Goal: Transaction & Acquisition: Purchase product/service

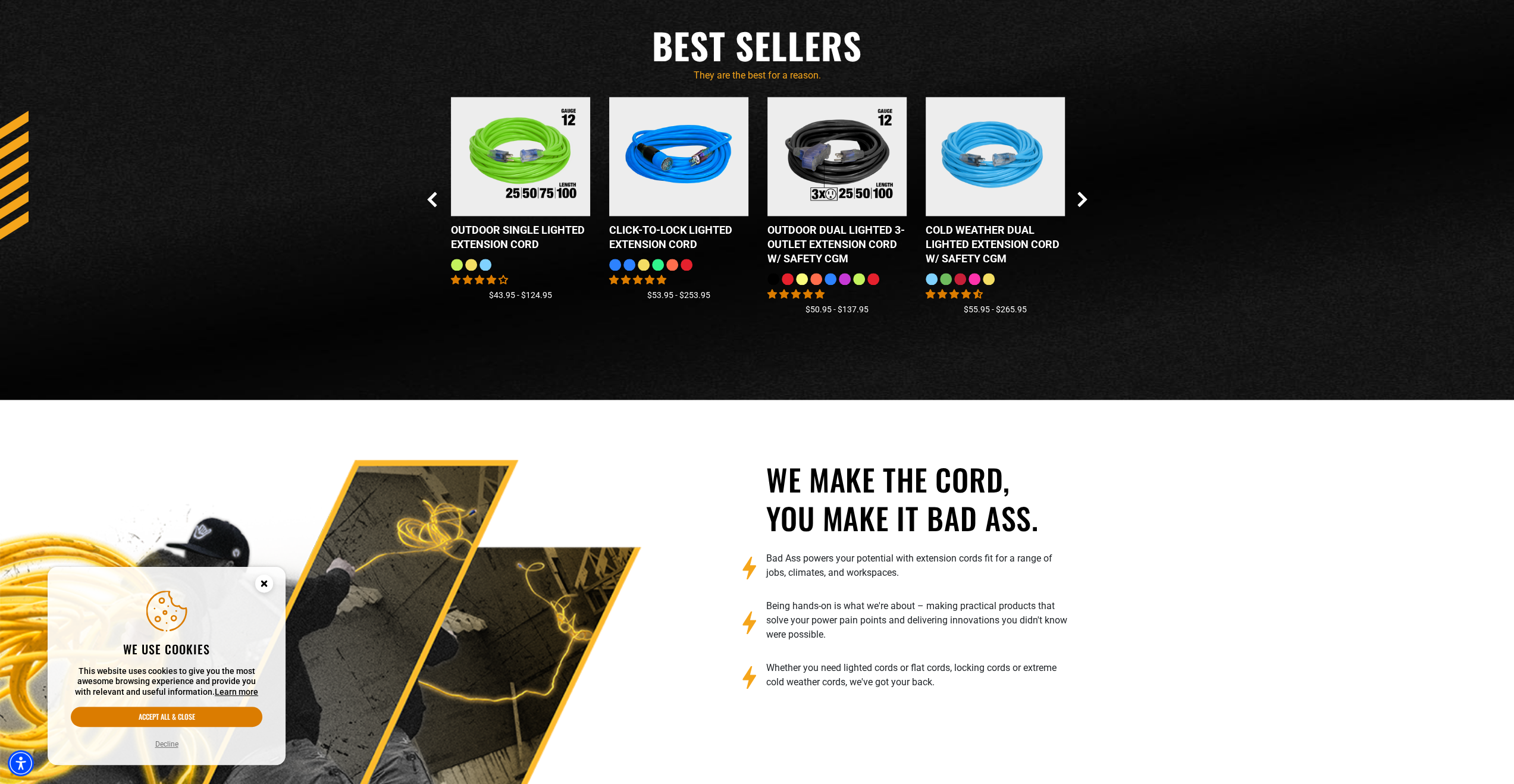
scroll to position [1725, 0]
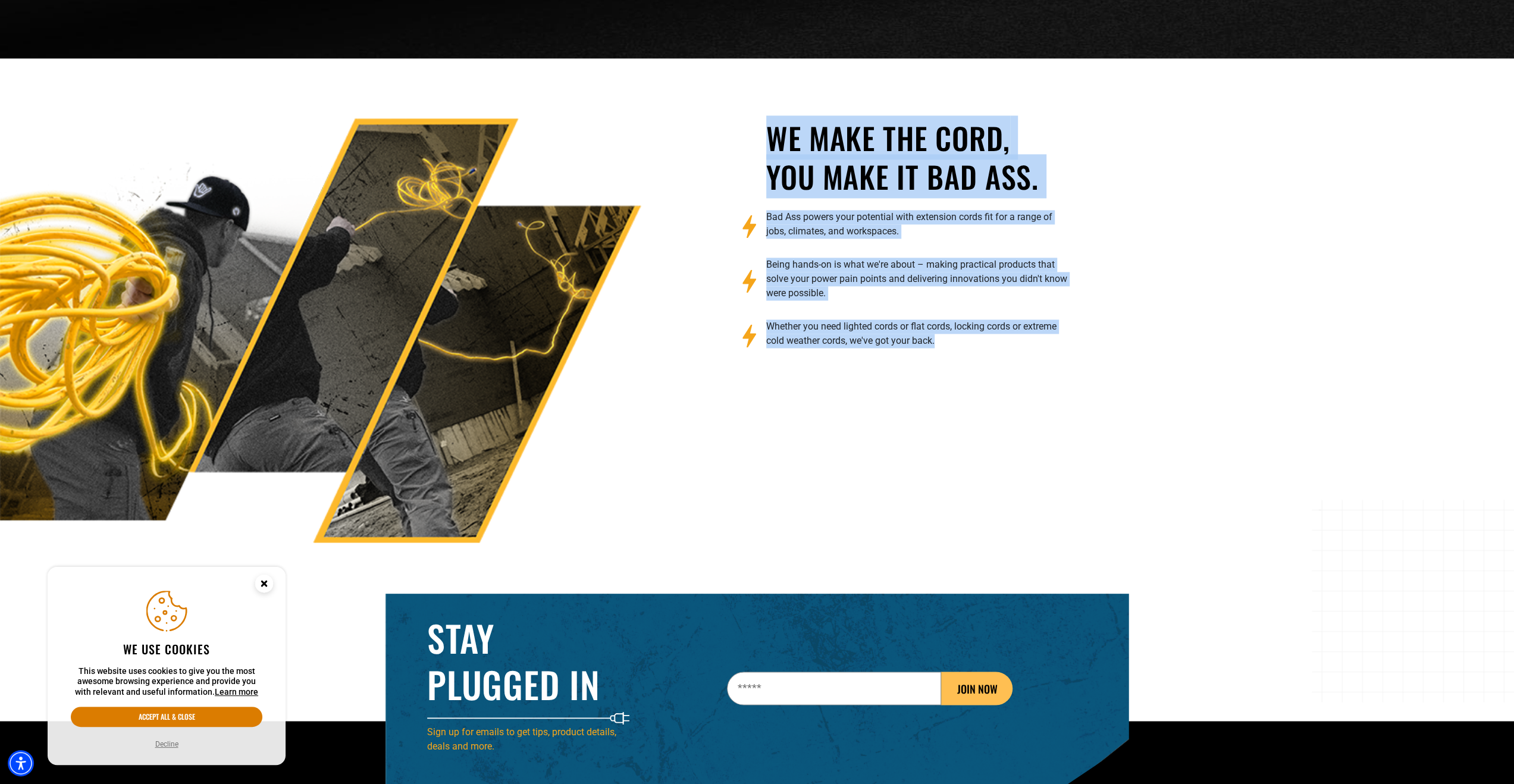
drag, startPoint x: 955, startPoint y: 297, endPoint x: 757, endPoint y: 183, distance: 228.5
click at [756, 183] on div "We make the cord, you make it bad ass. Bad Ass powers your potential with exten…" at bounding box center [757, 330] width 1532 height 424
click at [798, 190] on h2 "We make the cord, you make it bad ass." at bounding box center [917, 156] width 304 height 77
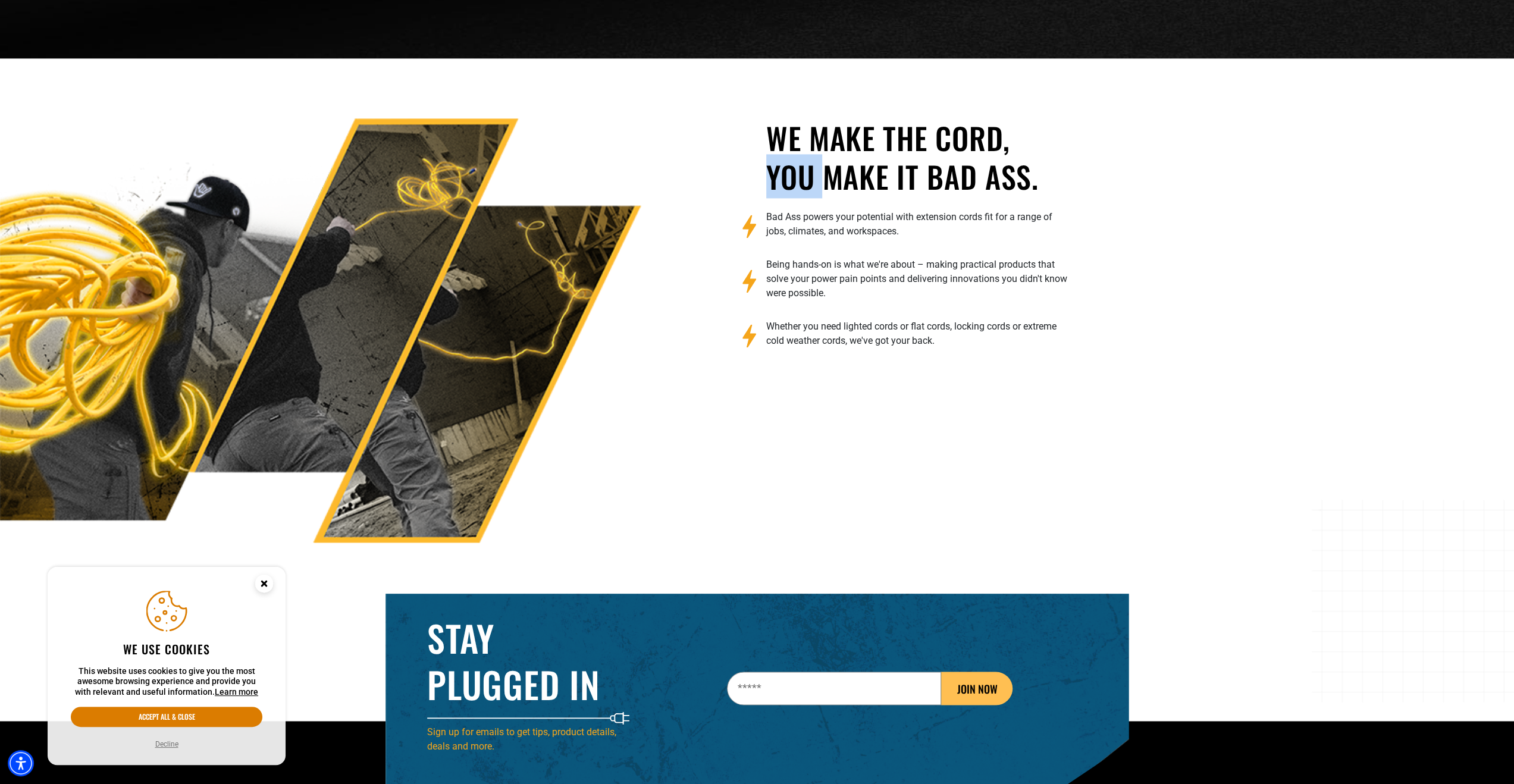
click at [798, 190] on h2 "We make the cord, you make it bad ass." at bounding box center [917, 156] width 304 height 77
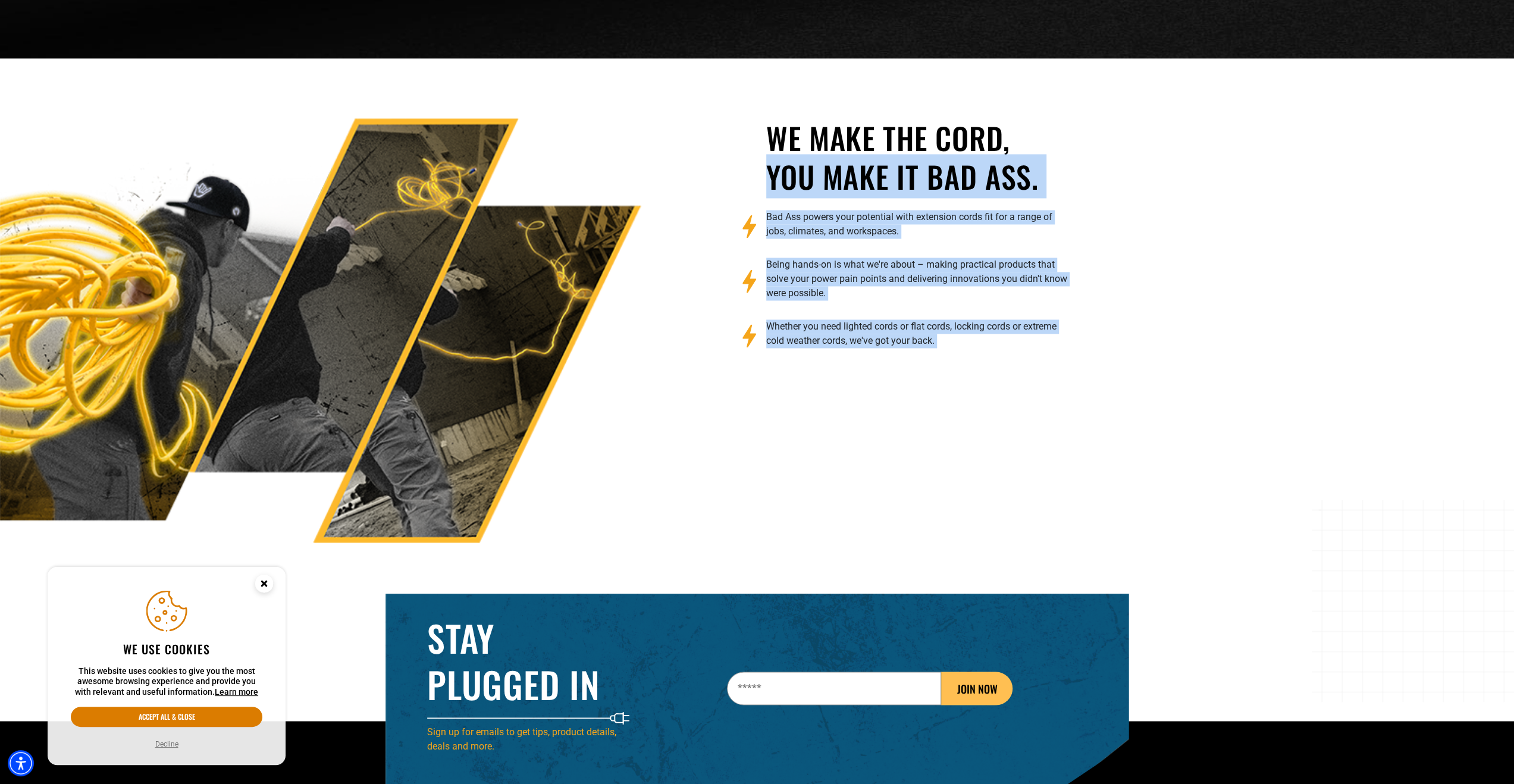
drag, startPoint x: 798, startPoint y: 190, endPoint x: 851, endPoint y: 367, distance: 184.8
click at [839, 352] on div "We make the cord, you make it bad ass. Bad Ass powers your potential with exten…" at bounding box center [918, 330] width 322 height 424
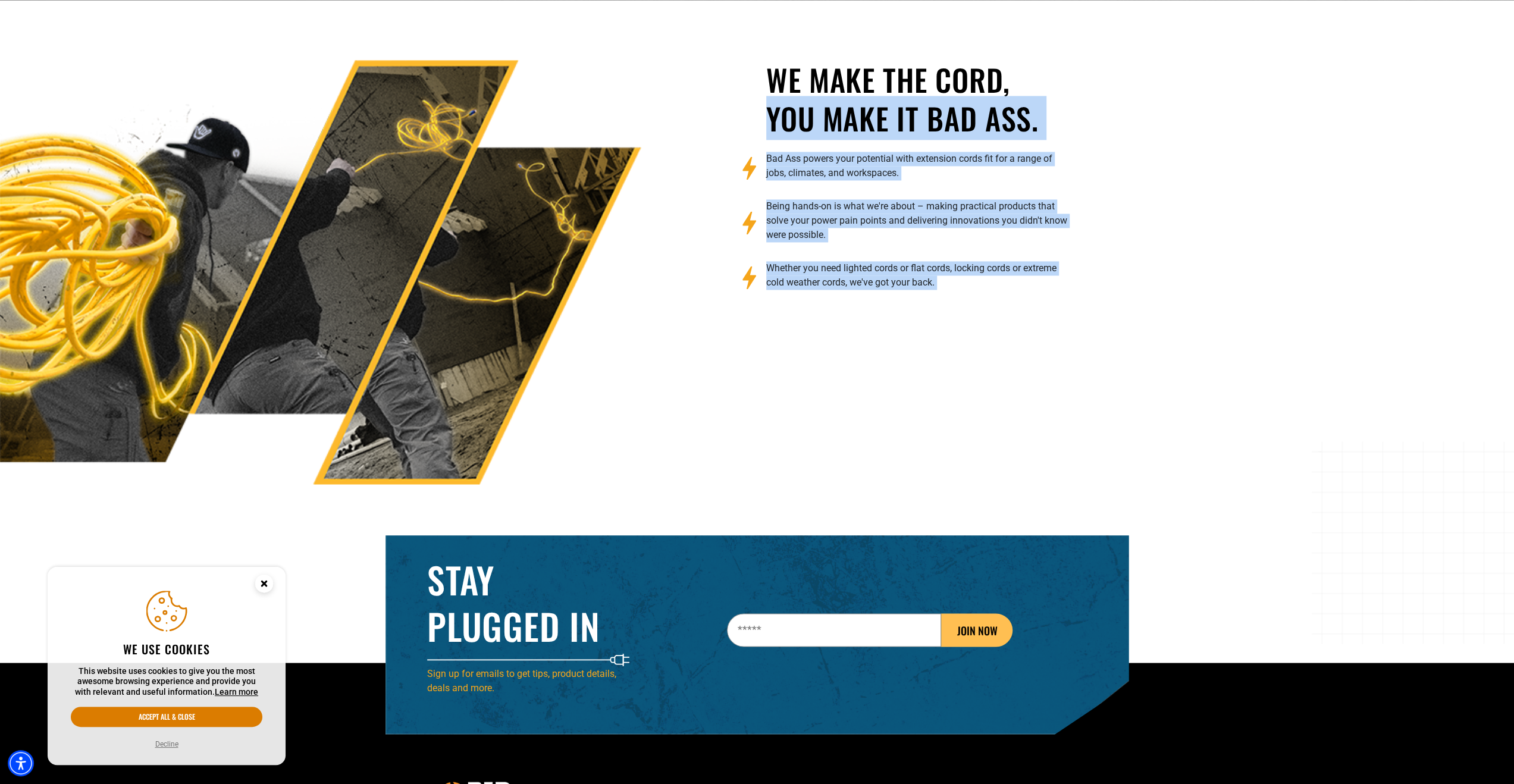
scroll to position [2013, 0]
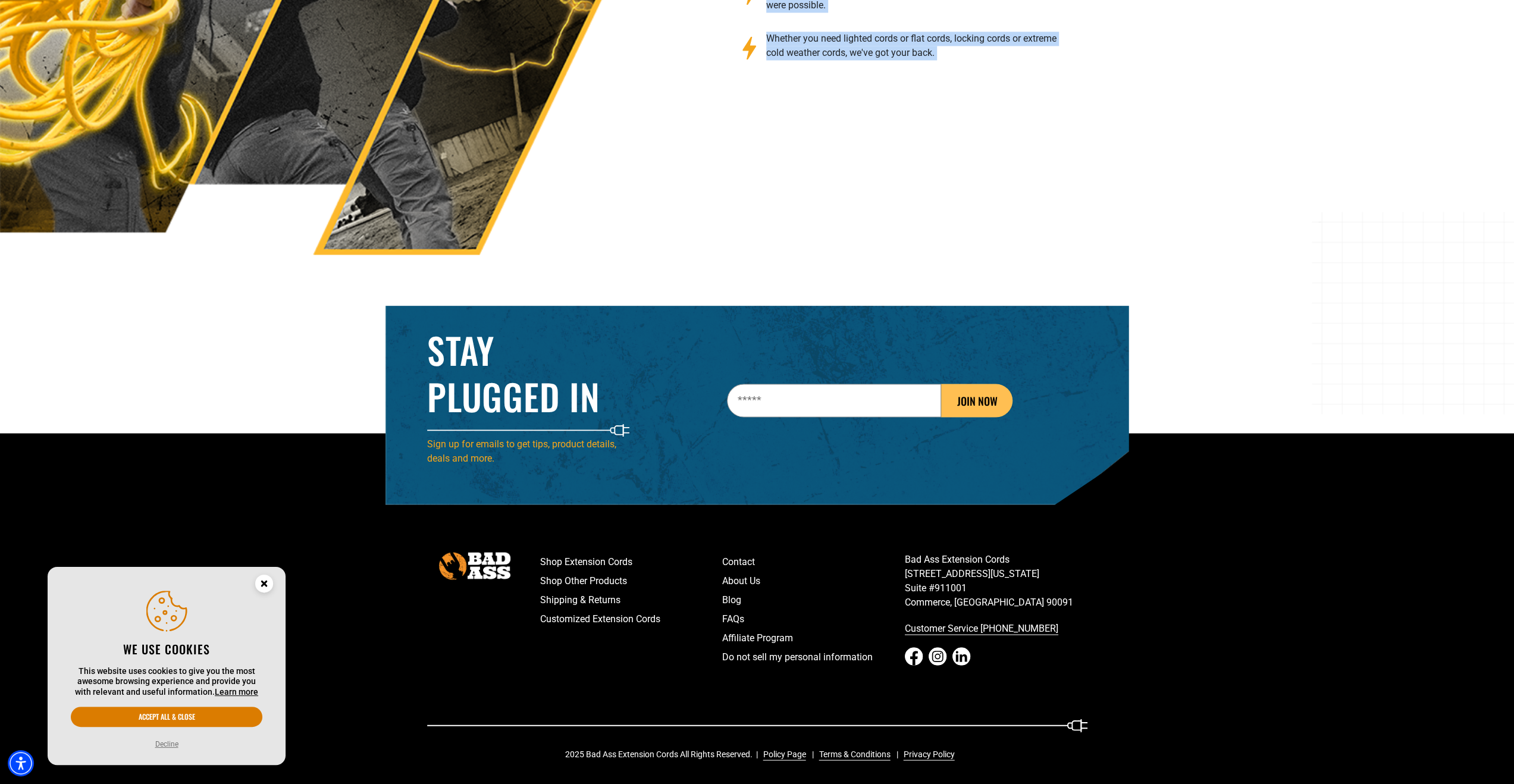
click at [261, 582] on circle "Close this option" at bounding box center [264, 583] width 18 height 18
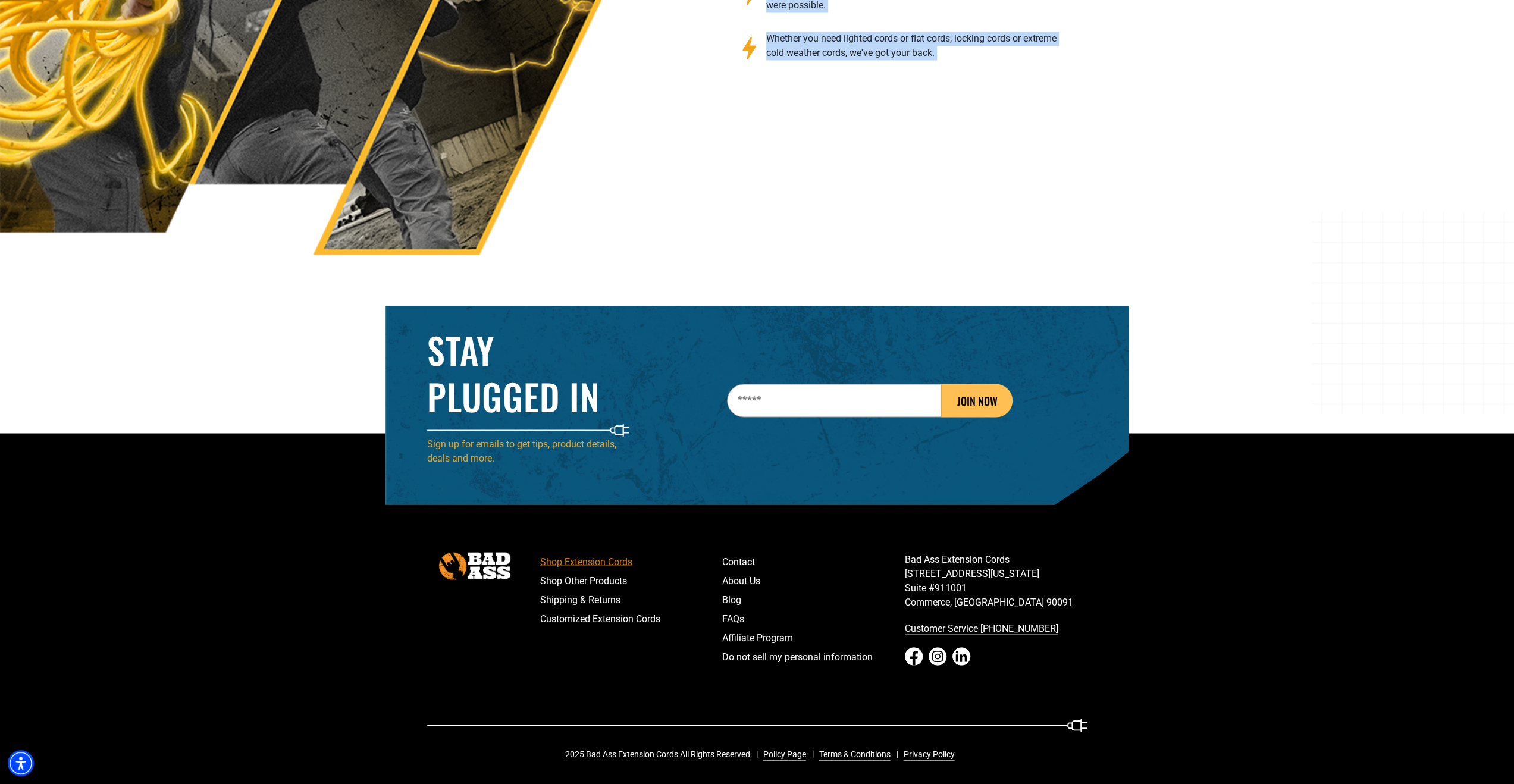
click at [611, 562] on link "Shop Extension Cords" at bounding box center [632, 561] width 183 height 19
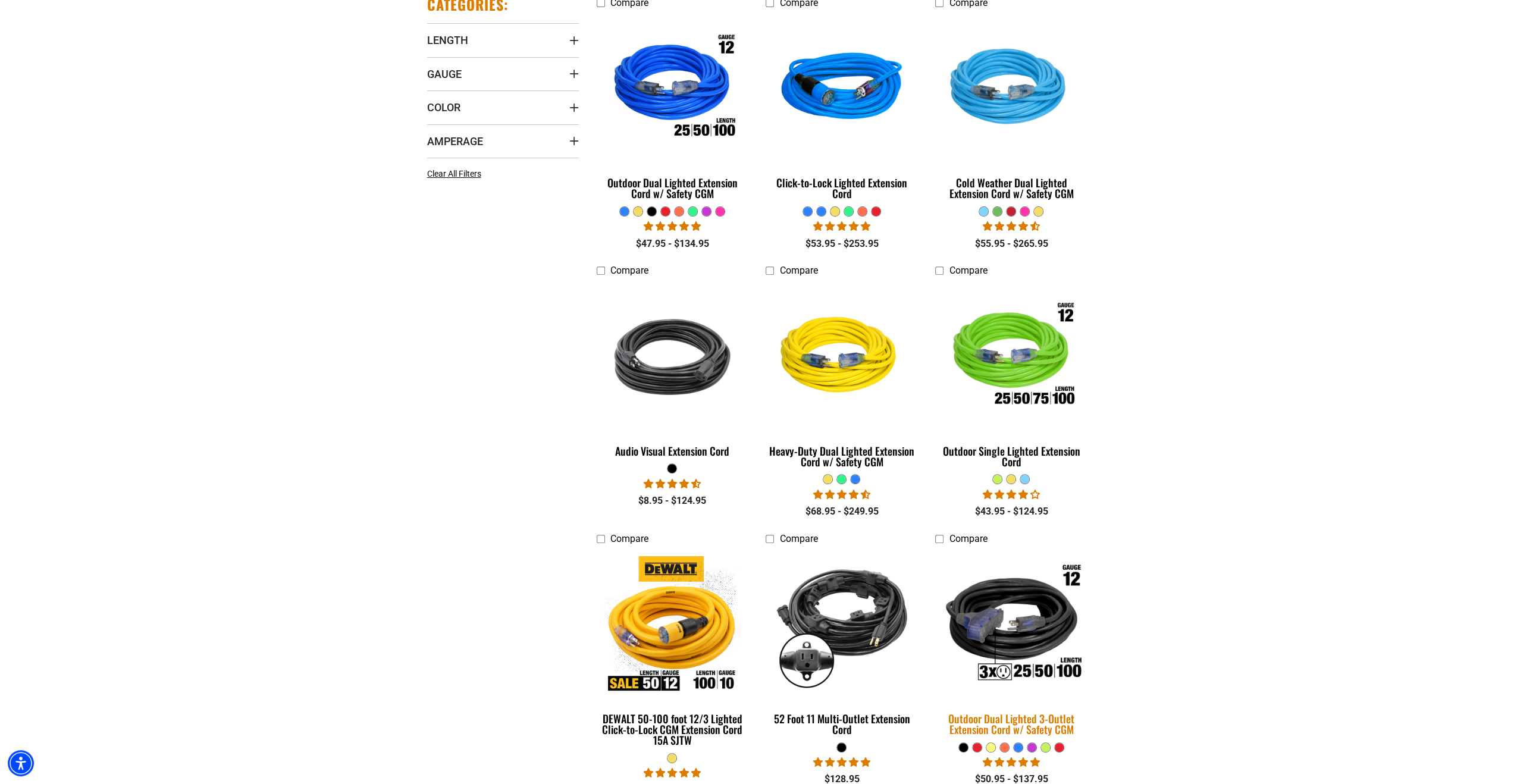
scroll to position [357, 0]
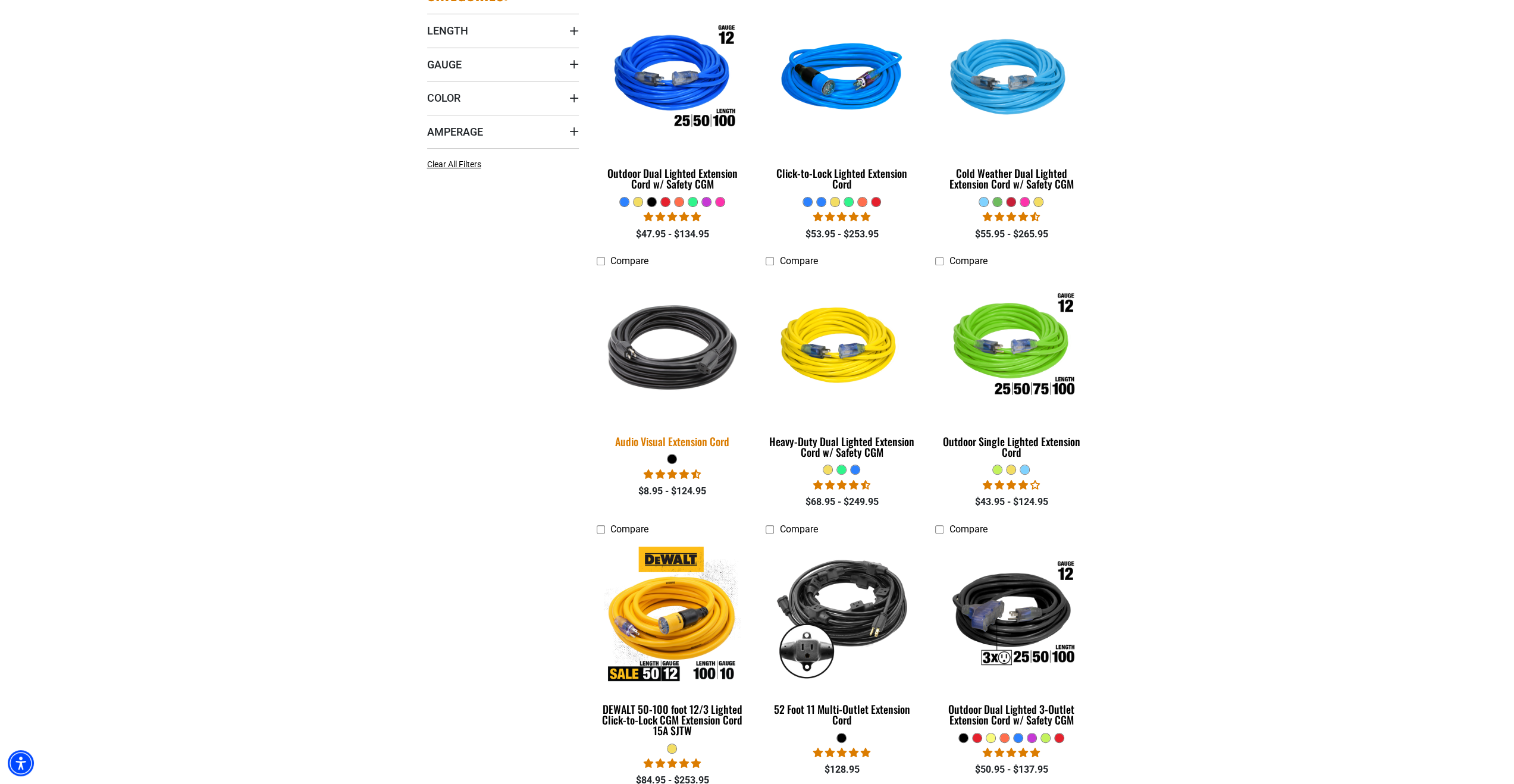
click at [662, 368] on img at bounding box center [672, 347] width 167 height 152
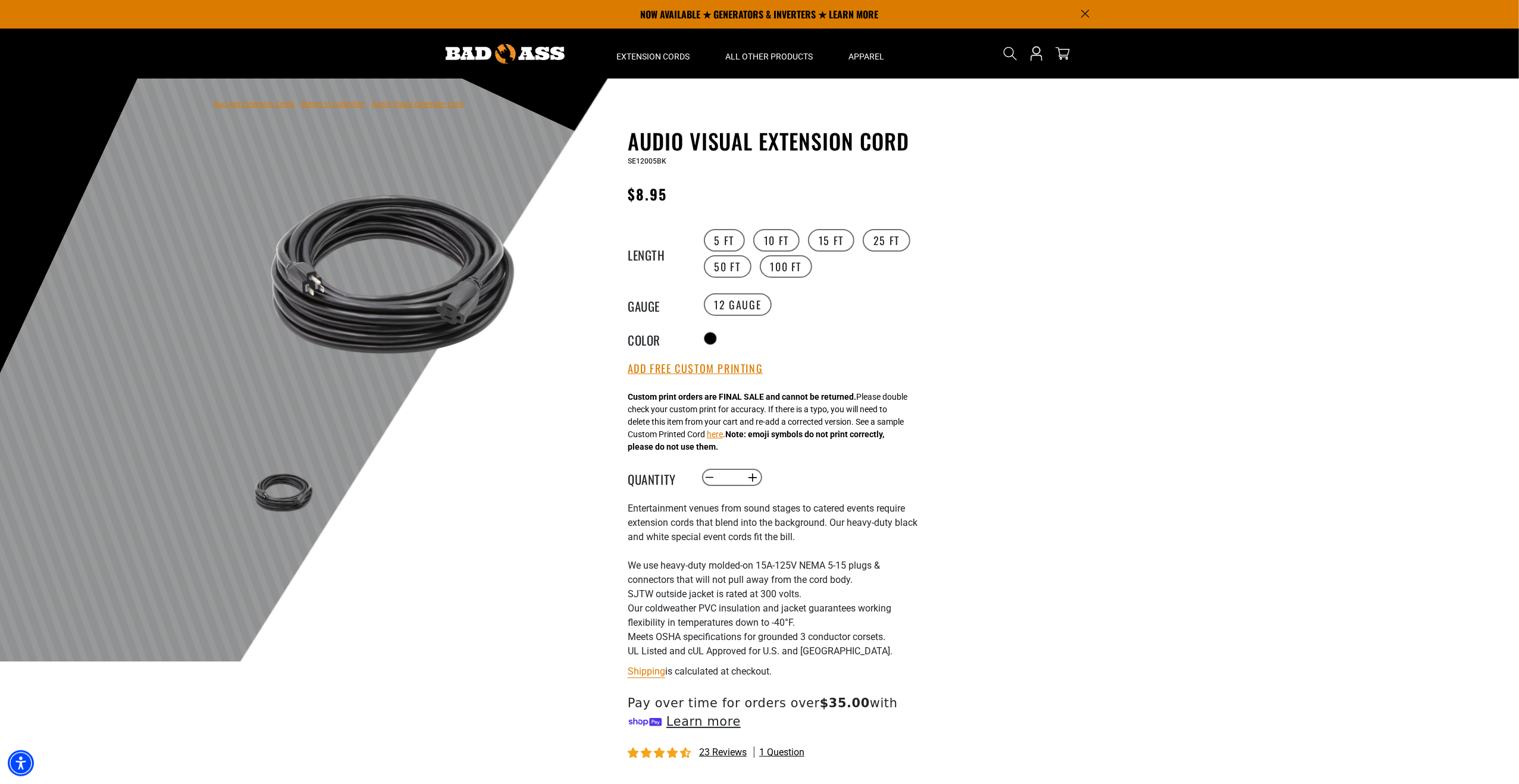
drag, startPoint x: 899, startPoint y: 602, endPoint x: 863, endPoint y: 591, distance: 37.6
click at [863, 591] on li "SJTW outside jacket is rated at 300 volts." at bounding box center [774, 594] width 291 height 14
drag, startPoint x: 863, startPoint y: 591, endPoint x: 866, endPoint y: 553, distance: 38.1
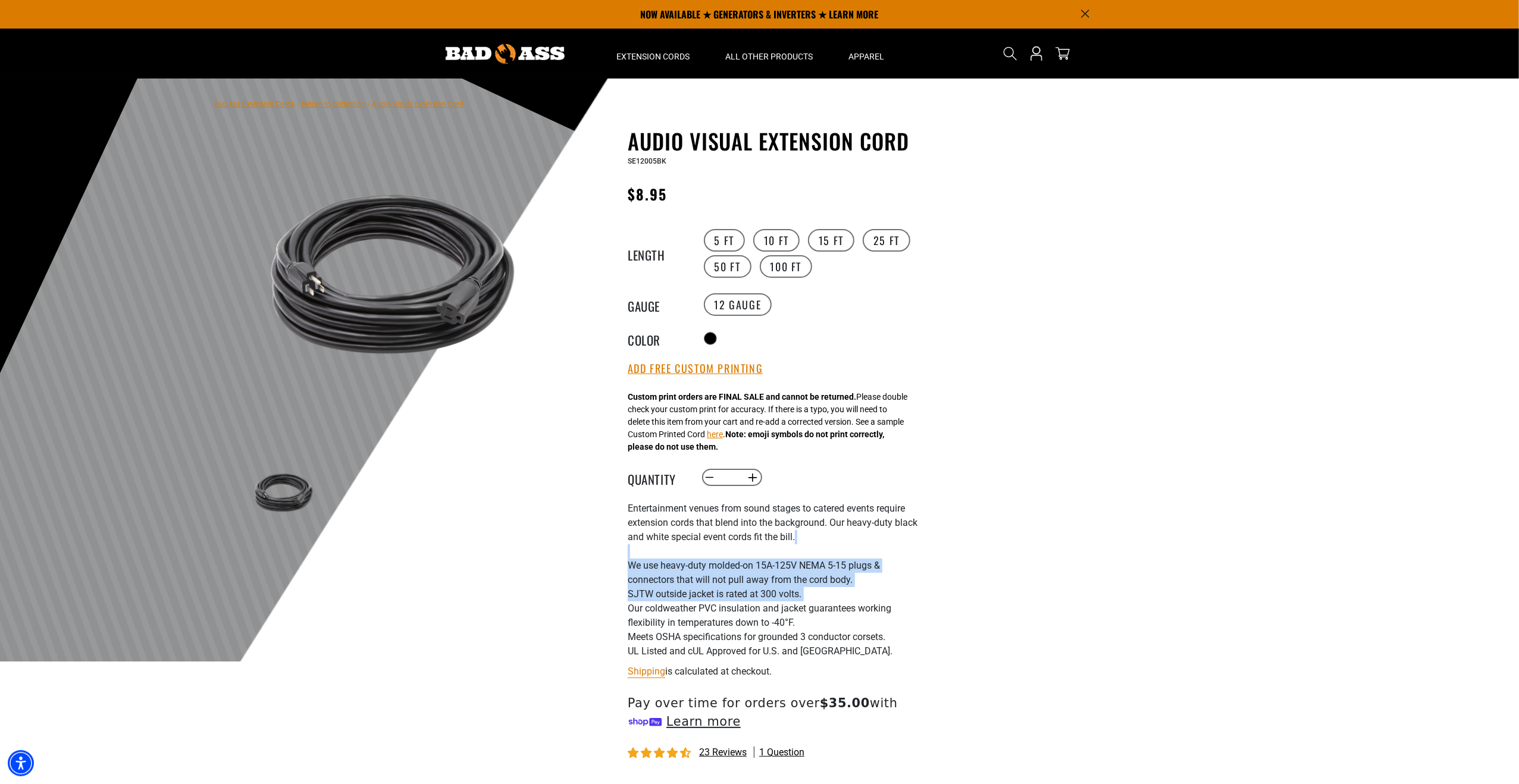
click at [866, 554] on div "Entertainment venues from sound stages to catered events require extension cord…" at bounding box center [774, 579] width 291 height 157
click at [748, 371] on button "Add Free Custom Printing" at bounding box center [696, 369] width 135 height 13
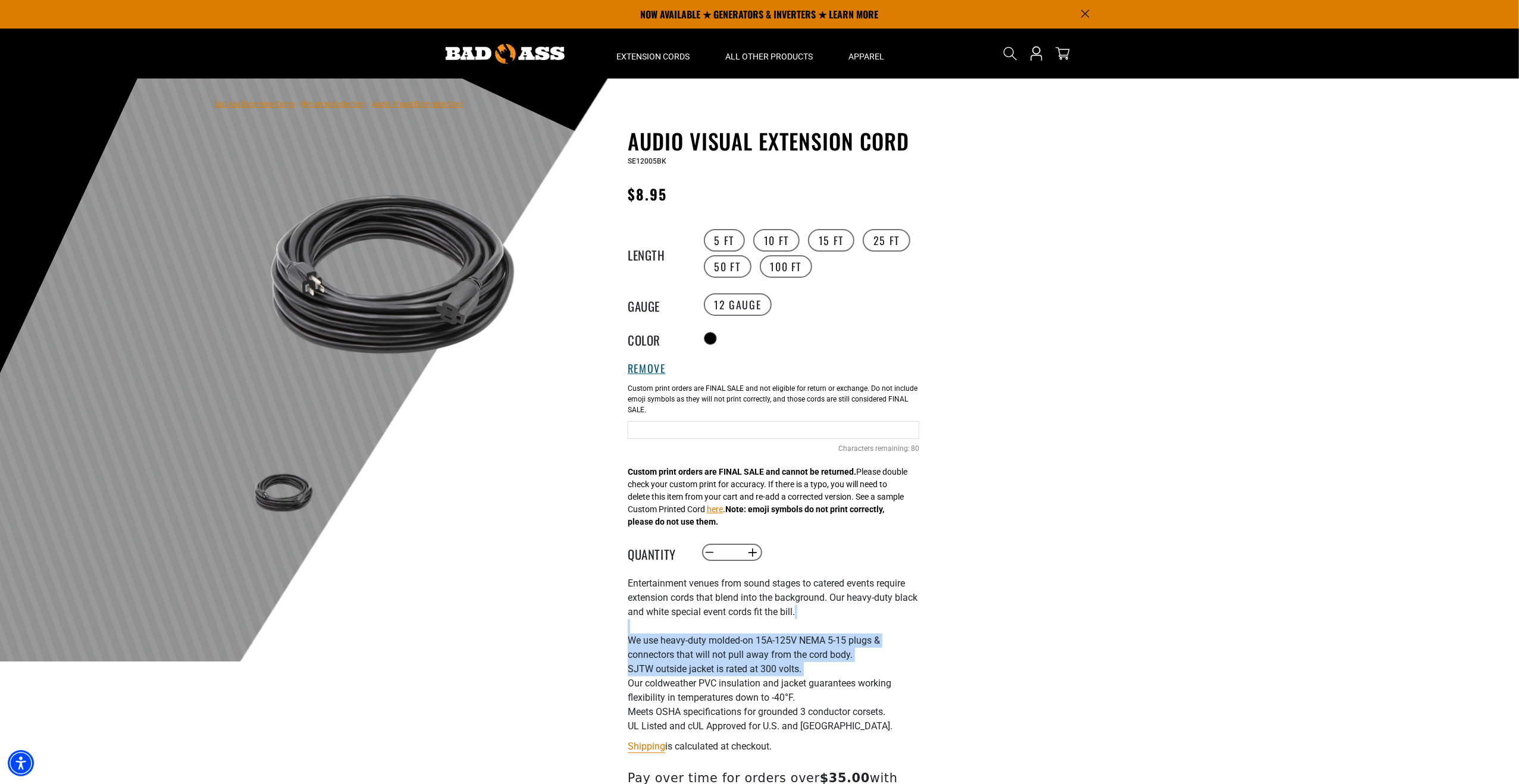
click at [664, 369] on button "Remove" at bounding box center [647, 369] width 38 height 13
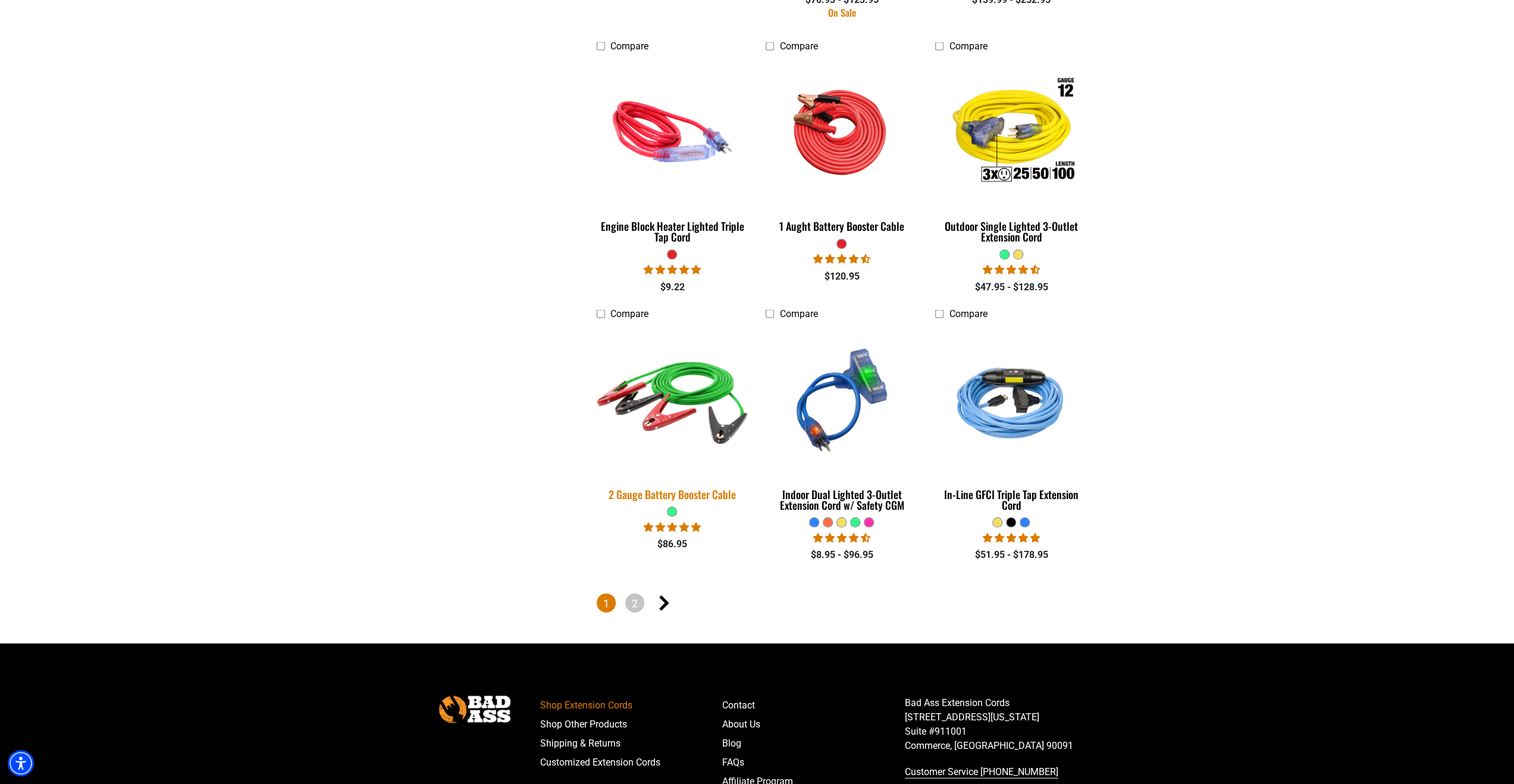
scroll to position [2499, 0]
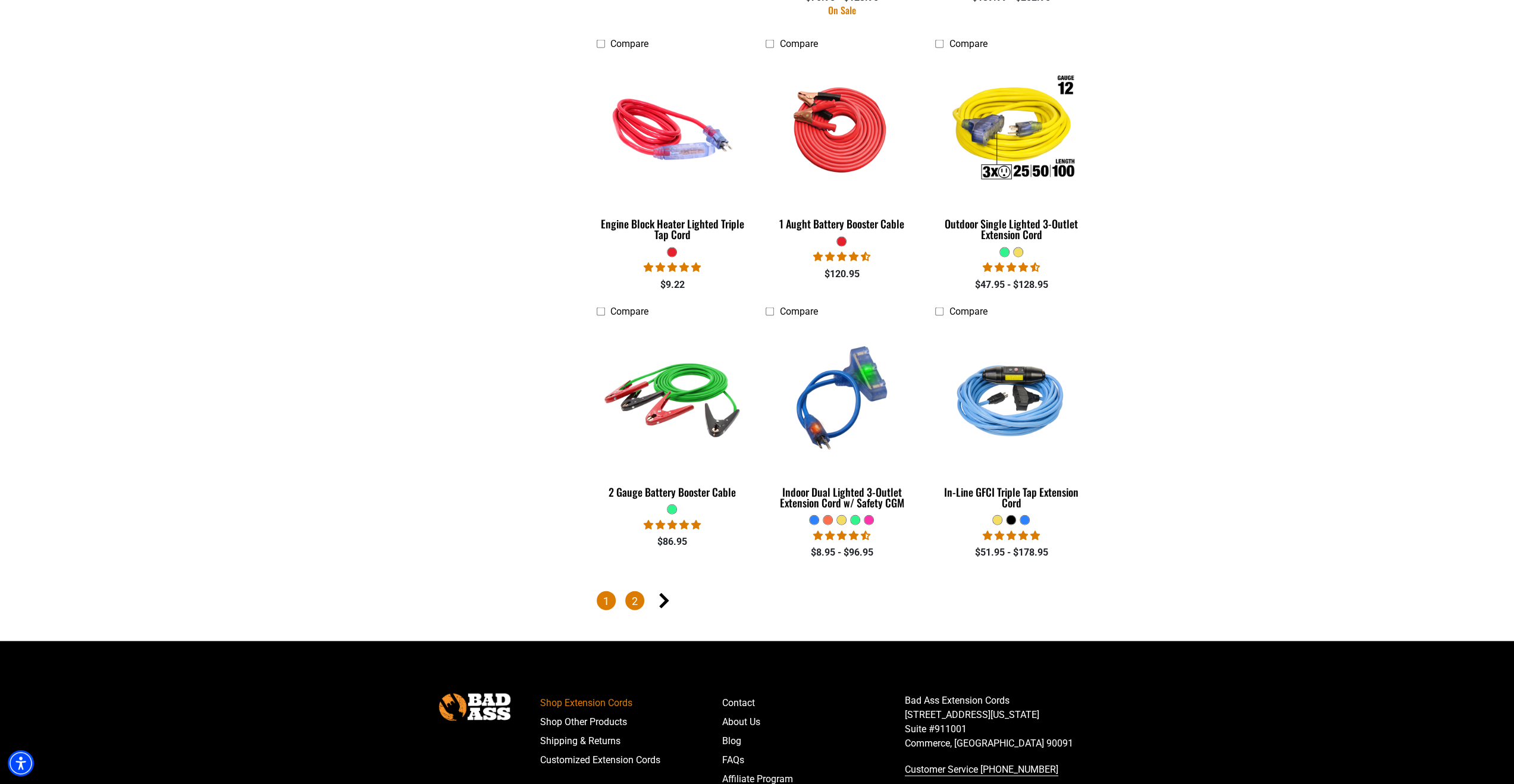
click at [640, 599] on link "2" at bounding box center [635, 600] width 19 height 19
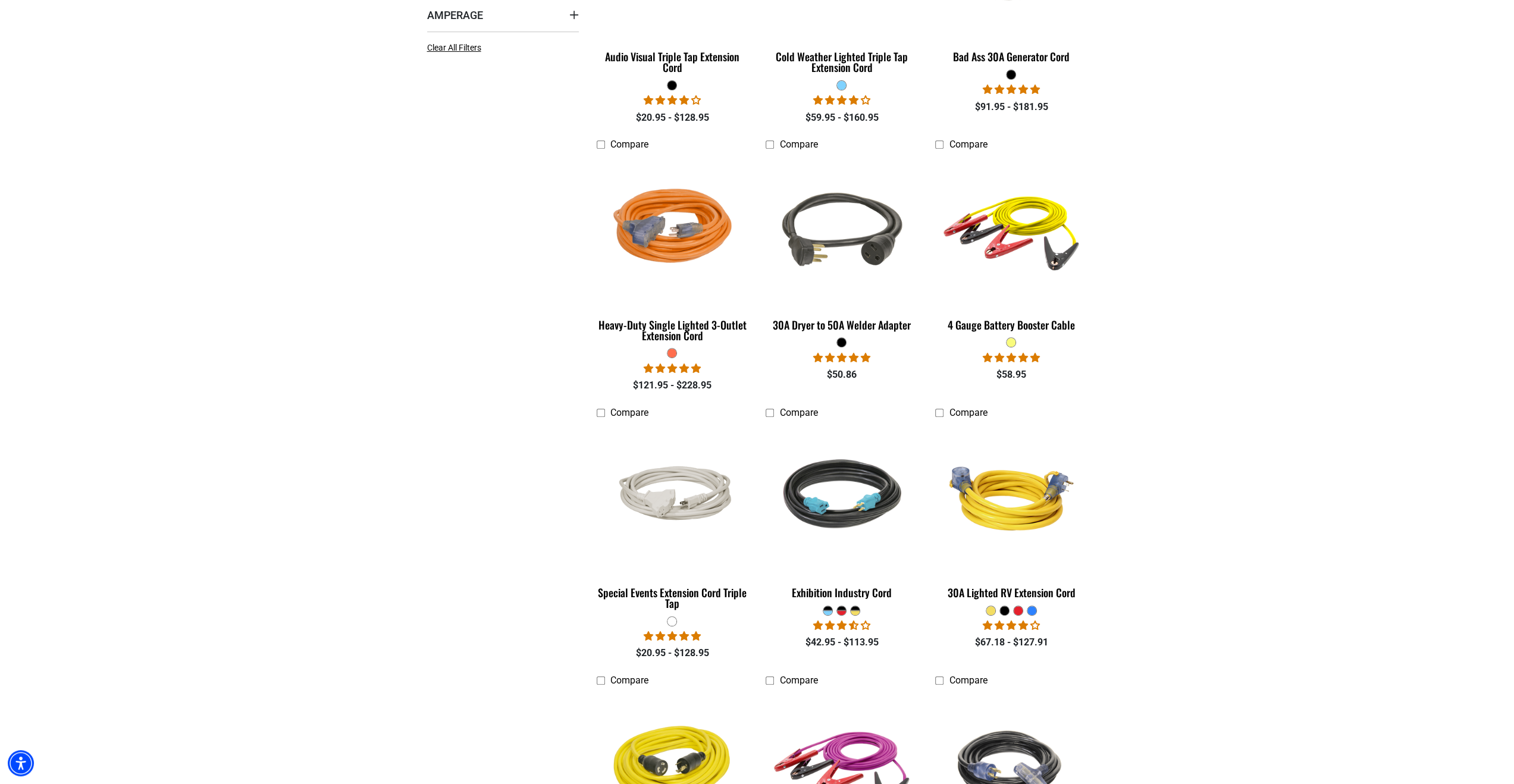
scroll to position [476, 0]
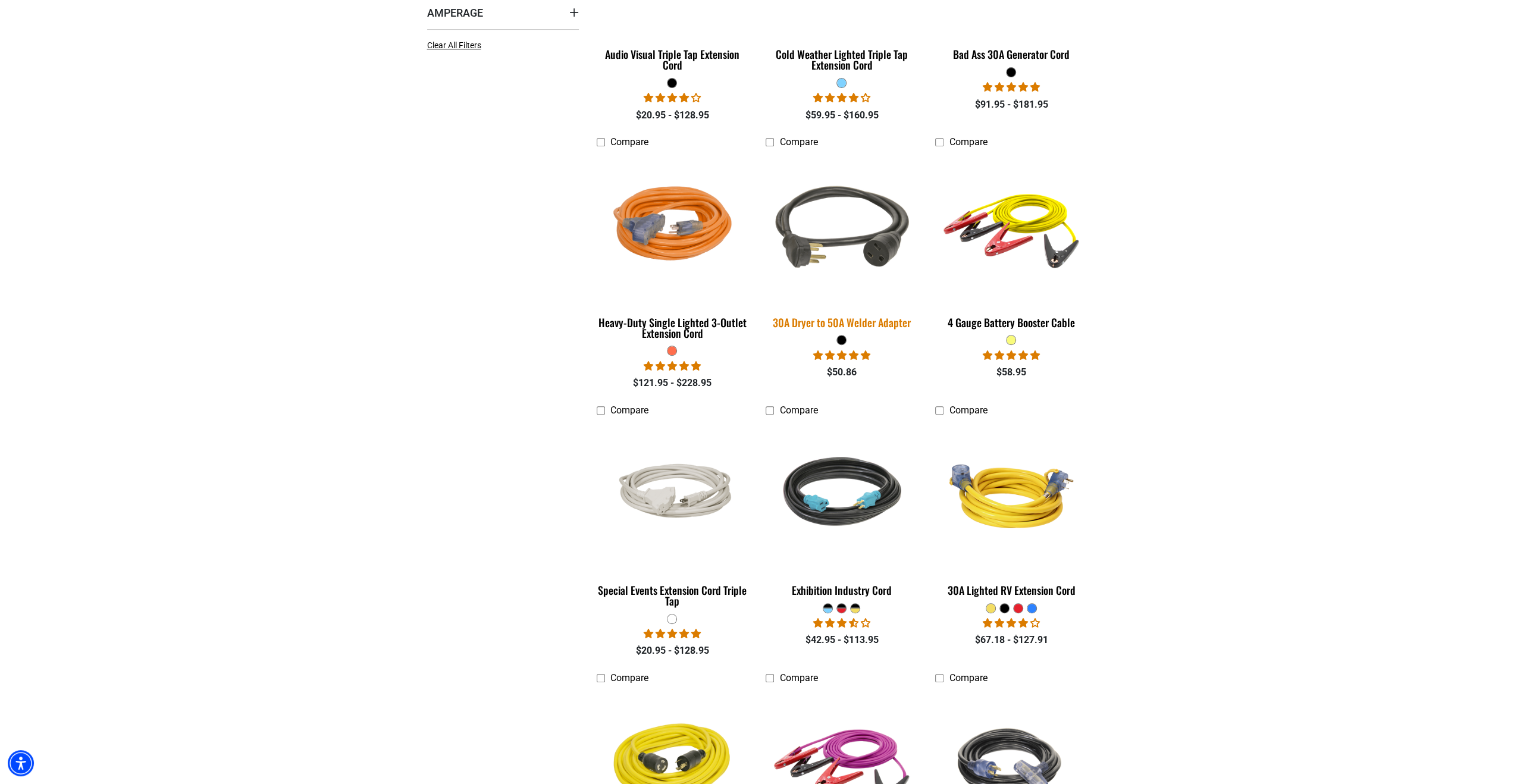
click at [853, 265] on img at bounding box center [841, 228] width 167 height 152
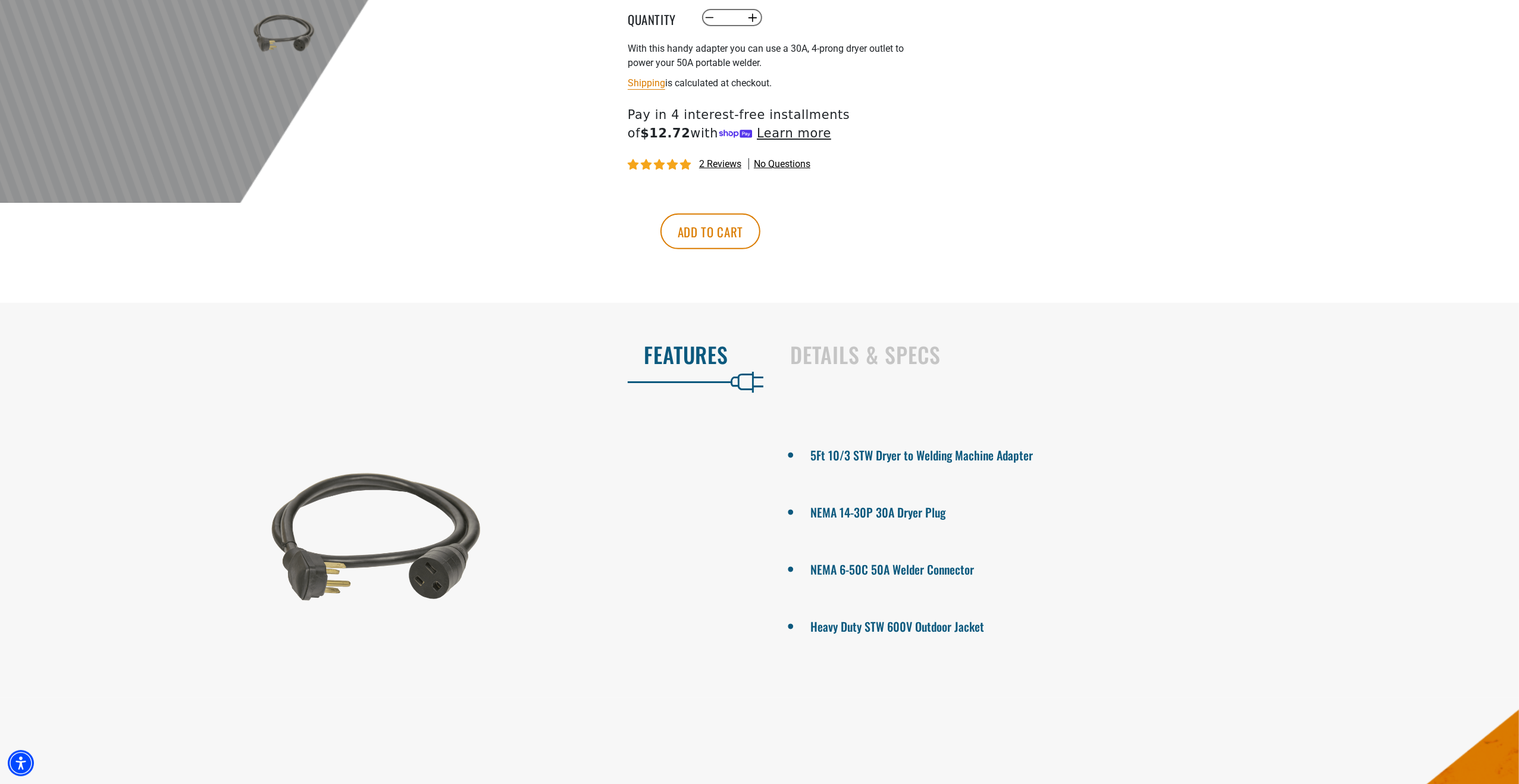
scroll to position [595, 0]
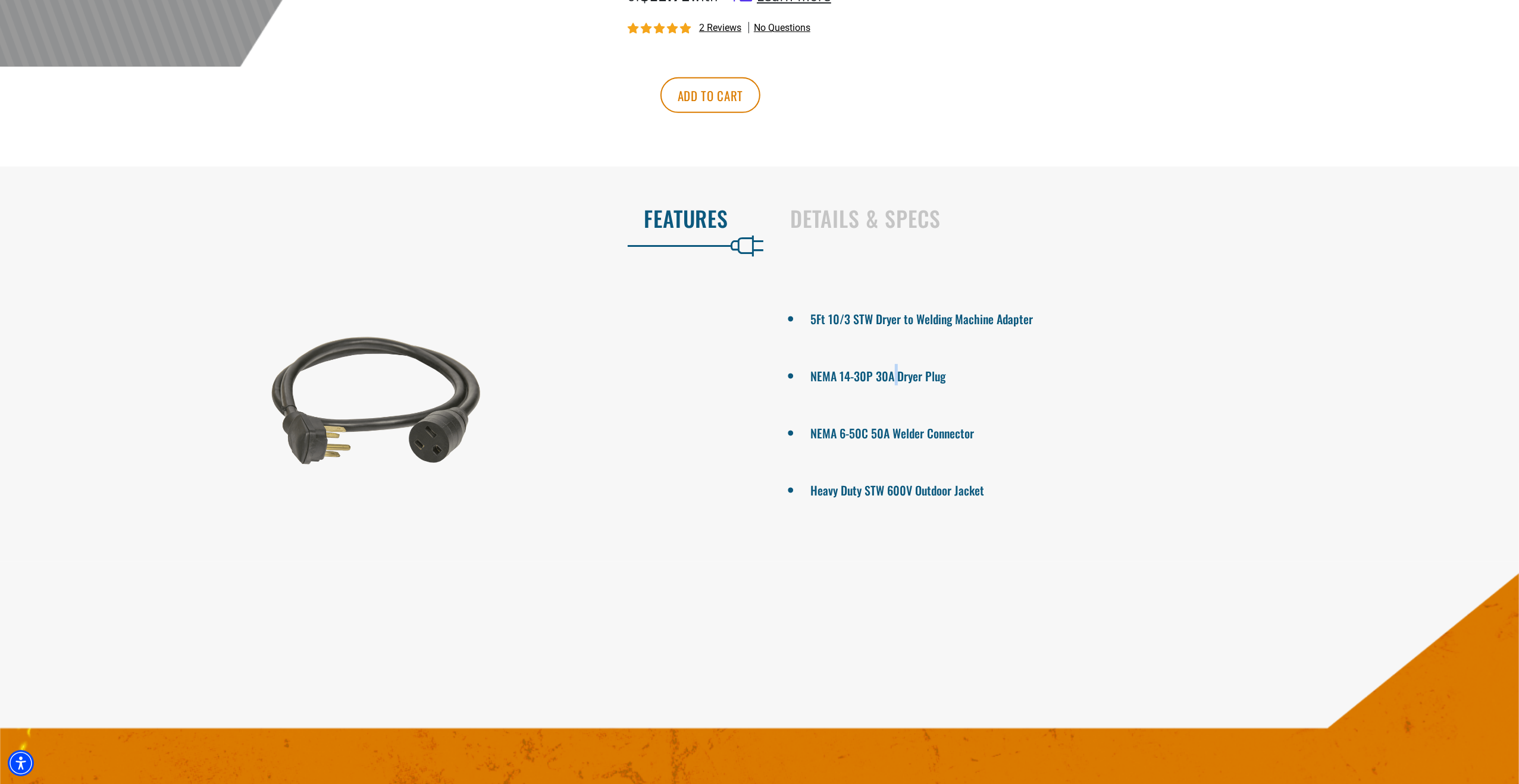
click at [895, 385] on li "NEMA 14-30P 30A Dryer Plug" at bounding box center [1144, 375] width 667 height 22
click at [895, 384] on li "NEMA 14-30P 30A Dryer Plug" at bounding box center [1144, 375] width 667 height 22
click at [933, 442] on li "NEMA 6-50C 50A Welder Connector" at bounding box center [1144, 432] width 667 height 22
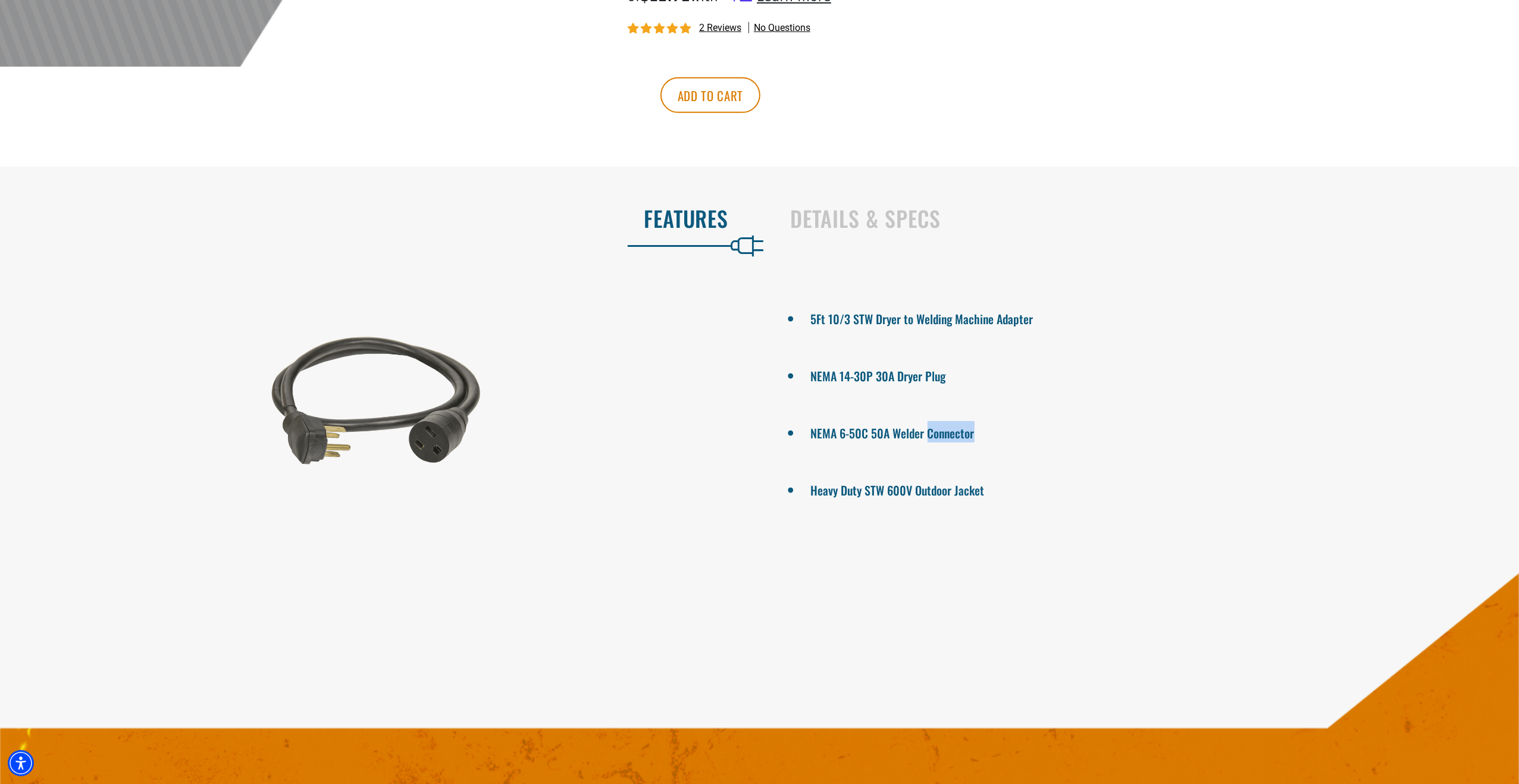
click at [933, 442] on li "NEMA 6-50C 50A Welder Connector" at bounding box center [1144, 432] width 667 height 22
drag, startPoint x: 933, startPoint y: 444, endPoint x: 928, endPoint y: 453, distance: 10.3
click at [928, 442] on li "NEMA 6-50C 50A Welder Connector" at bounding box center [1144, 432] width 667 height 22
drag, startPoint x: 957, startPoint y: 395, endPoint x: 807, endPoint y: 382, distance: 150.6
click at [807, 382] on ul "5Ft 10/3 STW Dryer to Welding Machine Adapter NEMA 14-30P 30A Dryer Plug NEMA 6…" at bounding box center [1144, 403] width 751 height 238
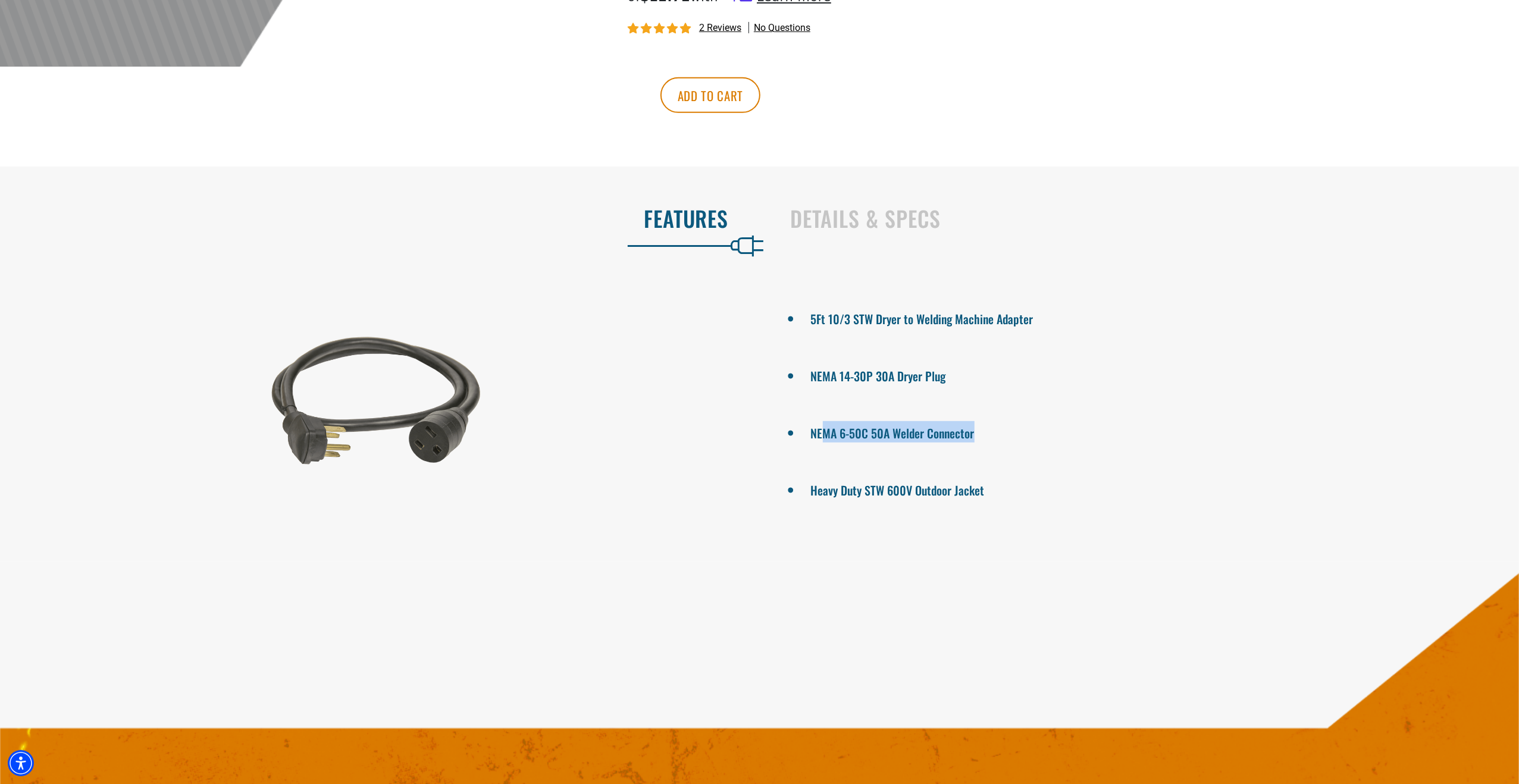
drag, startPoint x: 823, startPoint y: 455, endPoint x: 982, endPoint y: 452, distance: 159.0
click at [982, 442] on li "NEMA 6-50C 50A Welder Connector" at bounding box center [1144, 432] width 667 height 22
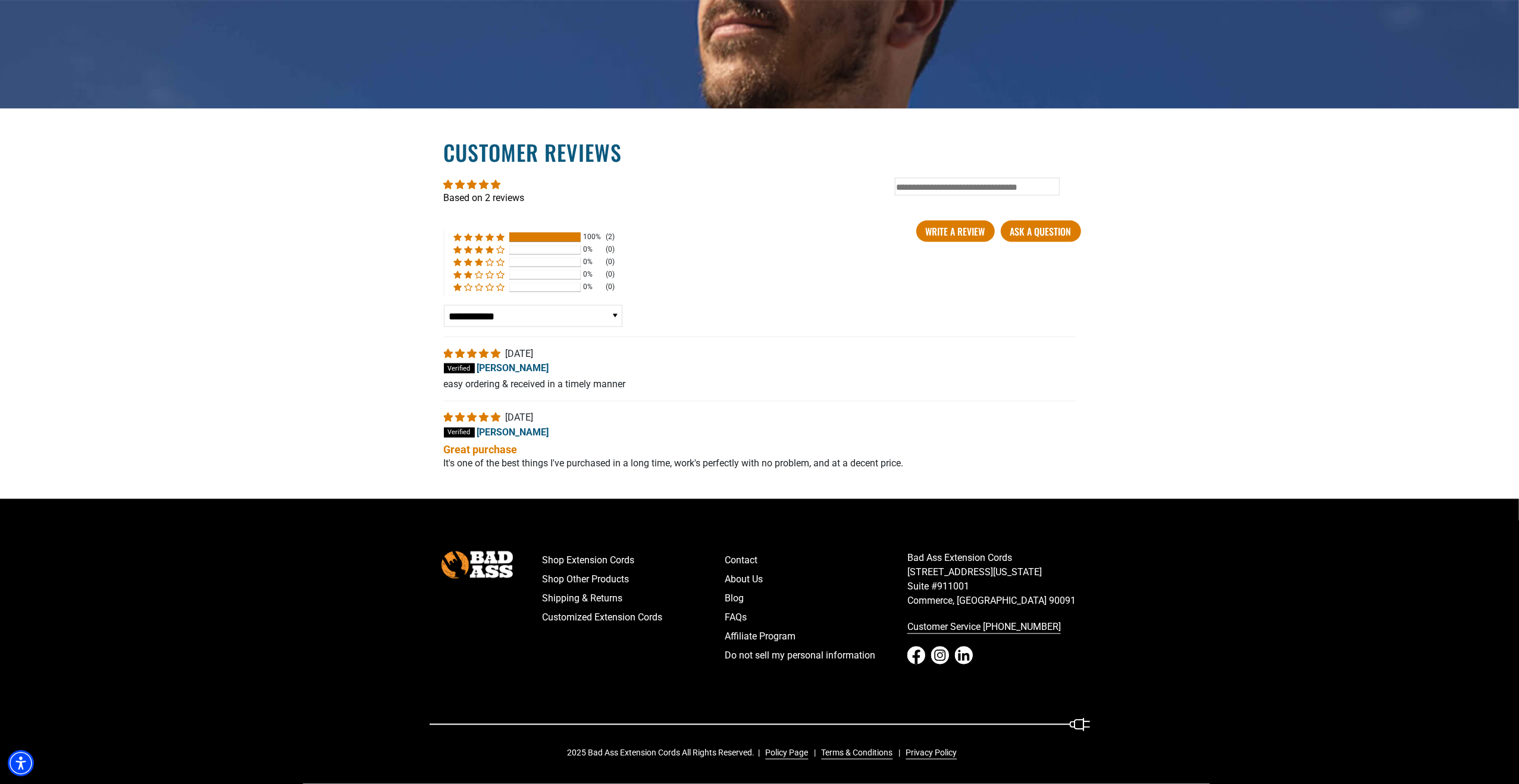
scroll to position [1904, 0]
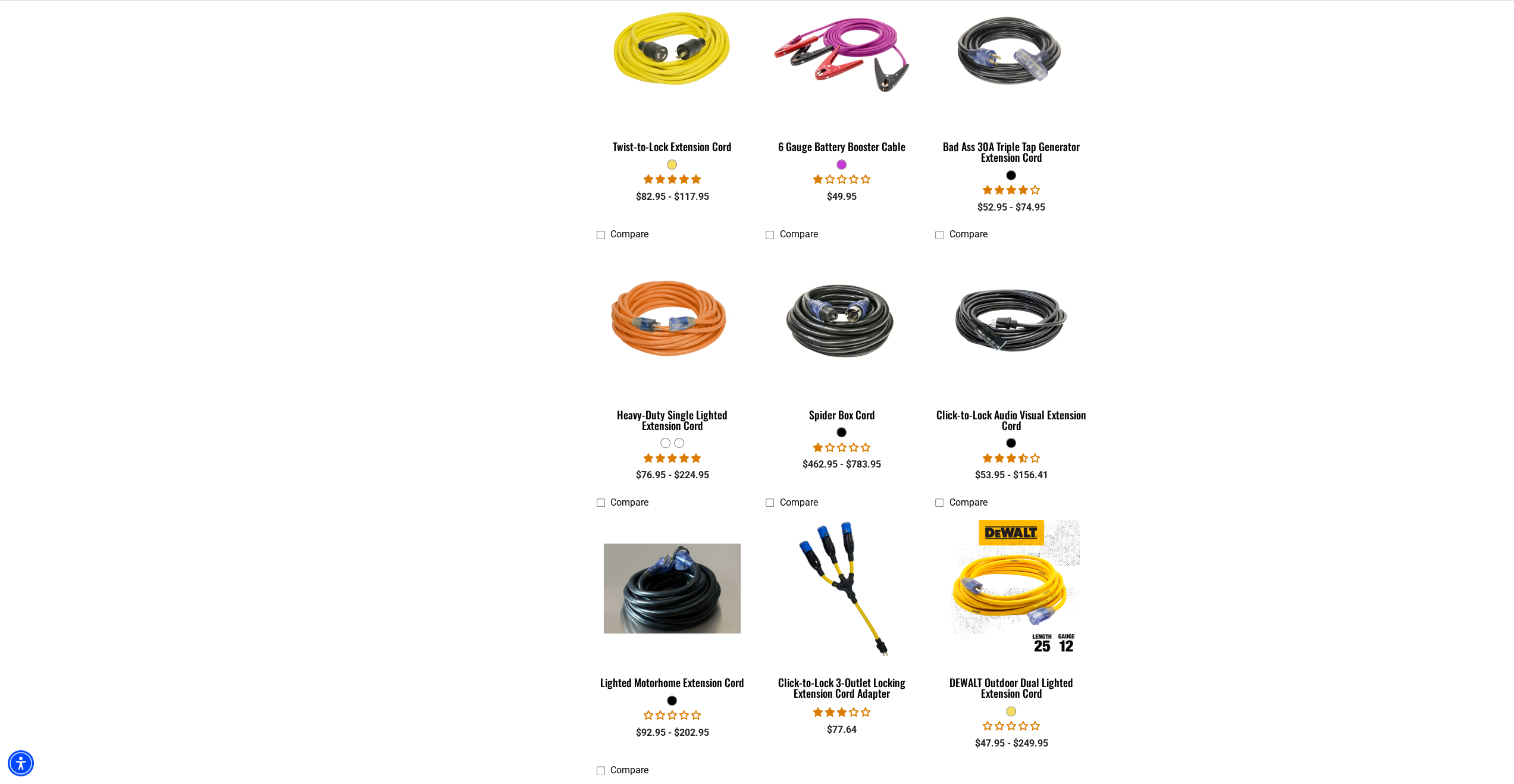
scroll to position [1189, 0]
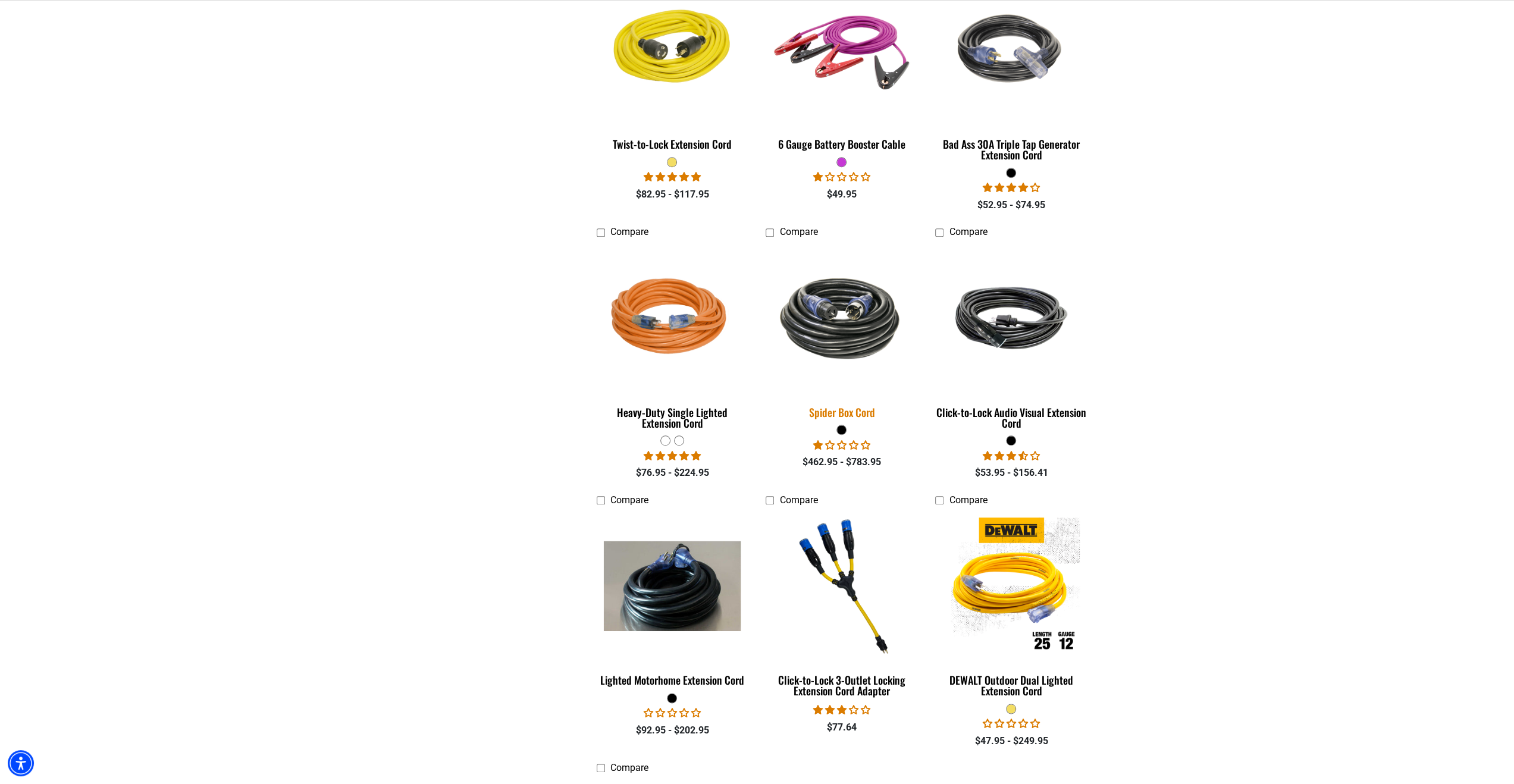
click at [871, 324] on img at bounding box center [841, 318] width 167 height 102
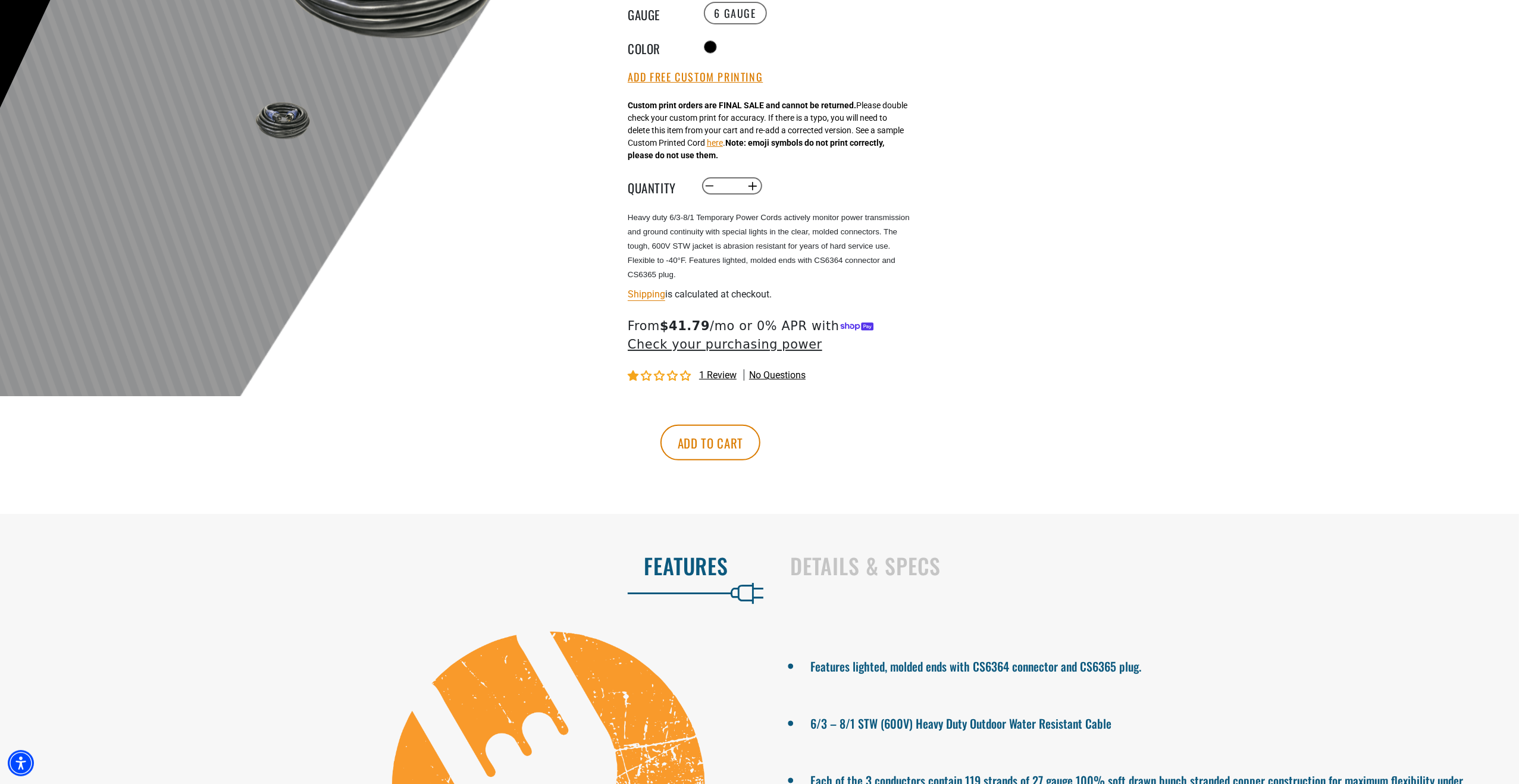
scroll to position [536, 0]
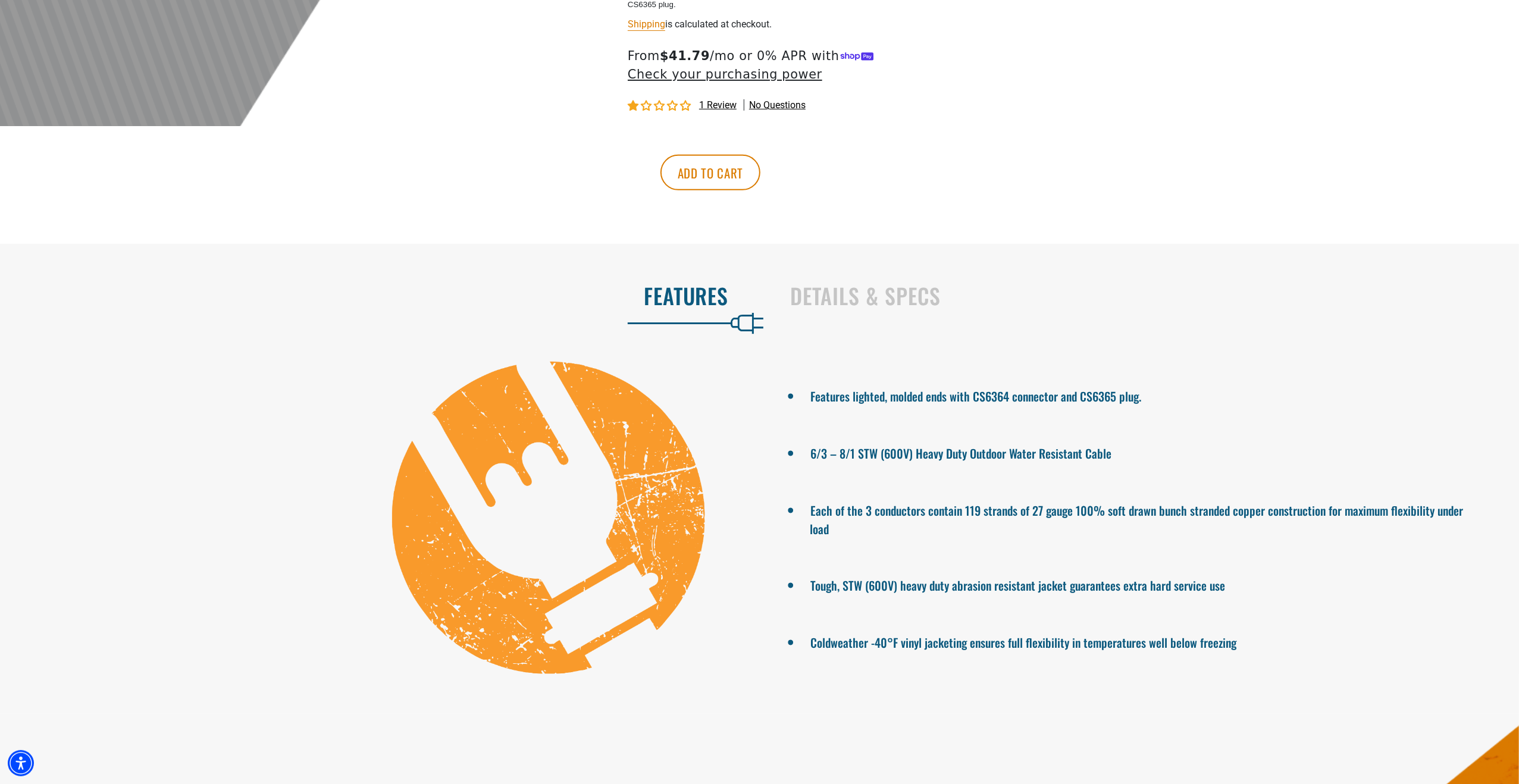
click at [972, 405] on li "Features lighted, molded ends with CS6364 connector and CS6365 plug." at bounding box center [1144, 395] width 667 height 22
click at [971, 405] on li "Features lighted, molded ends with CS6364 connector and CS6365 plug." at bounding box center [1144, 395] width 667 height 22
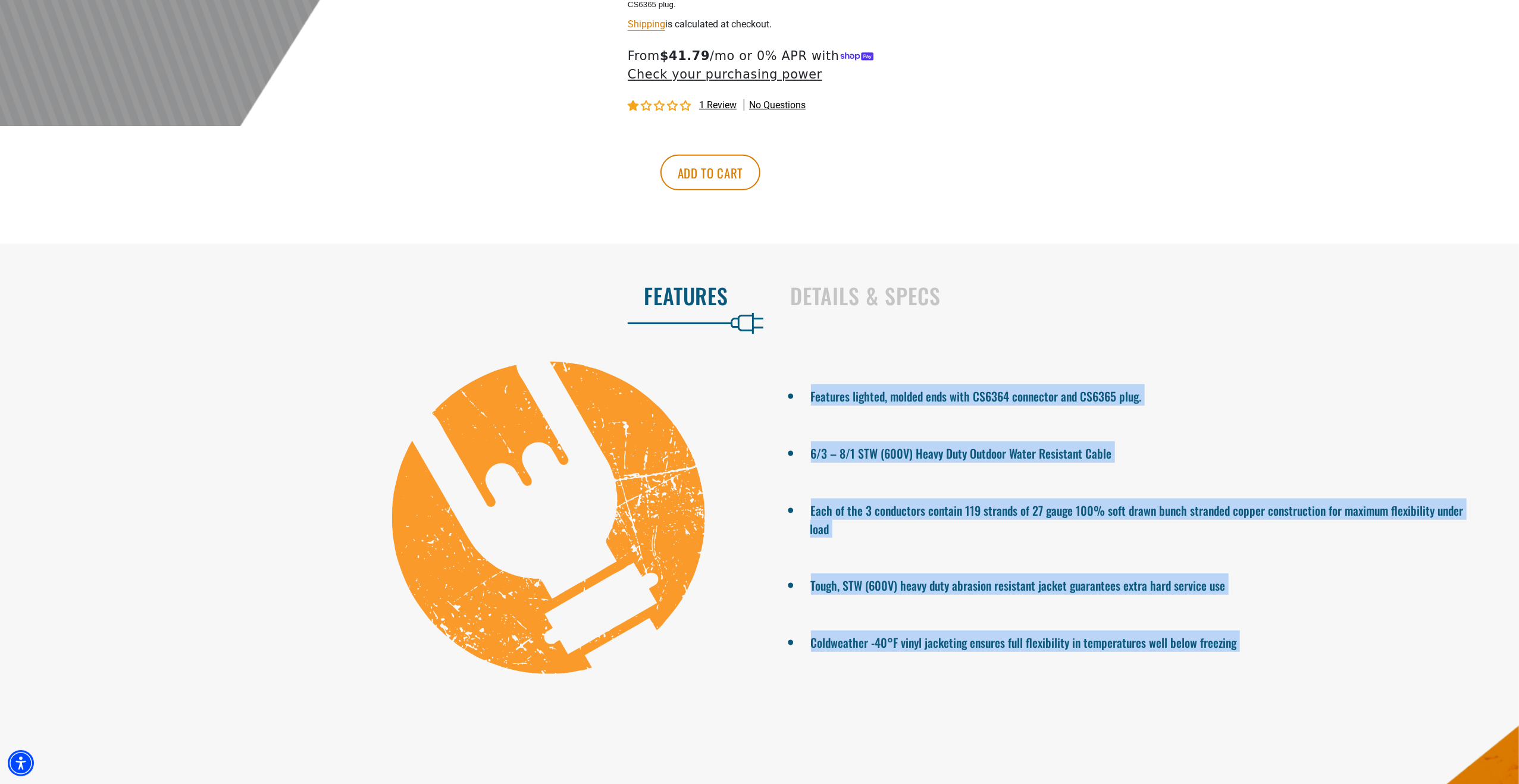
drag, startPoint x: 971, startPoint y: 410, endPoint x: 1065, endPoint y: 649, distance: 256.8
click at [1063, 649] on ul "Features lighted, molded ends with CS6364 connector and CS6365 plug. 6/3 – 8/1 …" at bounding box center [1144, 518] width 751 height 313
click at [1066, 649] on ul "Features lighted, molded ends with CS6364 connector and CS6365 plug. 6/3 – 8/1 …" at bounding box center [1144, 518] width 751 height 313
drag, startPoint x: 1066, startPoint y: 649, endPoint x: 966, endPoint y: 392, distance: 275.8
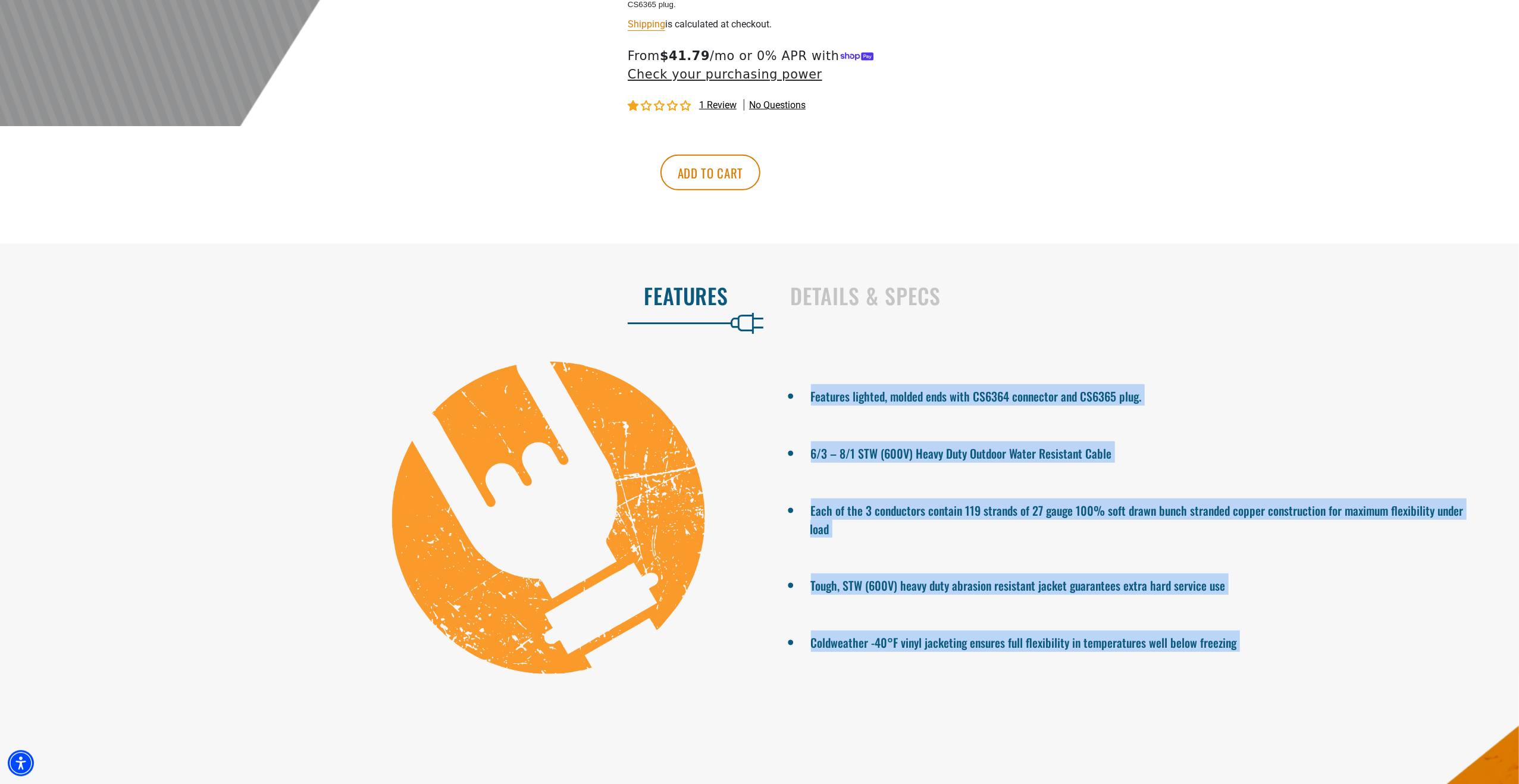
click at [966, 392] on ul "Features lighted, molded ends with CS6364 connector and CS6365 plug. 6/3 – 8/1 …" at bounding box center [1144, 518] width 751 height 313
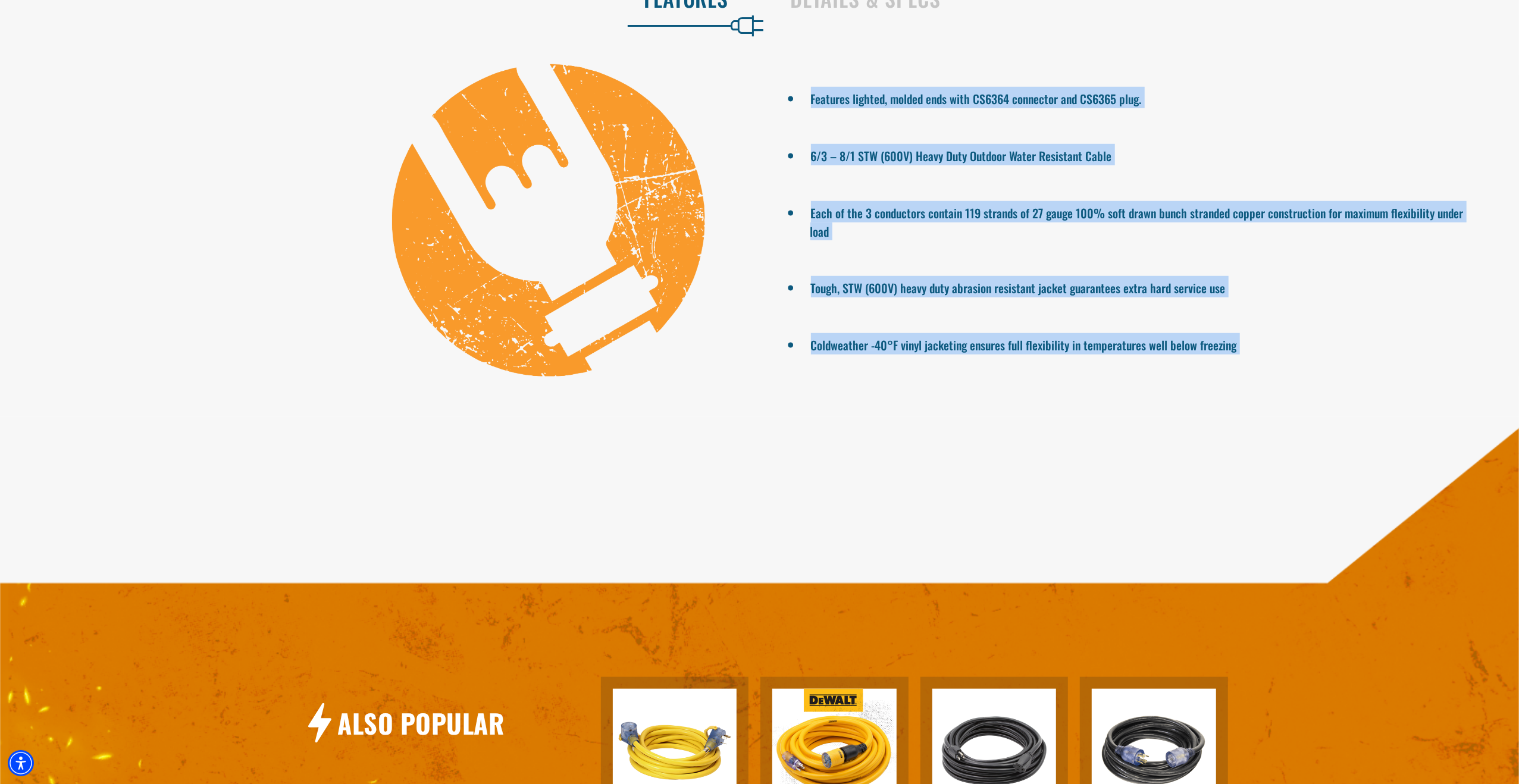
click at [978, 386] on div "Features lighted, molded ends with CS6364 connector and CS6365 plug. 6/3 – 8/1 …" at bounding box center [760, 221] width 1519 height 332
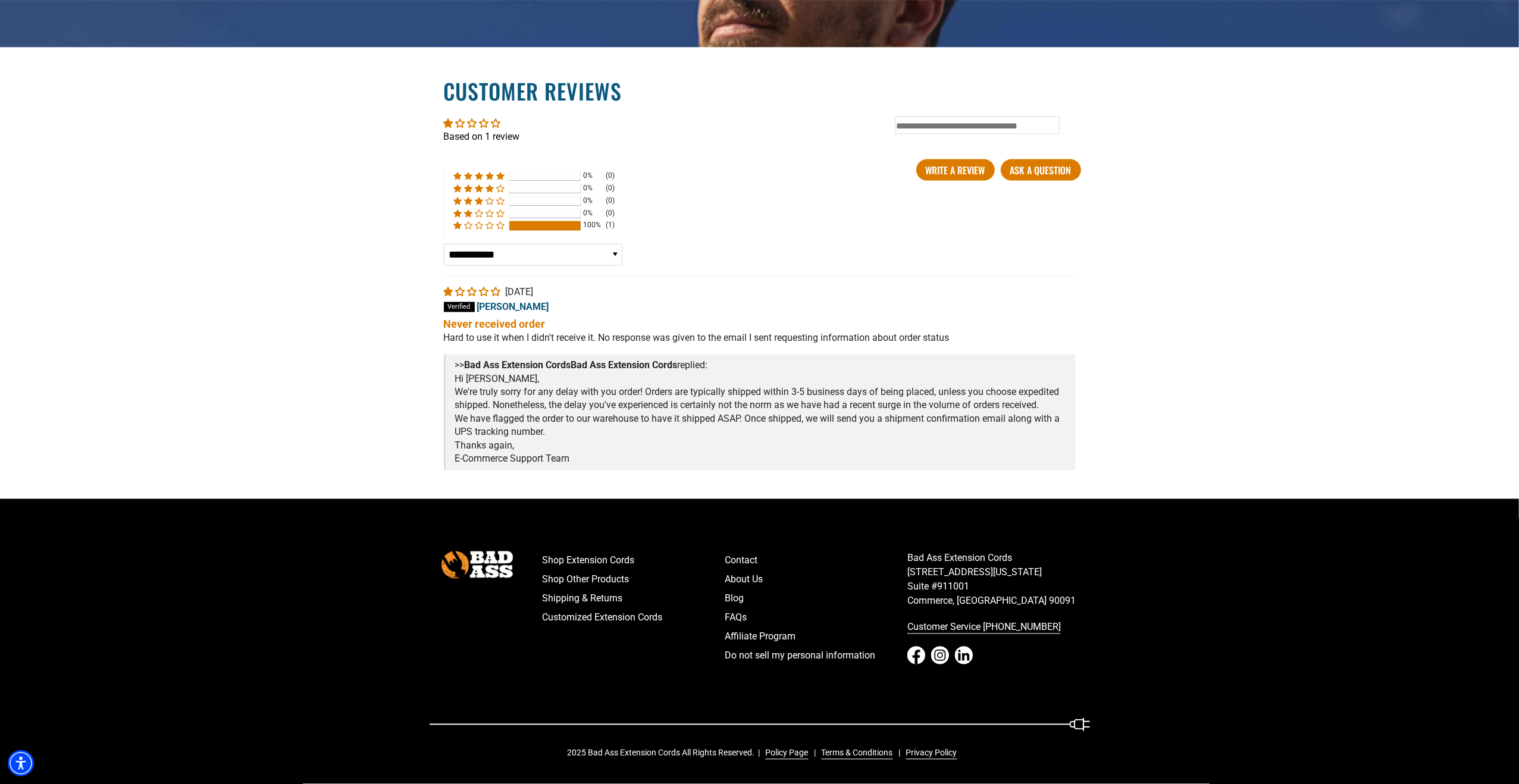
scroll to position [2081, 0]
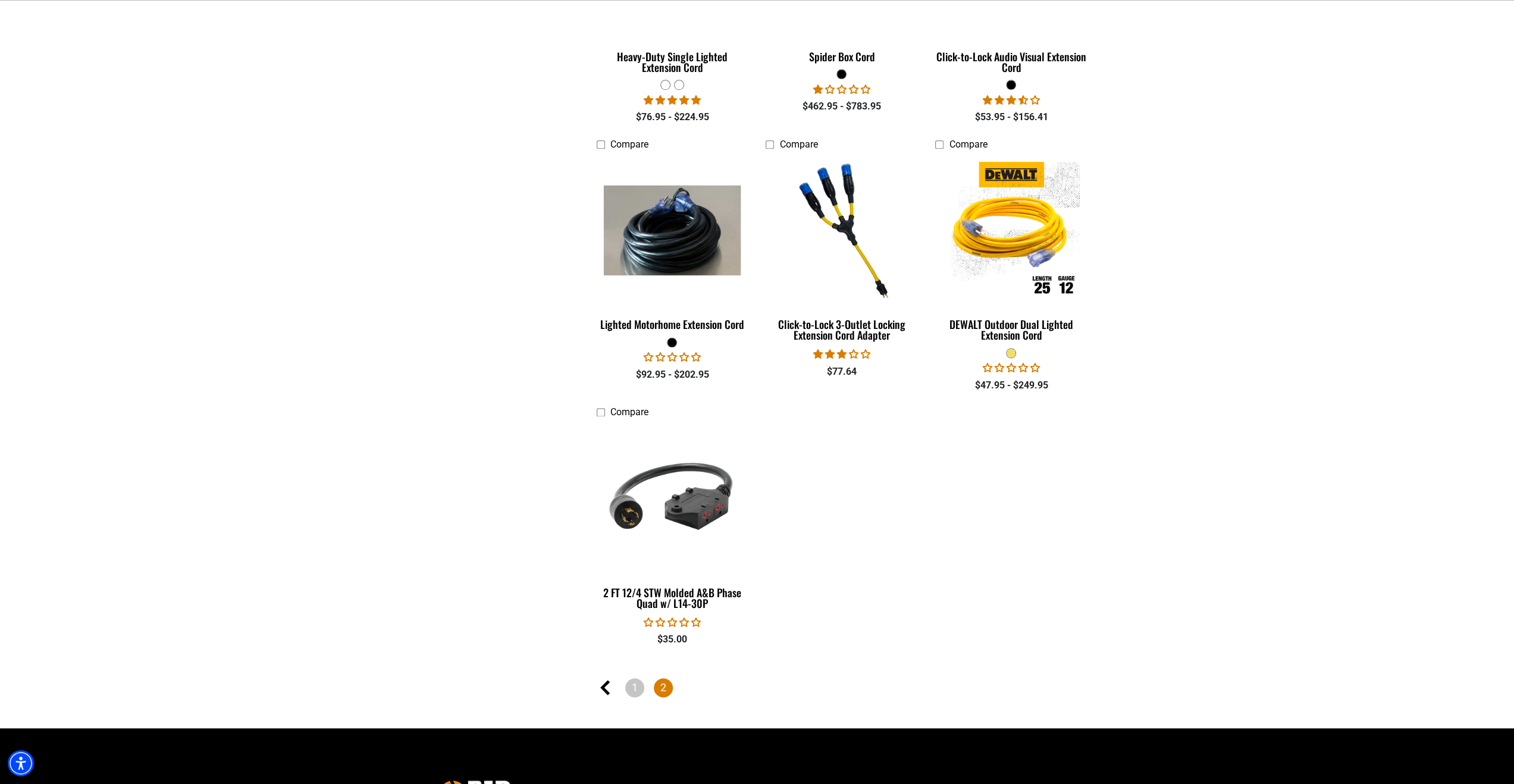
scroll to position [1666, 0]
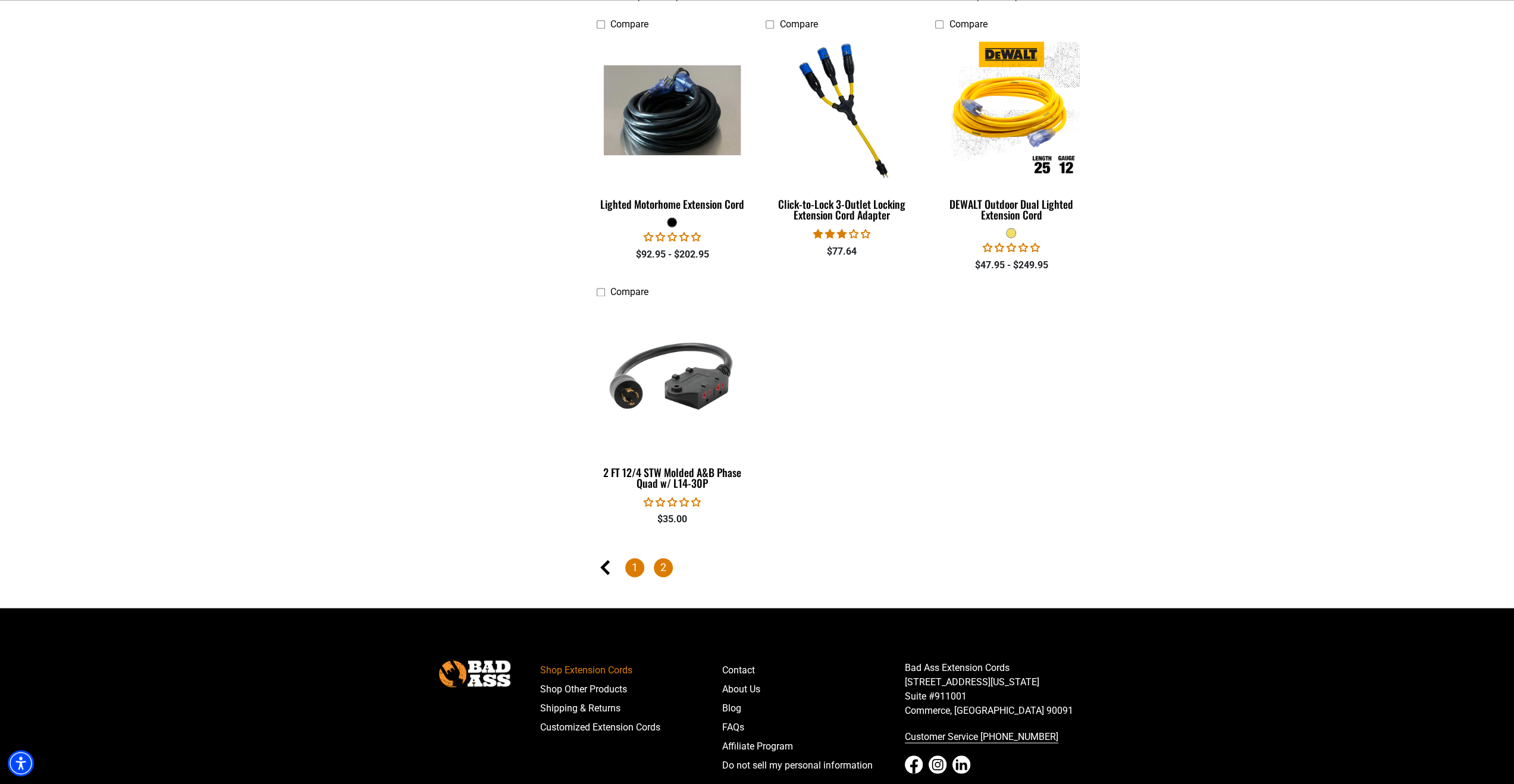
click at [633, 567] on link "1" at bounding box center [635, 567] width 19 height 19
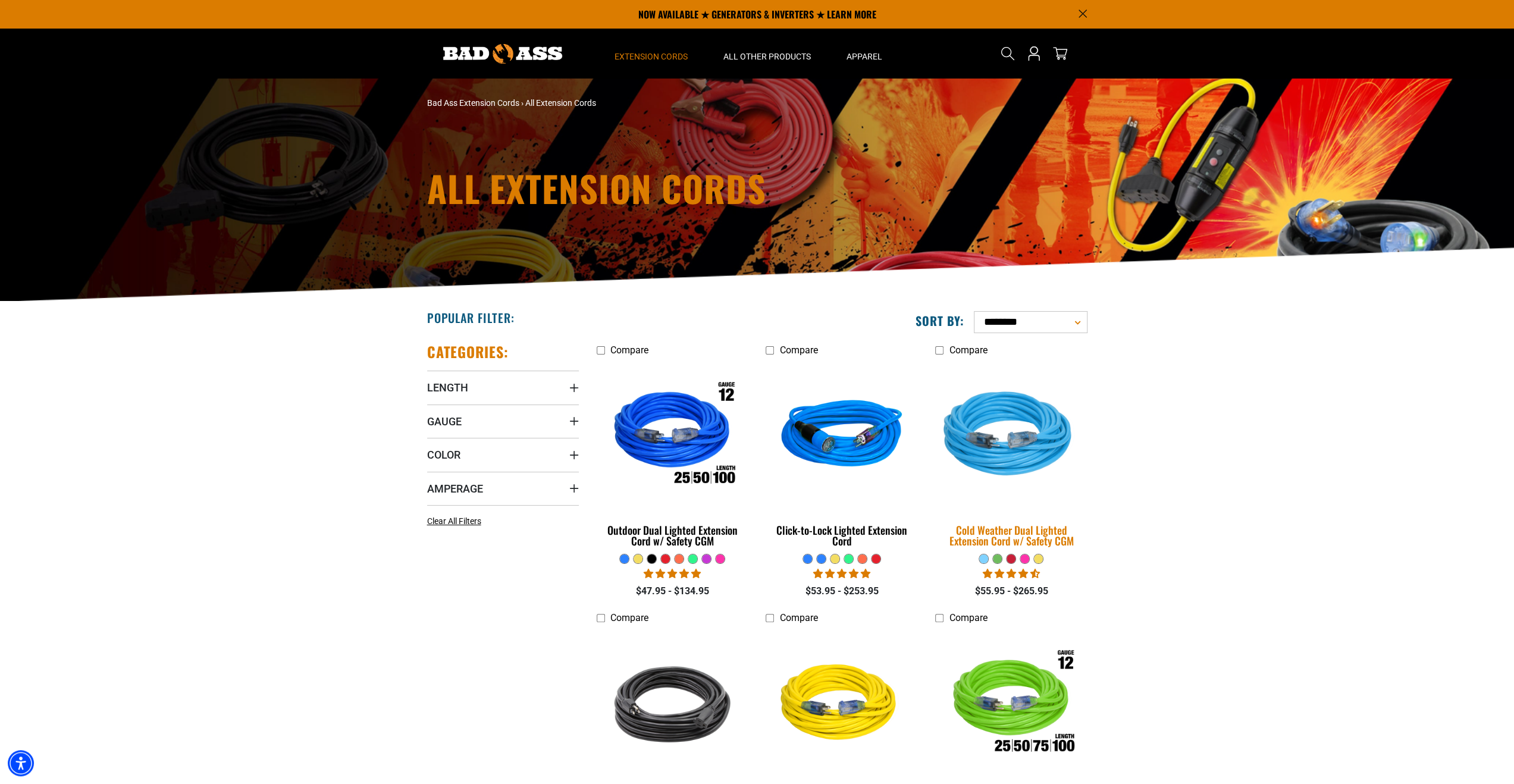
click at [1029, 471] on img at bounding box center [1011, 436] width 167 height 152
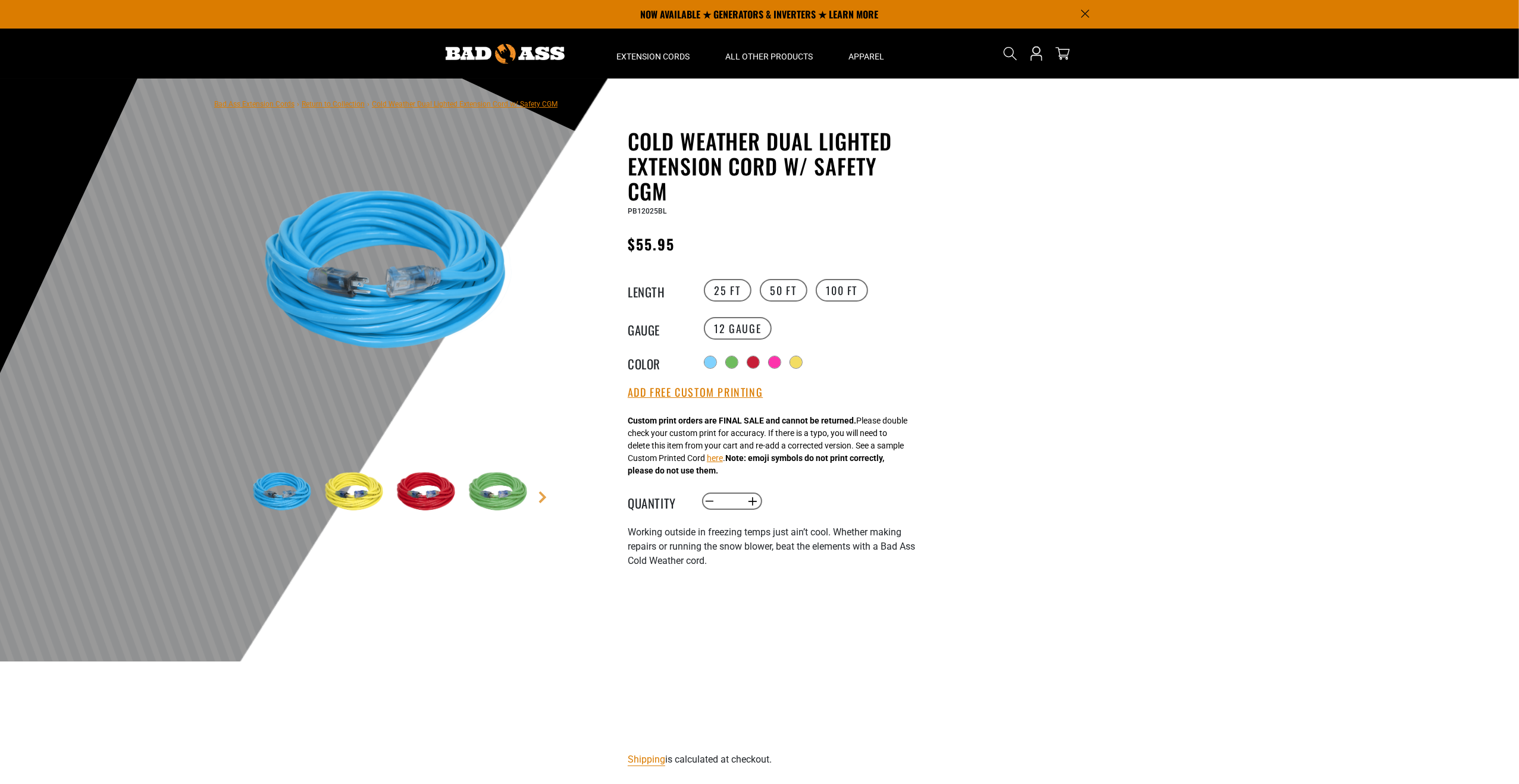
click at [451, 474] on img at bounding box center [427, 492] width 69 height 69
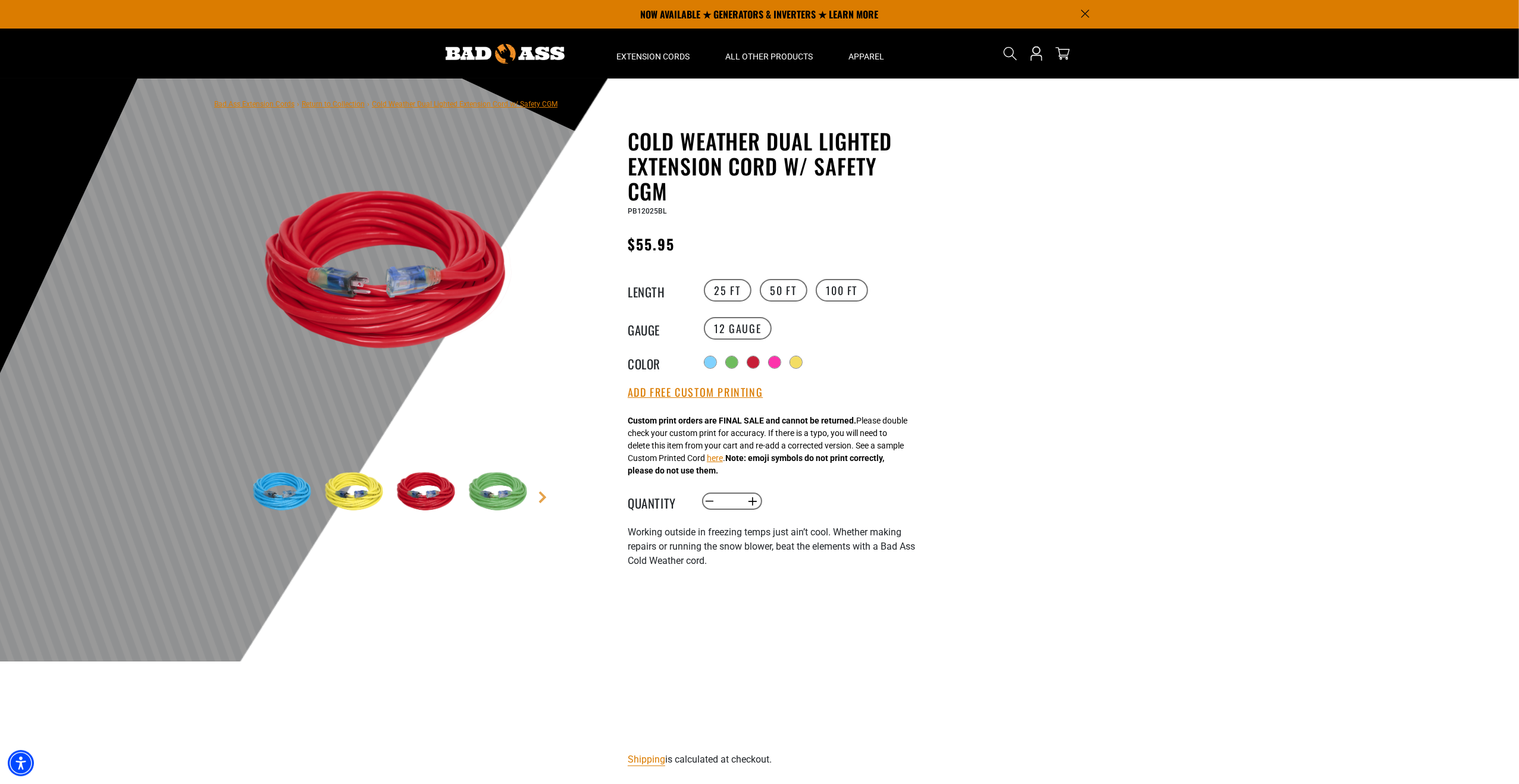
click at [517, 479] on img at bounding box center [500, 492] width 69 height 69
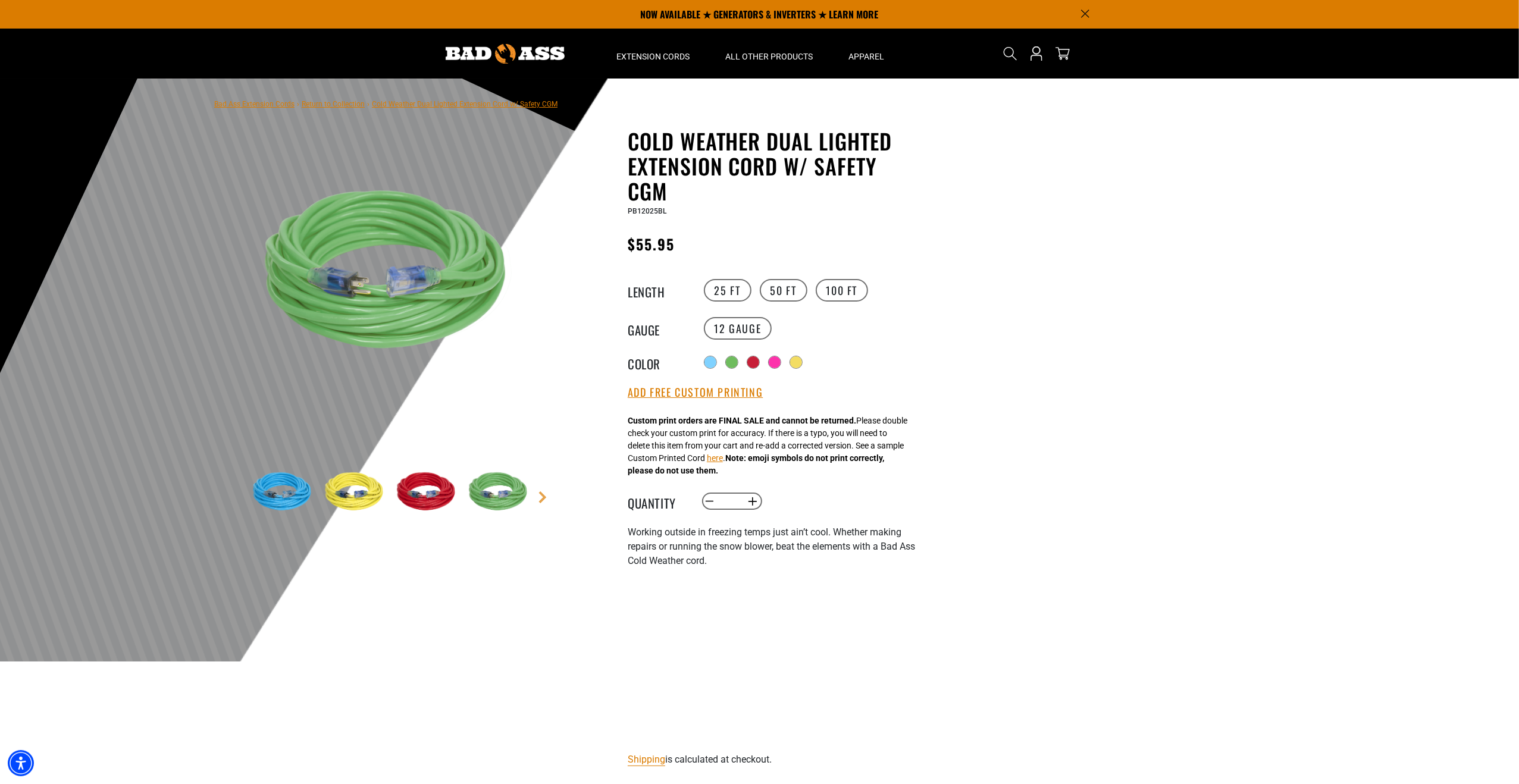
click at [330, 492] on img at bounding box center [356, 492] width 69 height 69
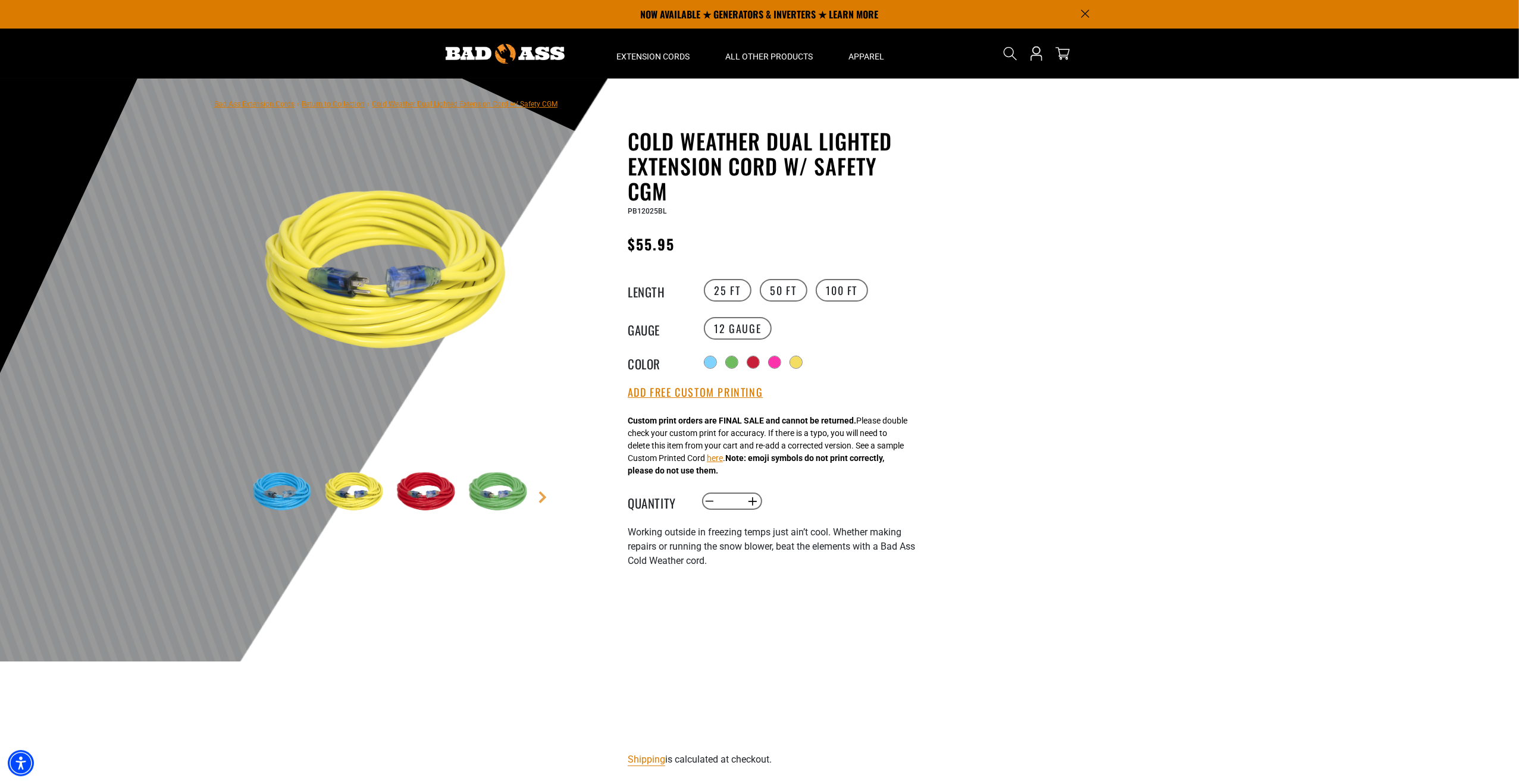
click at [388, 496] on img at bounding box center [356, 492] width 69 height 69
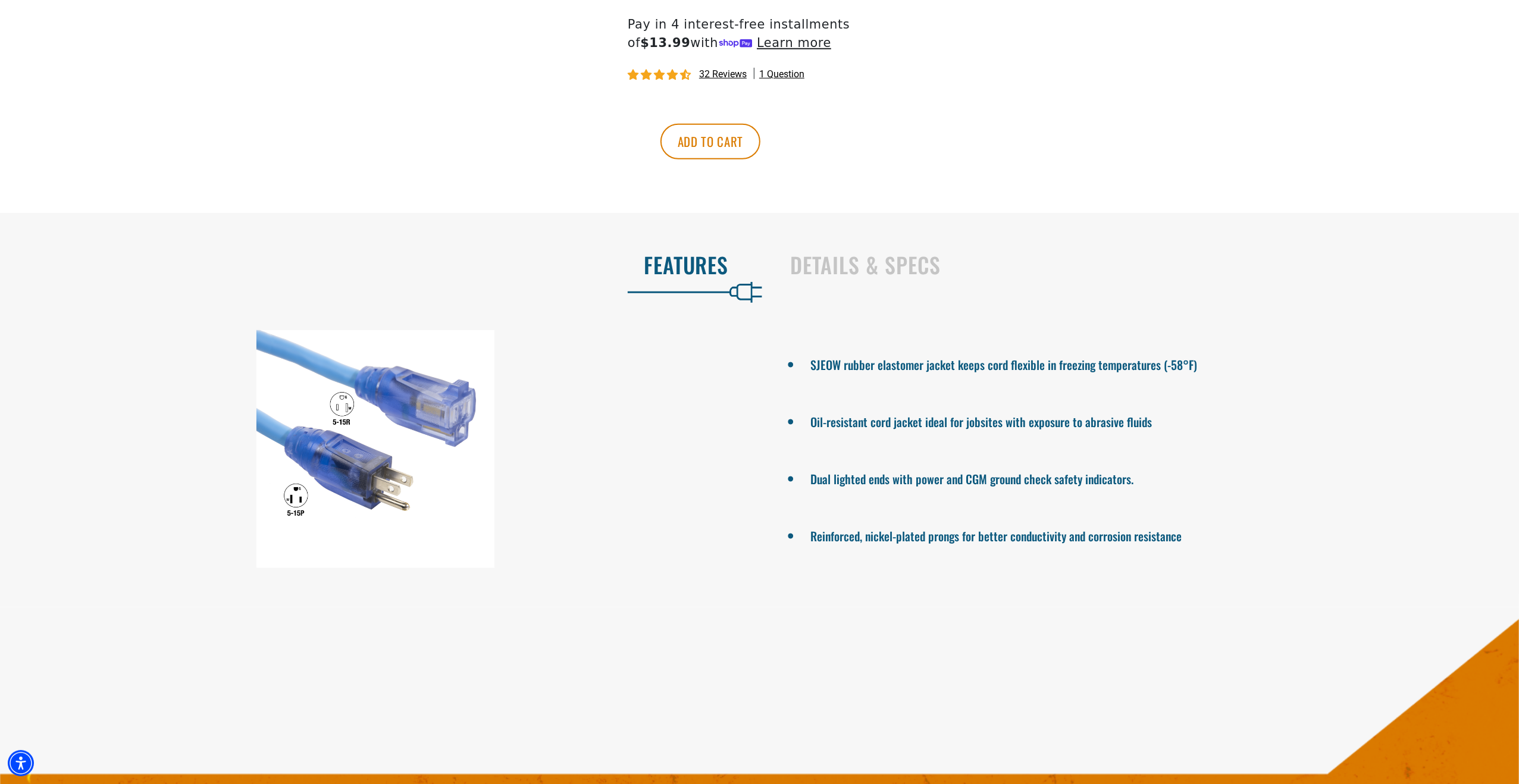
scroll to position [951, 0]
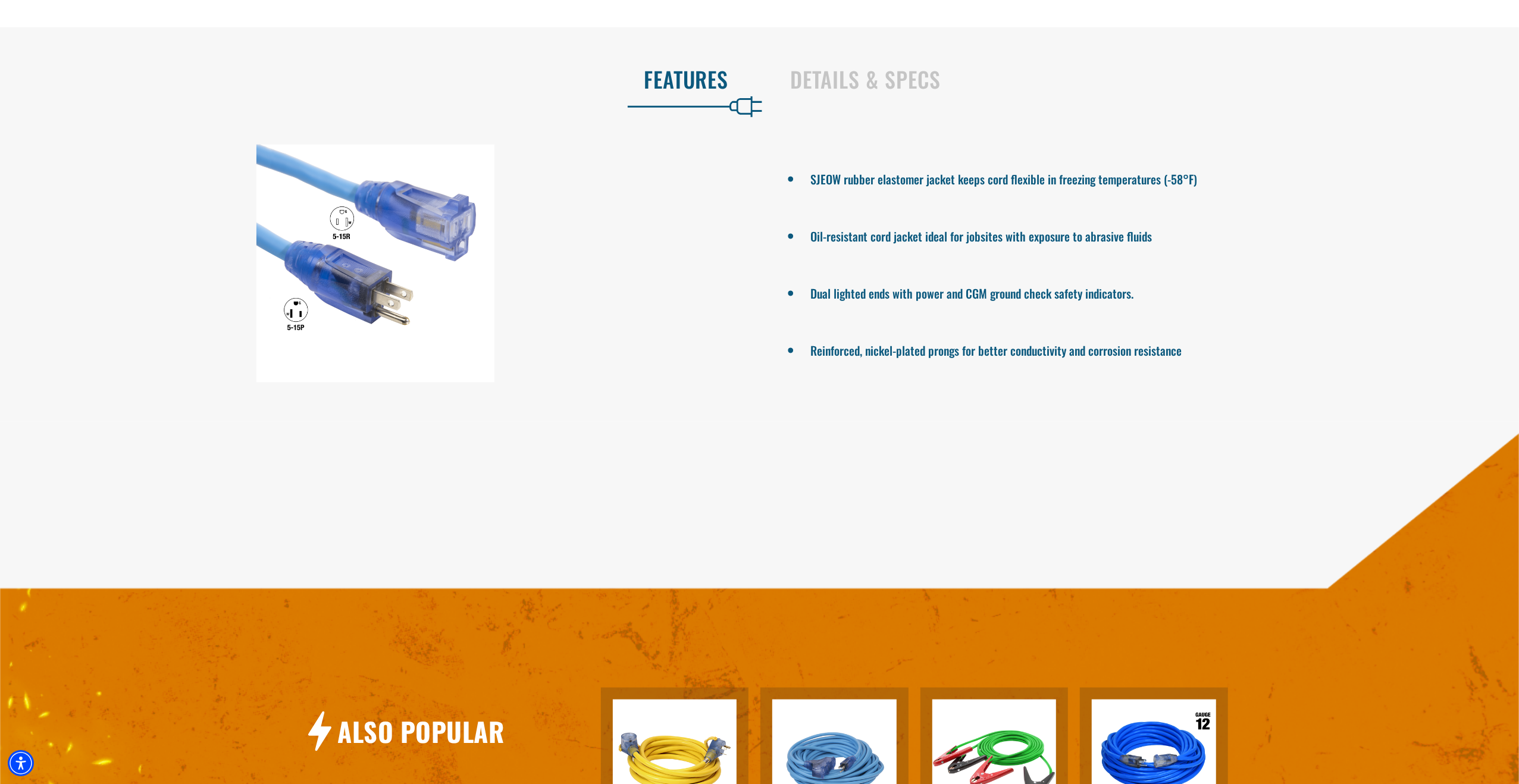
drag, startPoint x: 1269, startPoint y: 344, endPoint x: 1253, endPoint y: 423, distance: 80.6
click at [1253, 421] on section "Features Details & Specs SJEOW rubber elastomer jacket keeps cord flexible in f…" at bounding box center [760, 225] width 1519 height 395
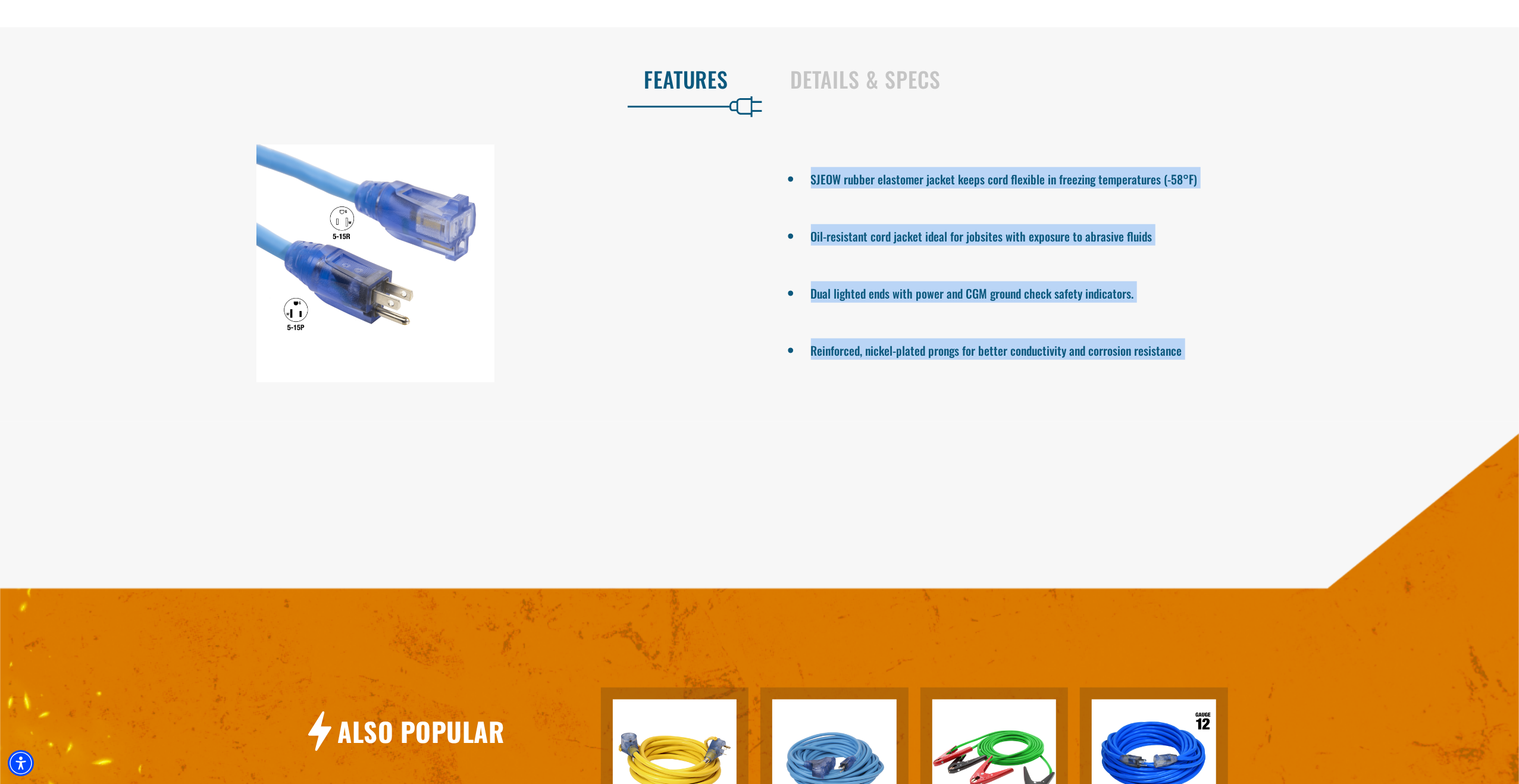
drag, startPoint x: 1253, startPoint y: 423, endPoint x: 938, endPoint y: 172, distance: 402.8
click at [938, 172] on section "Features Details & Specs SJEOW rubber elastomer jacket keeps cord flexible in f…" at bounding box center [760, 225] width 1519 height 395
click at [938, 172] on li "SJEOW rubber elastomer jacket keeps cord flexible in freezing temperatures (-58…" at bounding box center [1144, 178] width 667 height 22
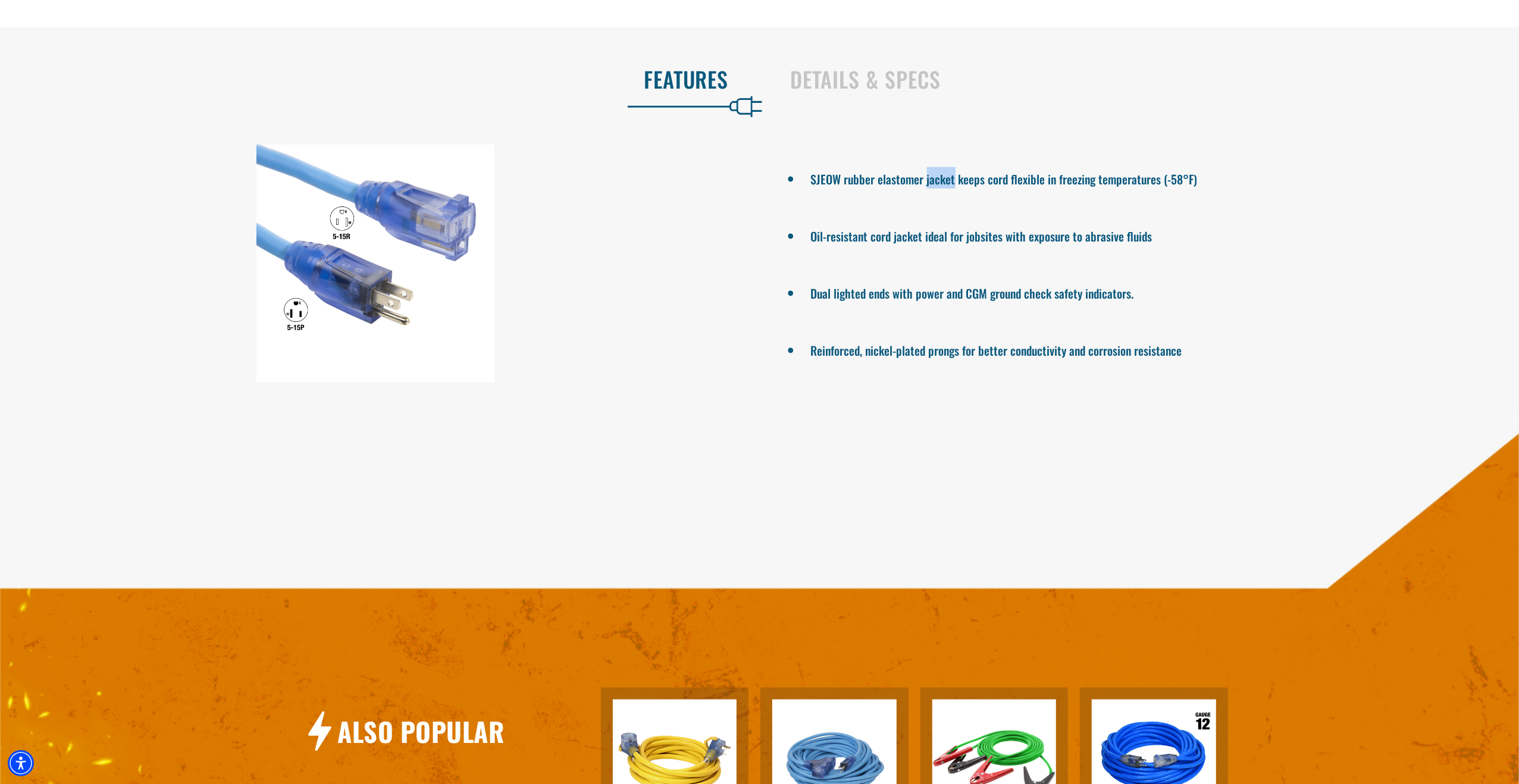
click at [938, 173] on li "SJEOW rubber elastomer jacket keeps cord flexible in freezing temperatures (-58…" at bounding box center [1144, 178] width 667 height 22
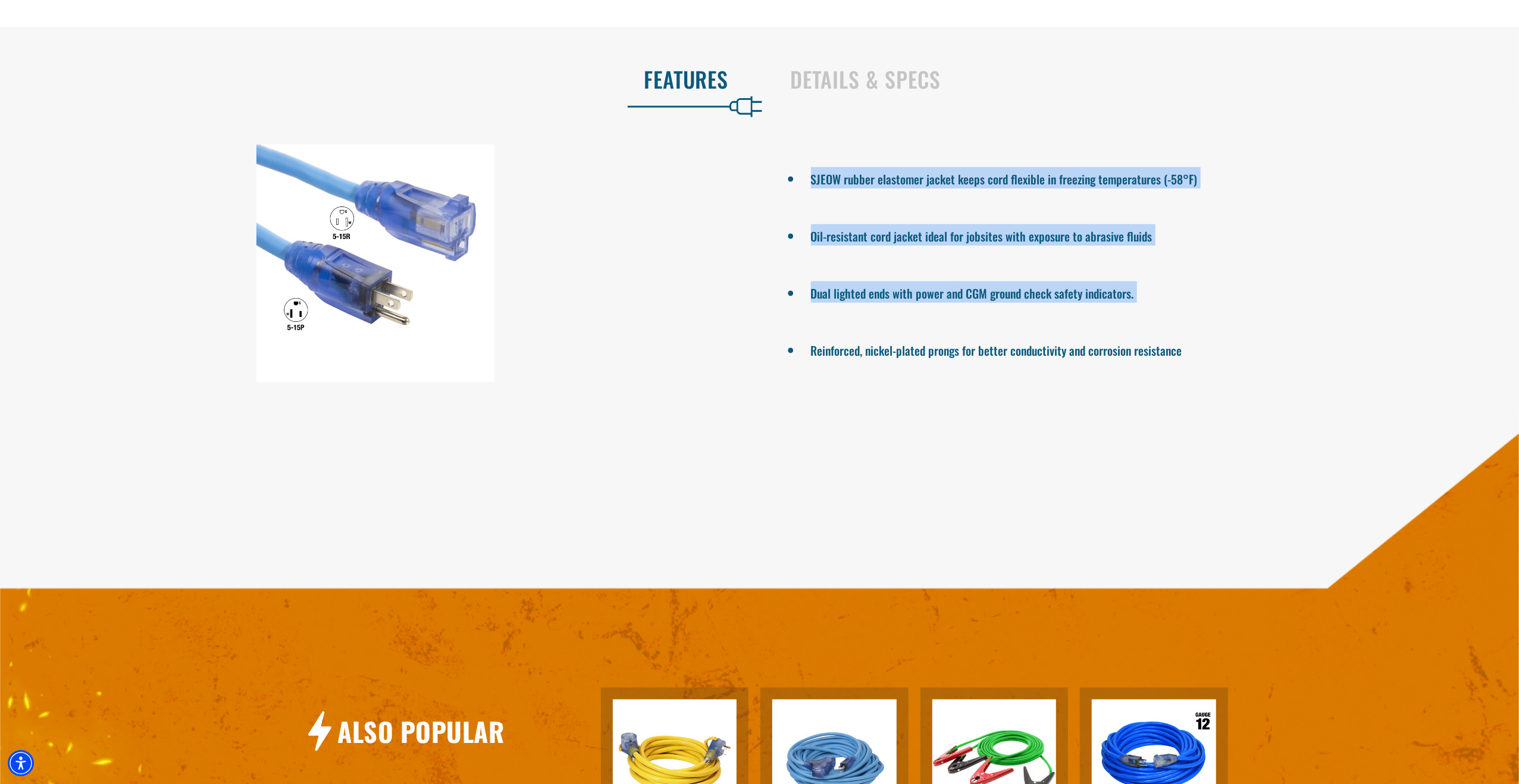
drag, startPoint x: 938, startPoint y: 173, endPoint x: 976, endPoint y: 337, distance: 168.3
click at [975, 336] on ul "SJEOW rubber elastomer jacket keeps cord flexible in freezing temperatures (-58…" at bounding box center [1144, 264] width 751 height 238
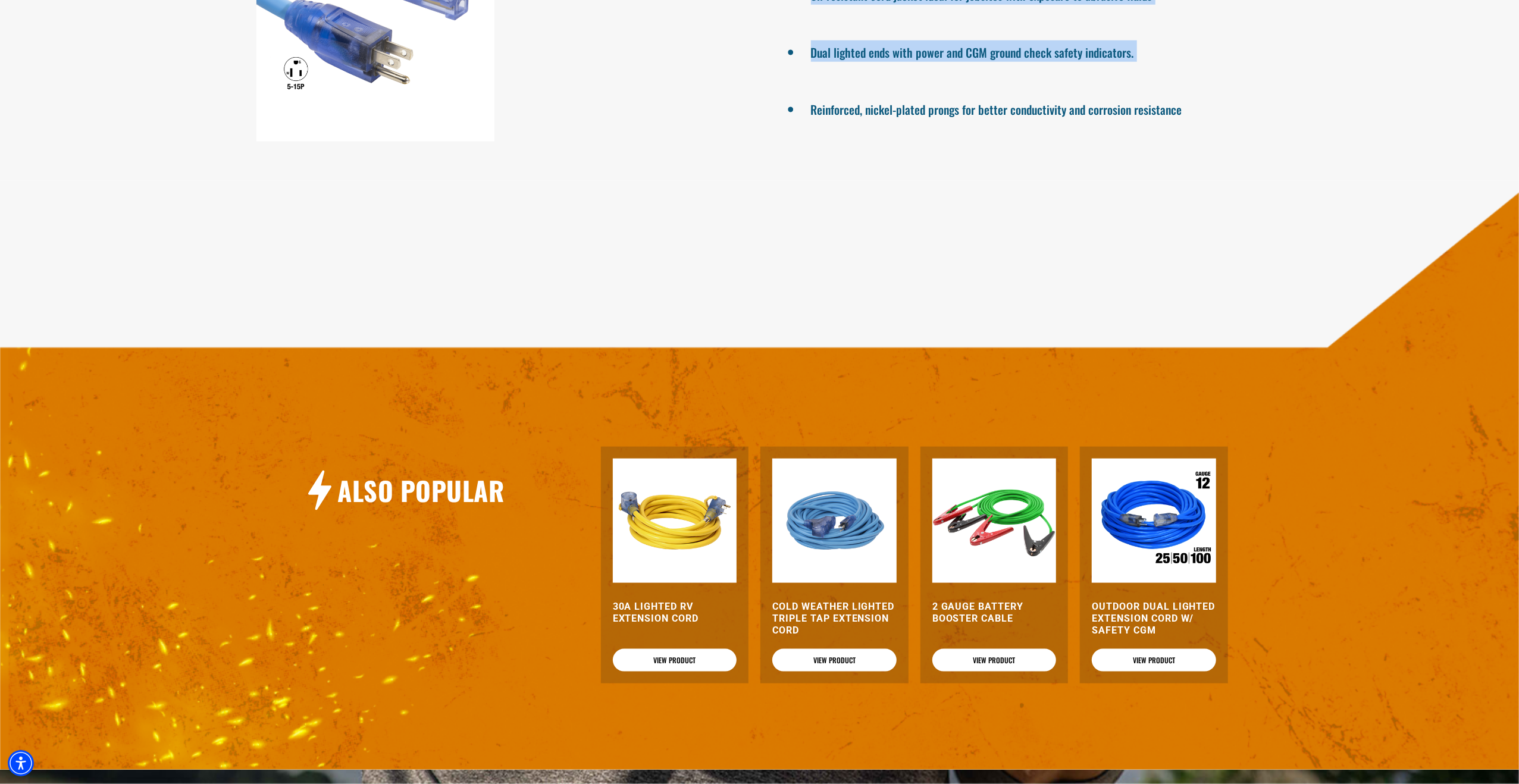
scroll to position [1368, 0]
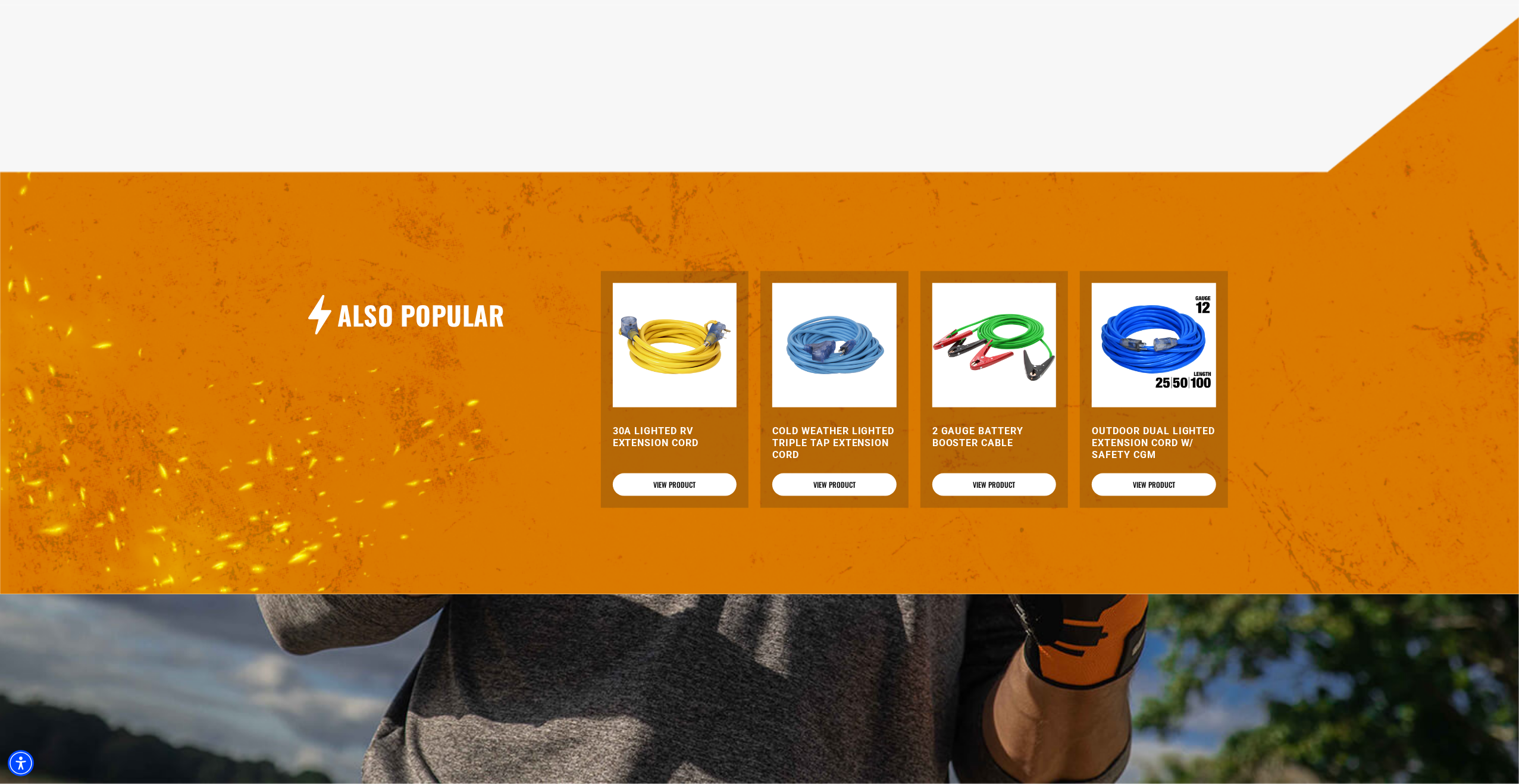
click at [997, 378] on img at bounding box center [995, 345] width 125 height 125
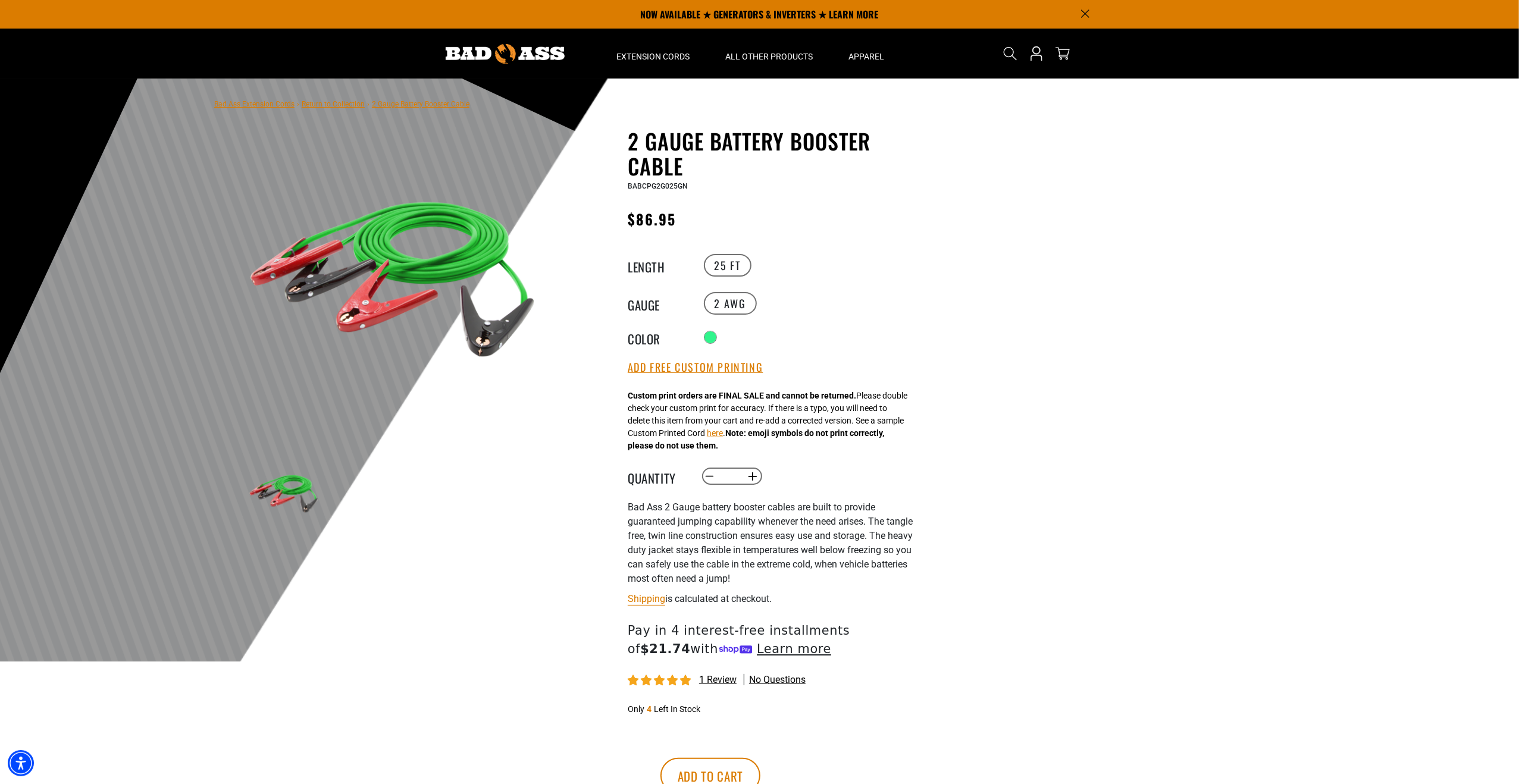
click at [879, 500] on p "Bad Ass 2 Gauge battery booster cables are built to provide guaranteed jumping …" at bounding box center [774, 543] width 291 height 86
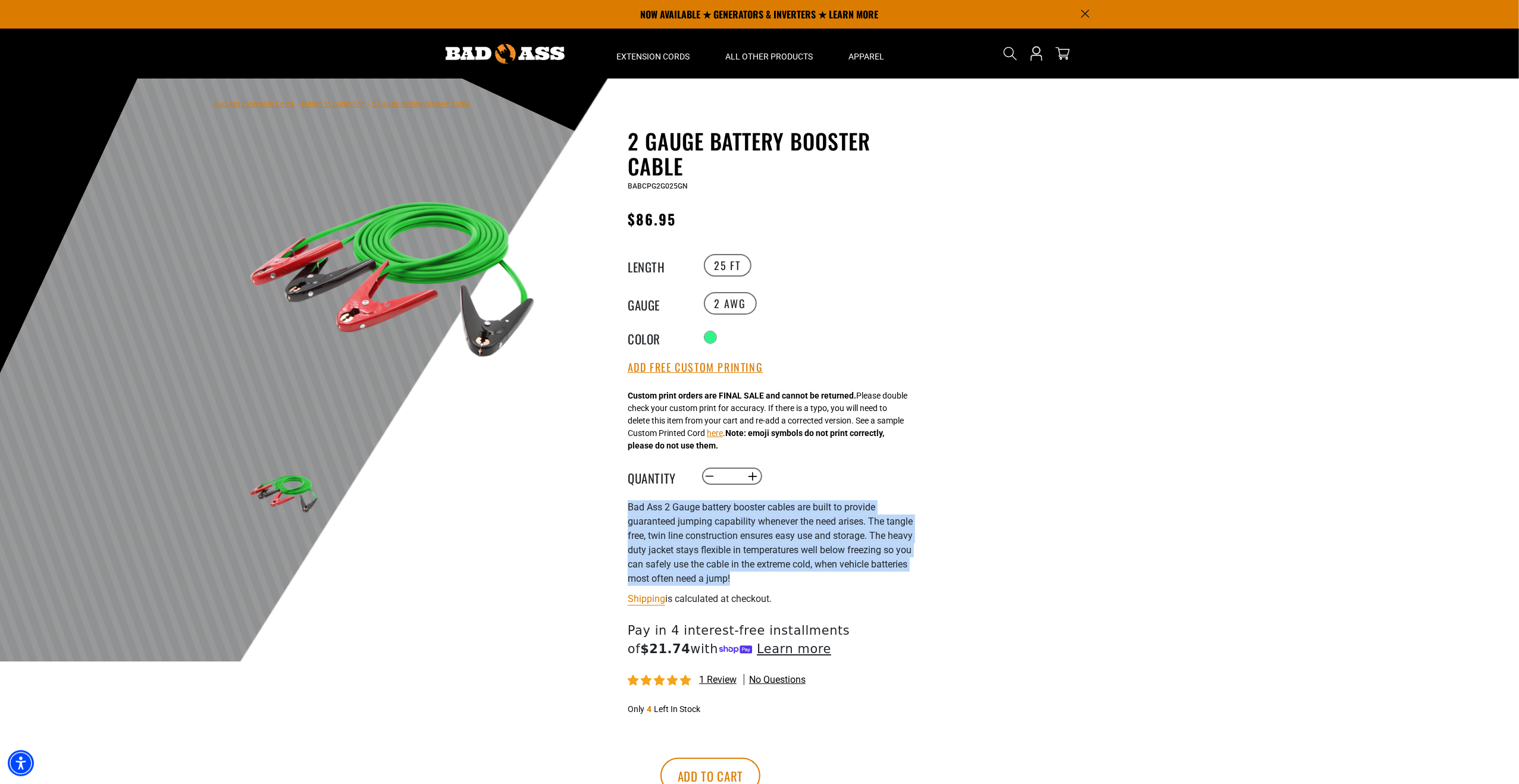
drag, startPoint x: 879, startPoint y: 500, endPoint x: 900, endPoint y: 557, distance: 60.7
click at [890, 552] on p "Bad Ass 2 Gauge battery booster cables are built to provide guaranteed jumping …" at bounding box center [774, 543] width 291 height 86
click at [900, 557] on p "Bad Ass 2 Gauge battery booster cables are built to provide guaranteed jumping …" at bounding box center [774, 543] width 291 height 86
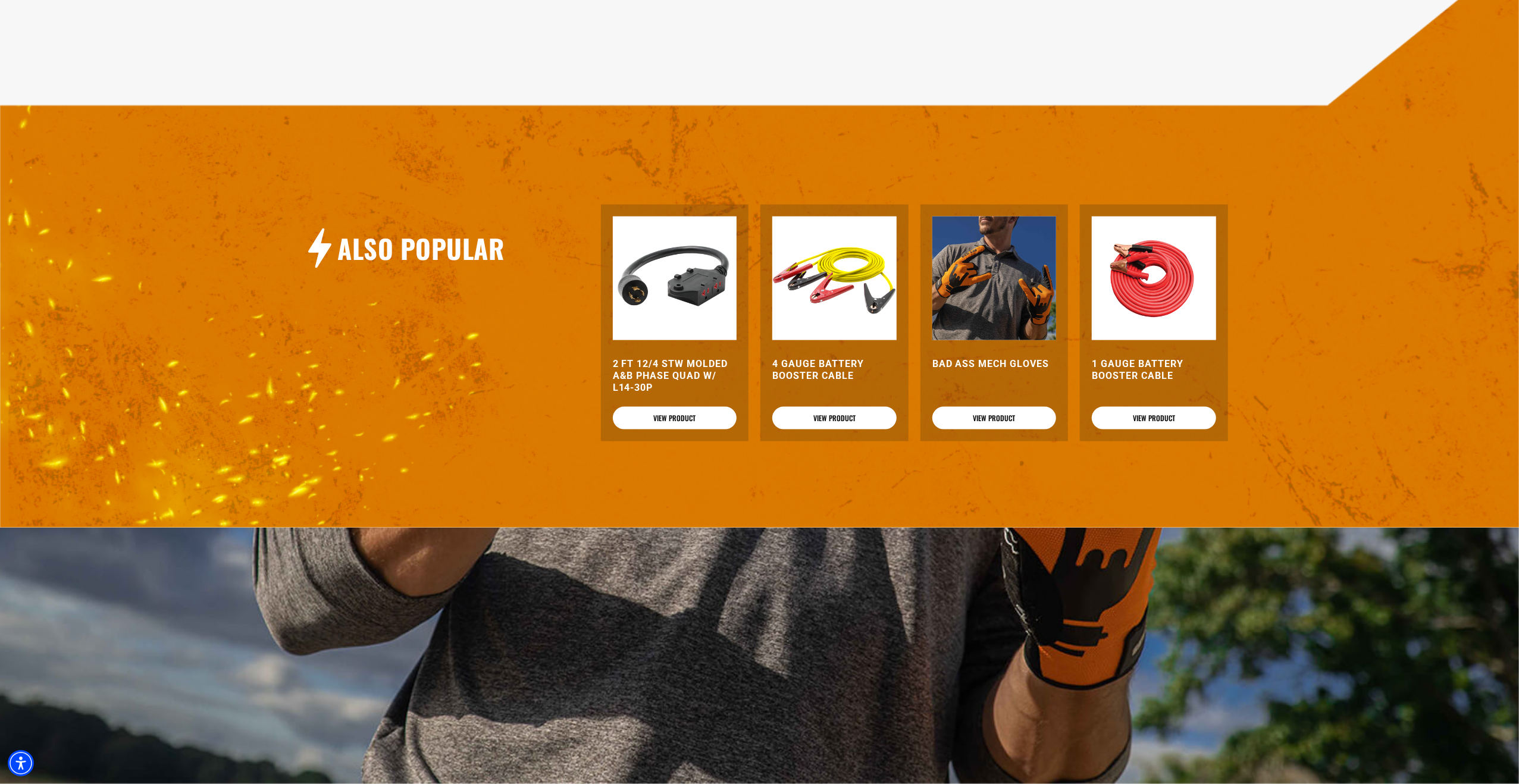
scroll to position [1547, 0]
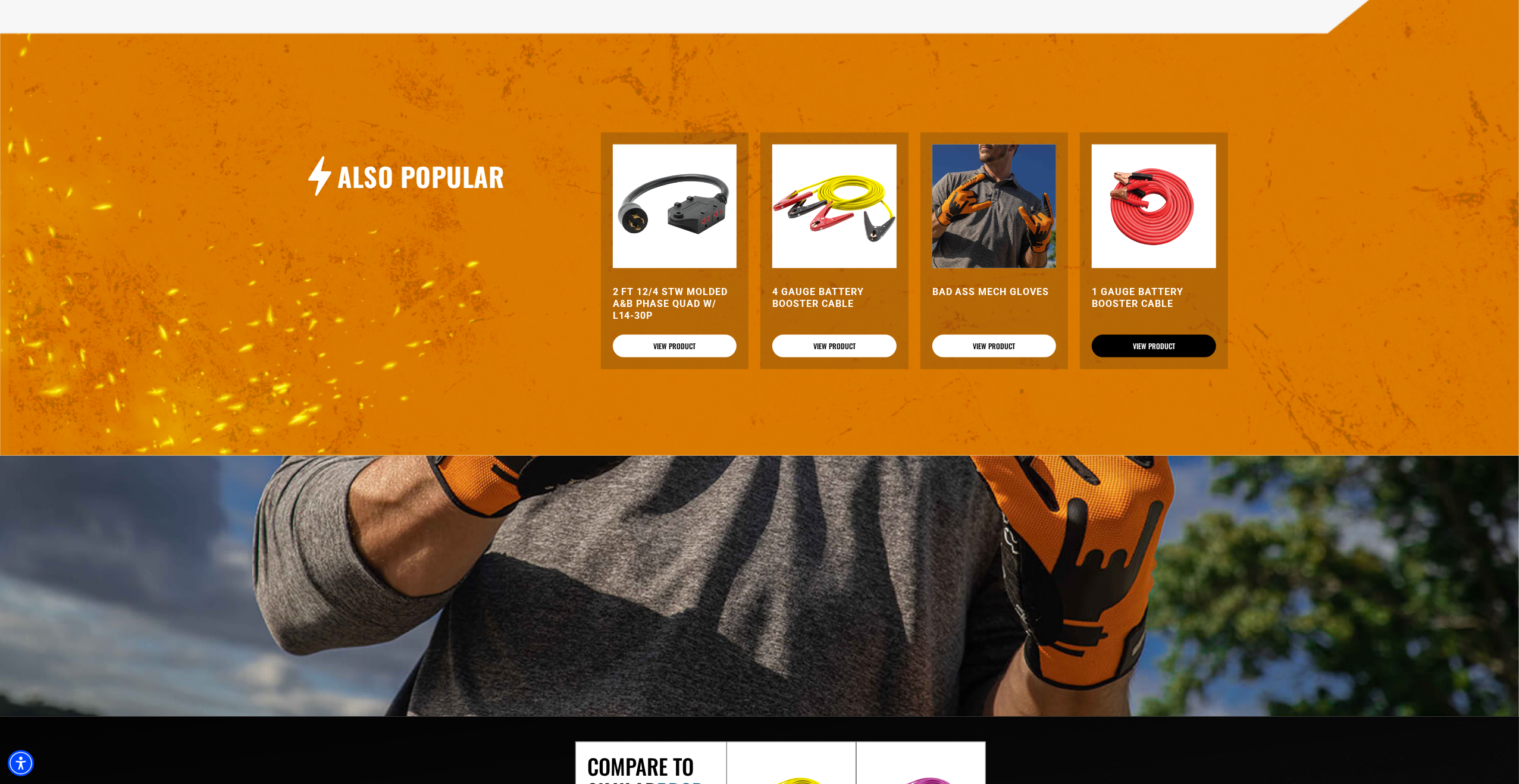
click at [1142, 358] on link "View Product" at bounding box center [1154, 346] width 125 height 23
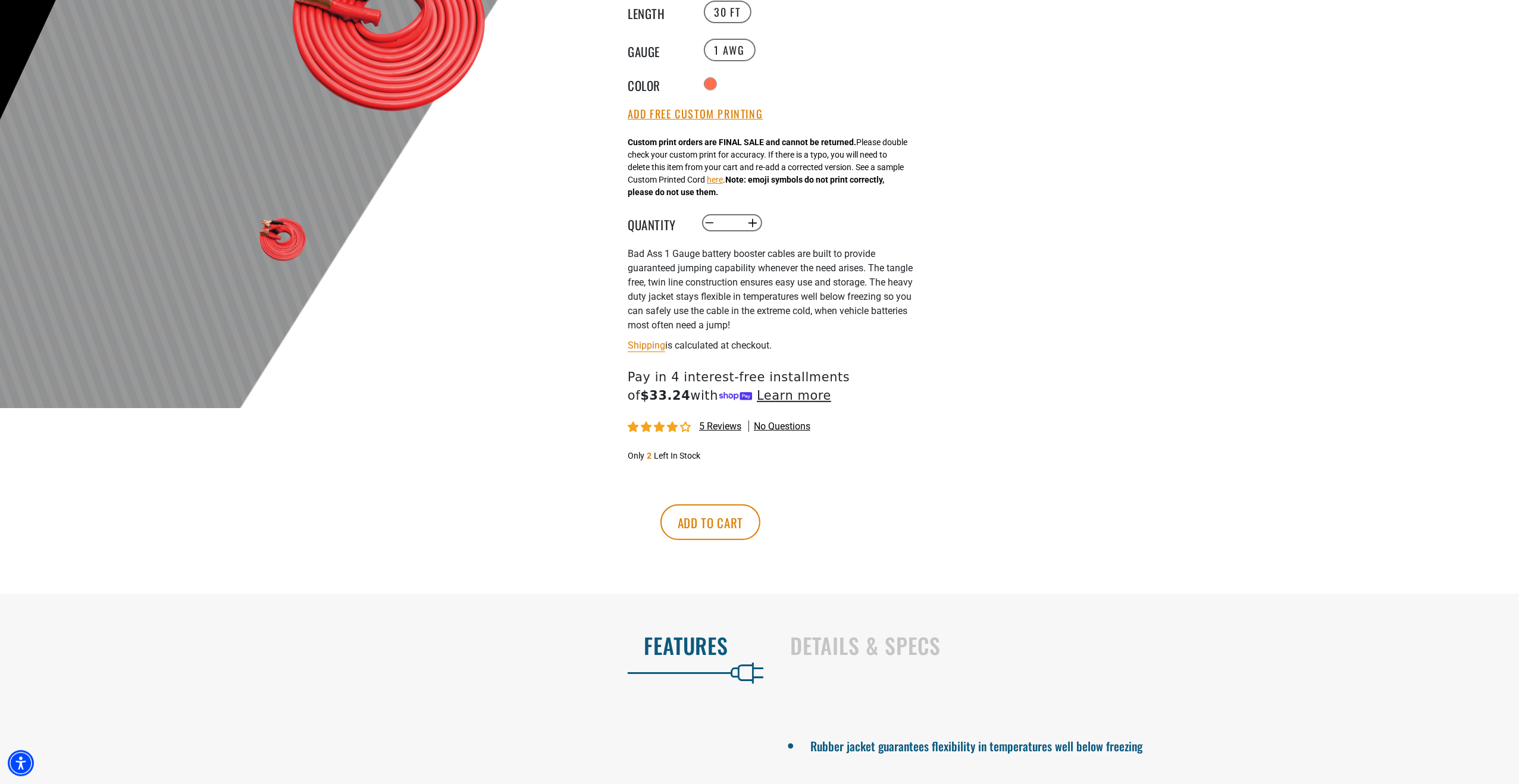
scroll to position [298, 0]
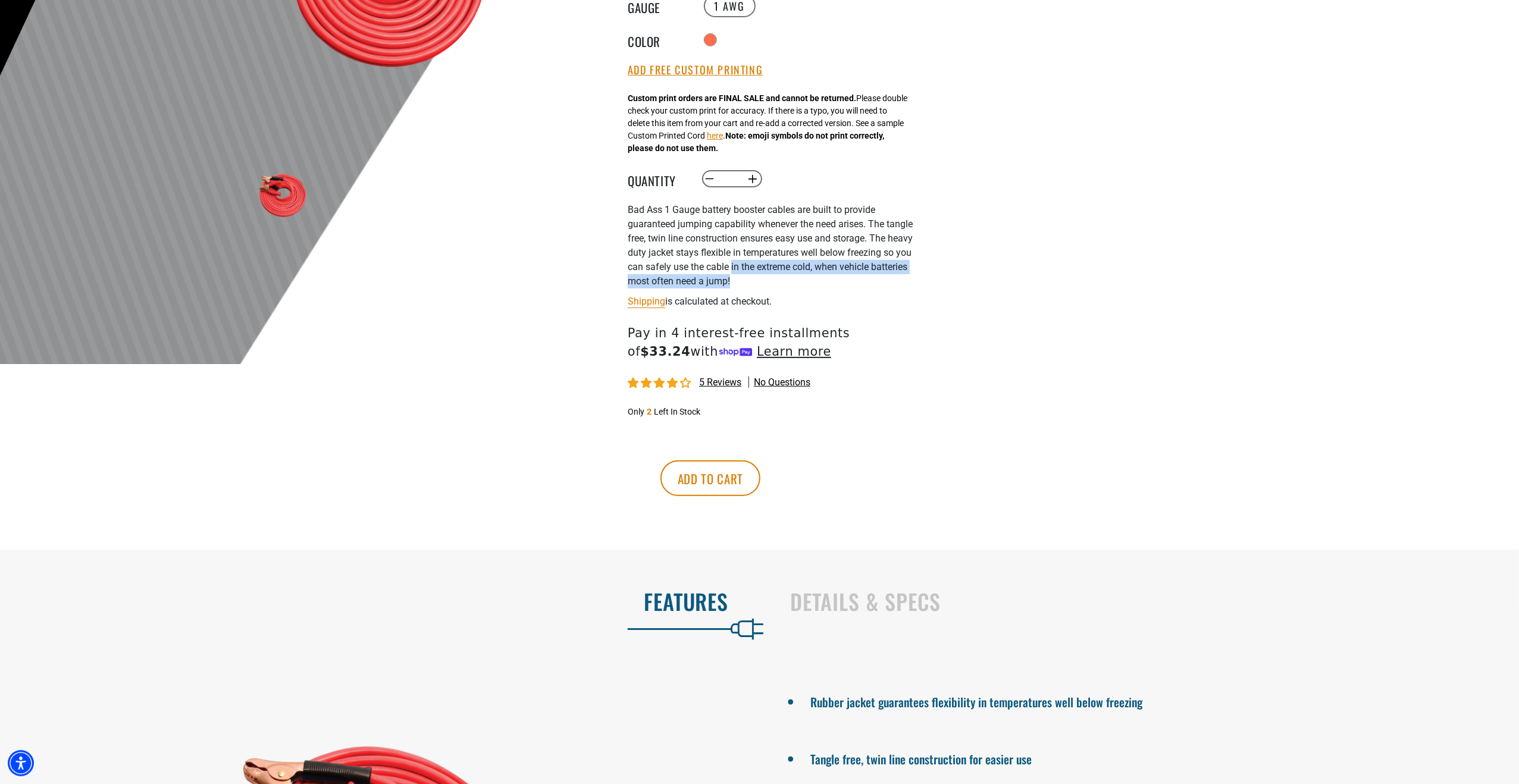
drag, startPoint x: 807, startPoint y: 280, endPoint x: 742, endPoint y: 270, distance: 65.8
click at [731, 266] on p "Bad Ass 1 Gauge battery booster cables are built to provide guaranteed jumping …" at bounding box center [774, 245] width 291 height 86
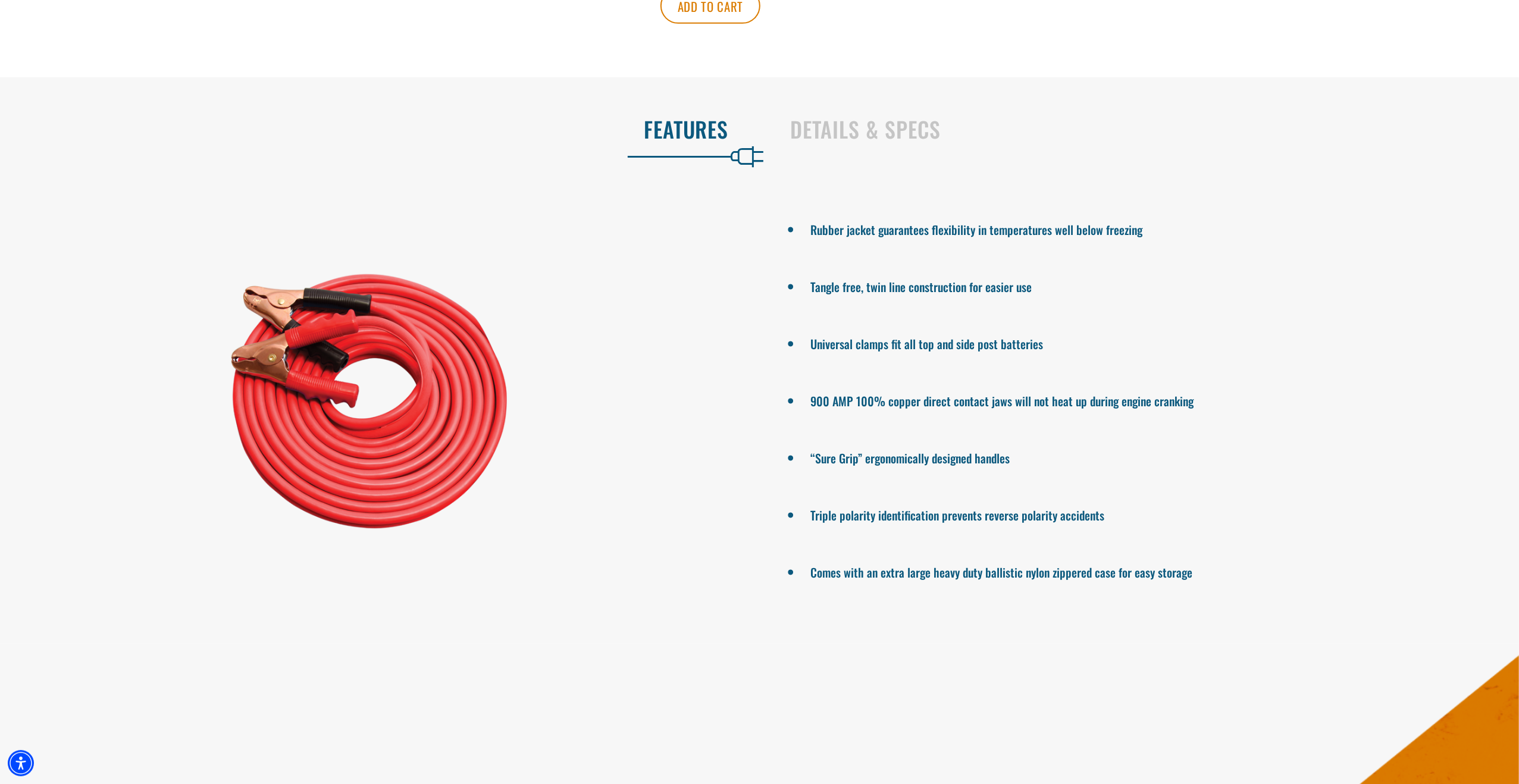
scroll to position [774, 0]
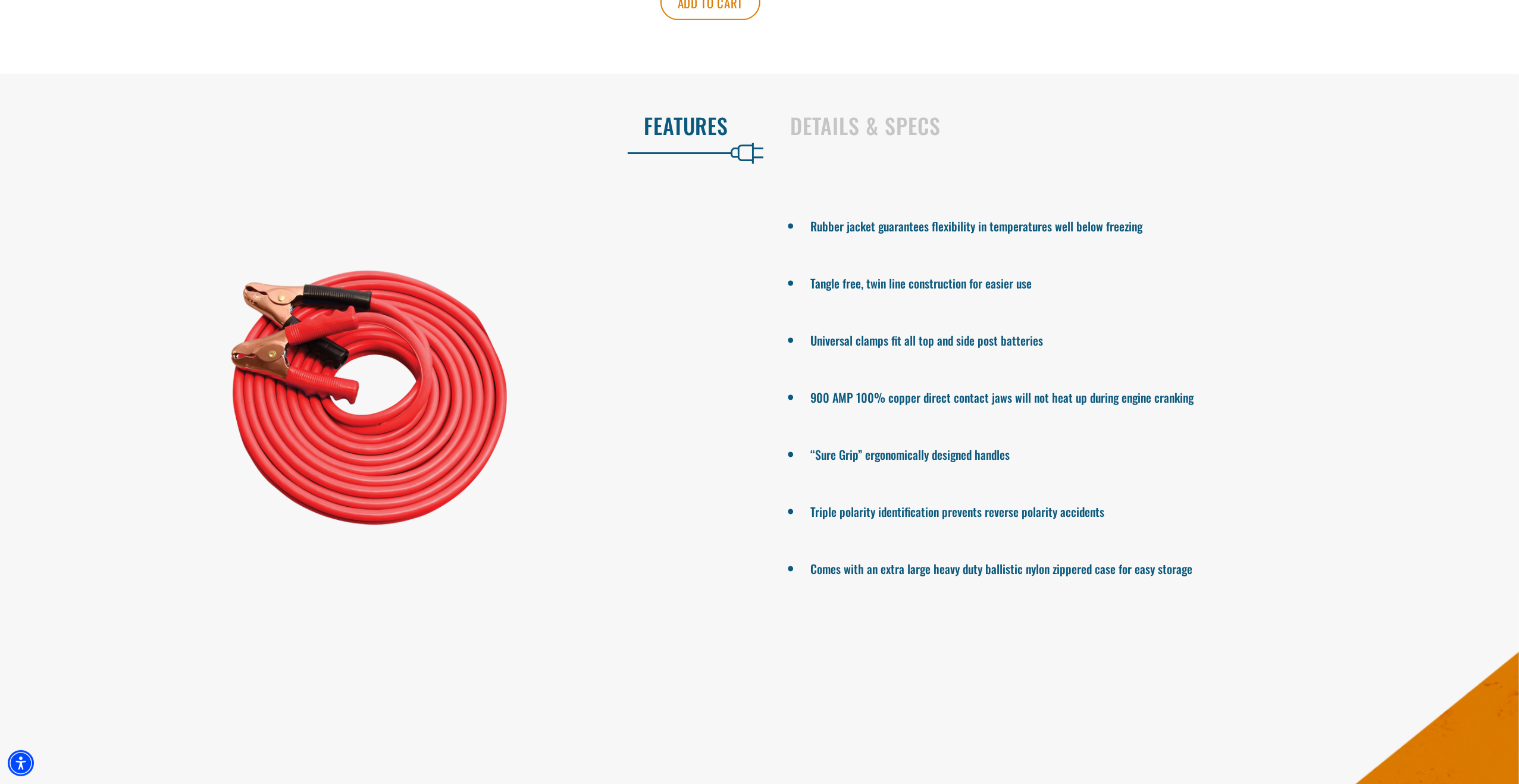
click at [950, 393] on ul "Rubber jacket guarantees flexibility in temperatures well below freezing Tangle…" at bounding box center [1144, 396] width 751 height 409
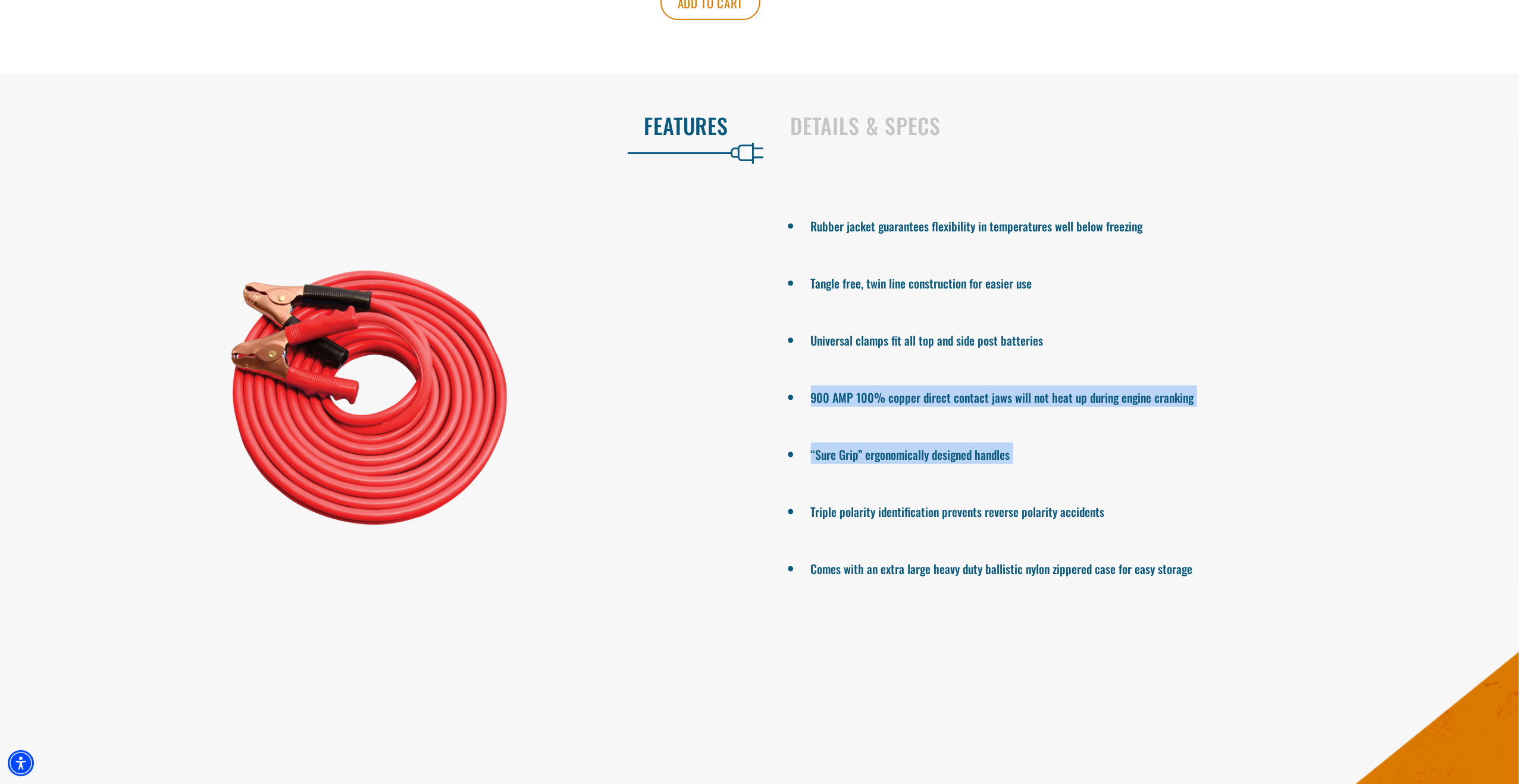
drag, startPoint x: 950, startPoint y: 393, endPoint x: 909, endPoint y: 453, distance: 72.7
click at [909, 453] on ul "Rubber jacket guarantees flexibility in temperatures well below freezing Tangle…" at bounding box center [1144, 396] width 751 height 409
click at [840, 464] on li "“Sure Grip” ergonomically designed handles" at bounding box center [1144, 453] width 667 height 22
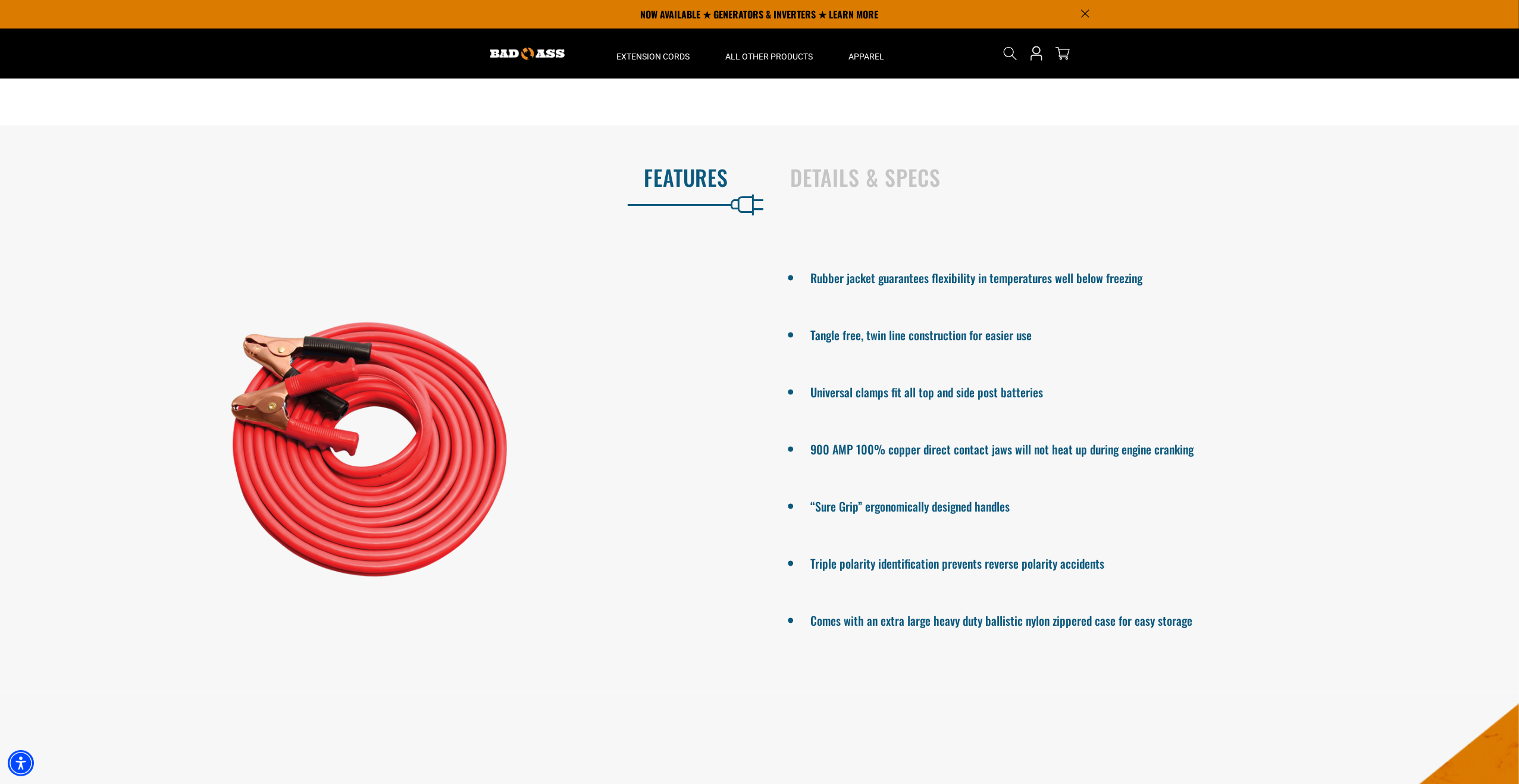
scroll to position [714, 0]
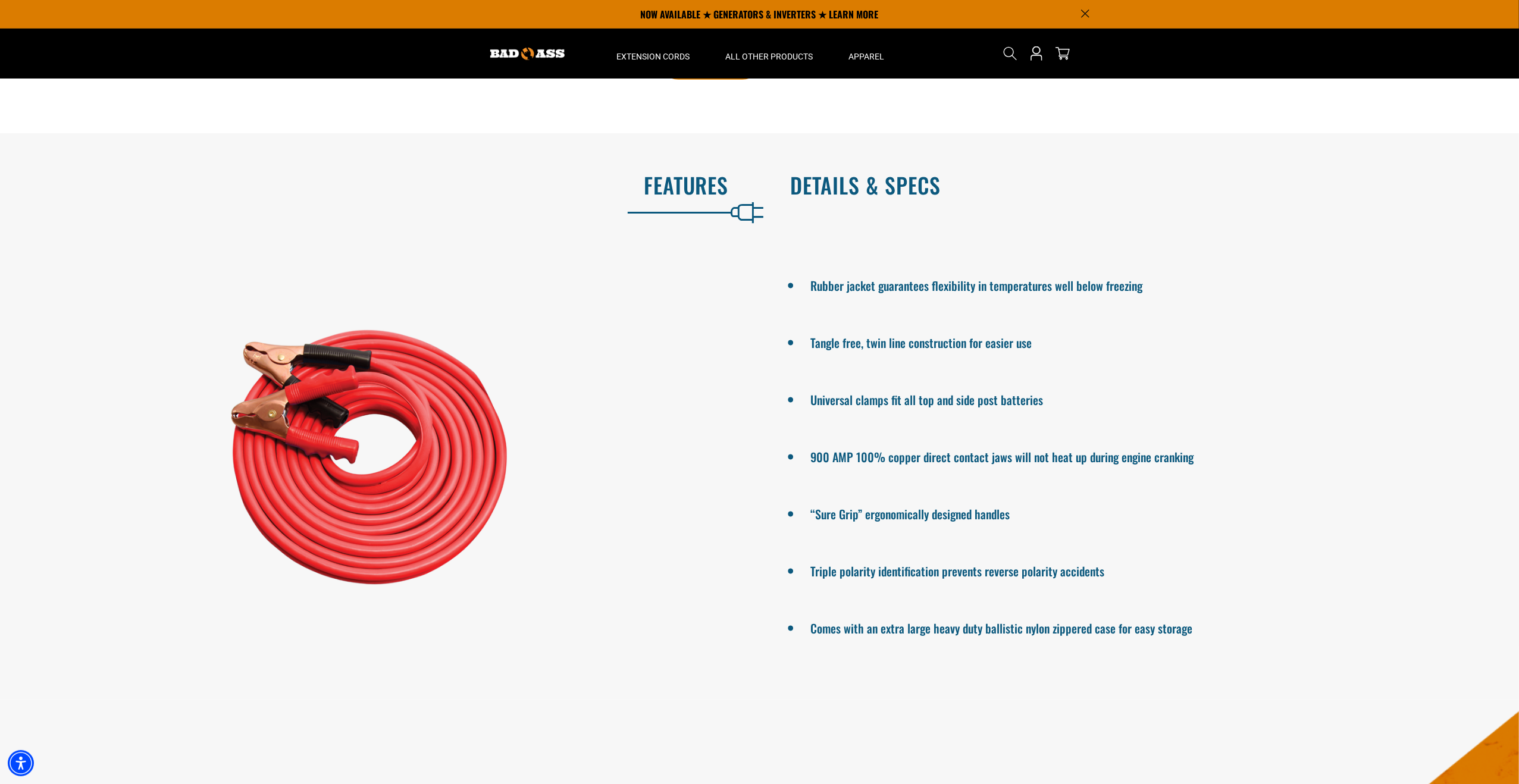
click at [855, 175] on h2 "Details & Specs" at bounding box center [1143, 185] width 704 height 25
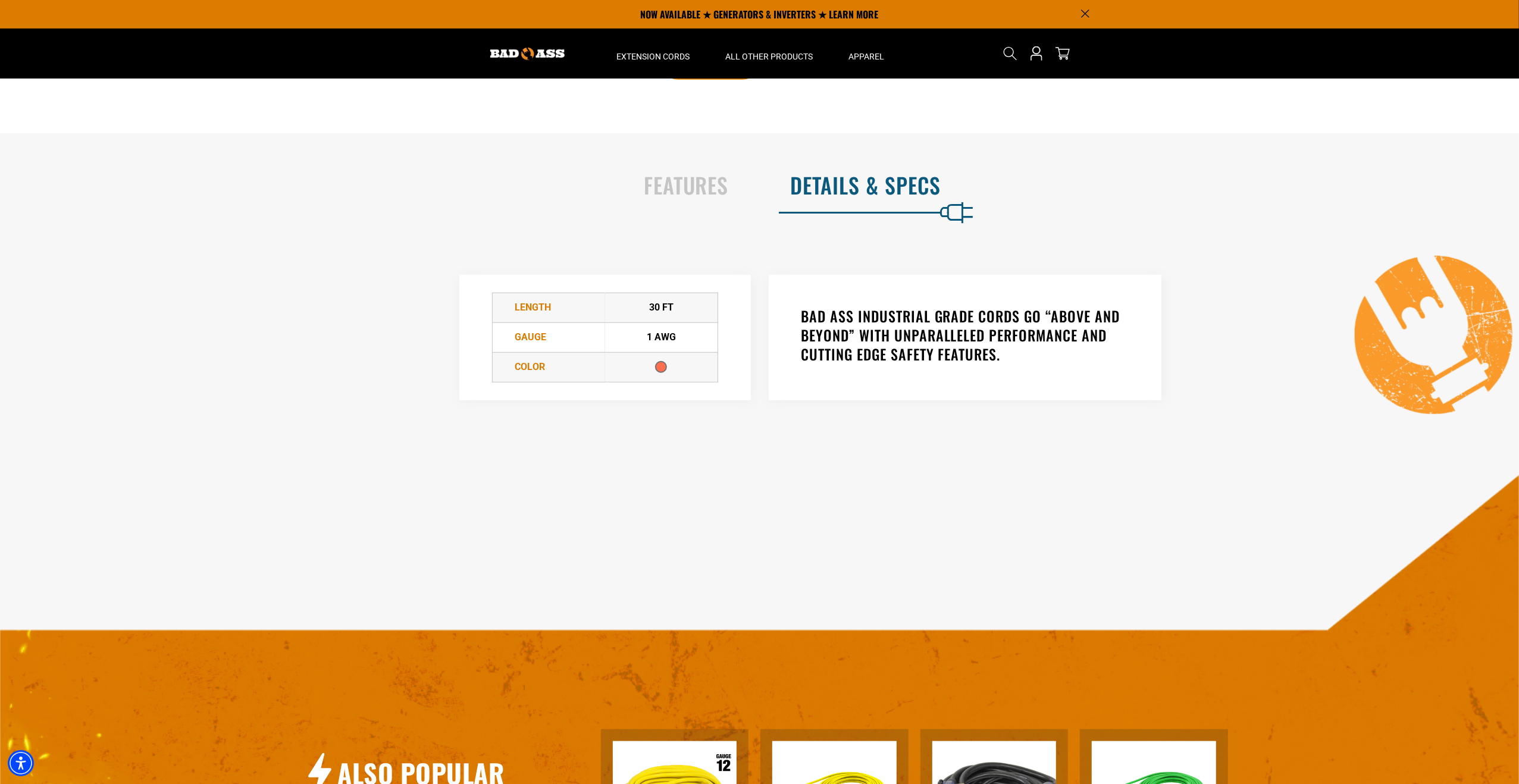
click at [858, 318] on h3 "BAD ASS INDUSTRIAL GRADE CORDS GO “ABOVE AND BEYOND” WITH UNPARALLELED PERFORMA…" at bounding box center [965, 335] width 327 height 57
click at [857, 318] on h3 "BAD ASS INDUSTRIAL GRADE CORDS GO “ABOVE AND BEYOND” WITH UNPARALLELED PERFORMA…" at bounding box center [965, 335] width 327 height 57
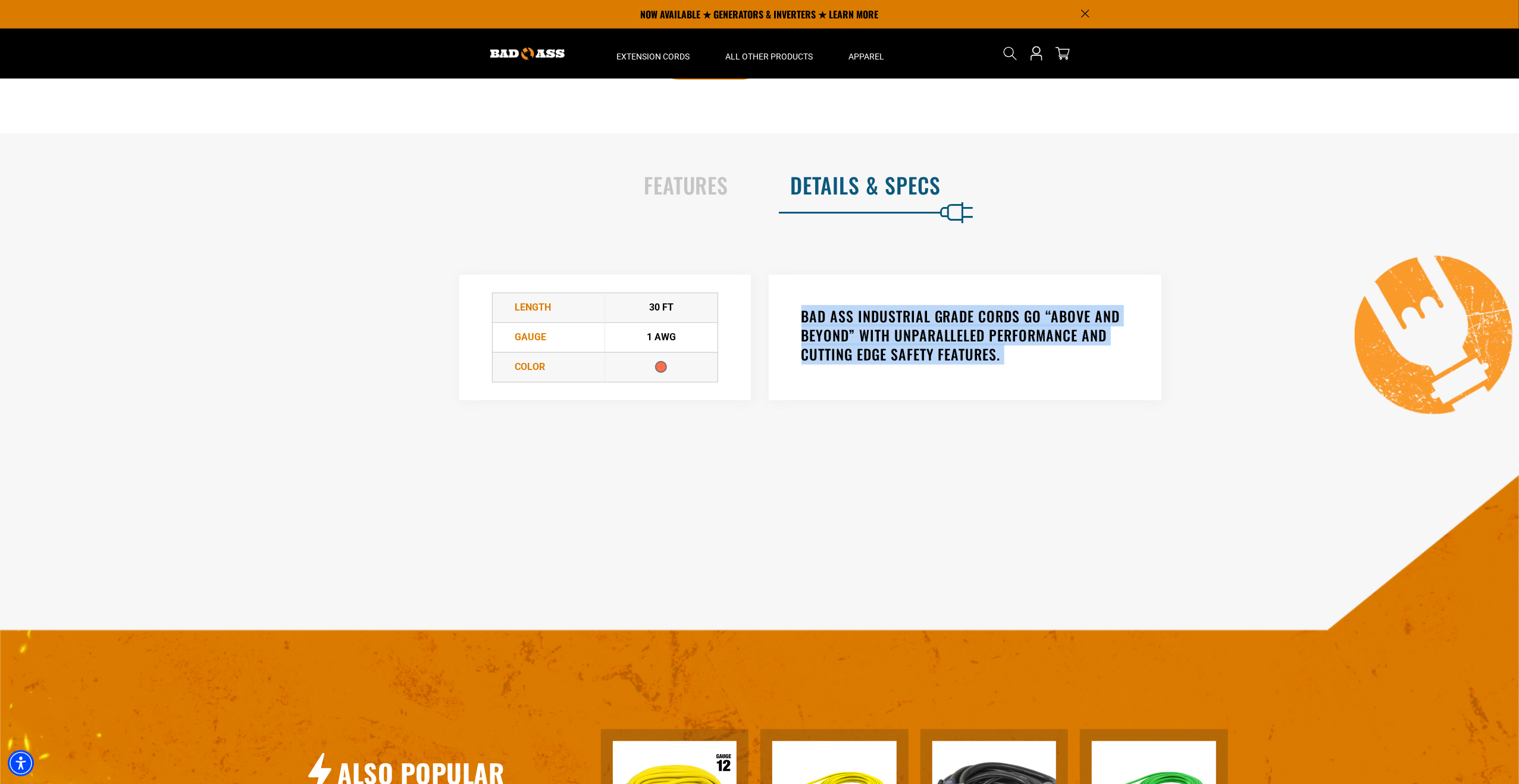
drag, startPoint x: 857, startPoint y: 318, endPoint x: 868, endPoint y: 382, distance: 64.9
click at [866, 378] on div "BAD ASS INDUSTRIAL GRADE CORDS GO “ABOVE AND BEYOND” WITH UNPARALLELED PERFORMA…" at bounding box center [965, 338] width 393 height 126
click at [884, 400] on div "BAD ASS INDUSTRIAL GRADE CORDS GO “ABOVE AND BEYOND” WITH UNPARALLELED PERFORMA…" at bounding box center [1073, 338] width 626 height 173
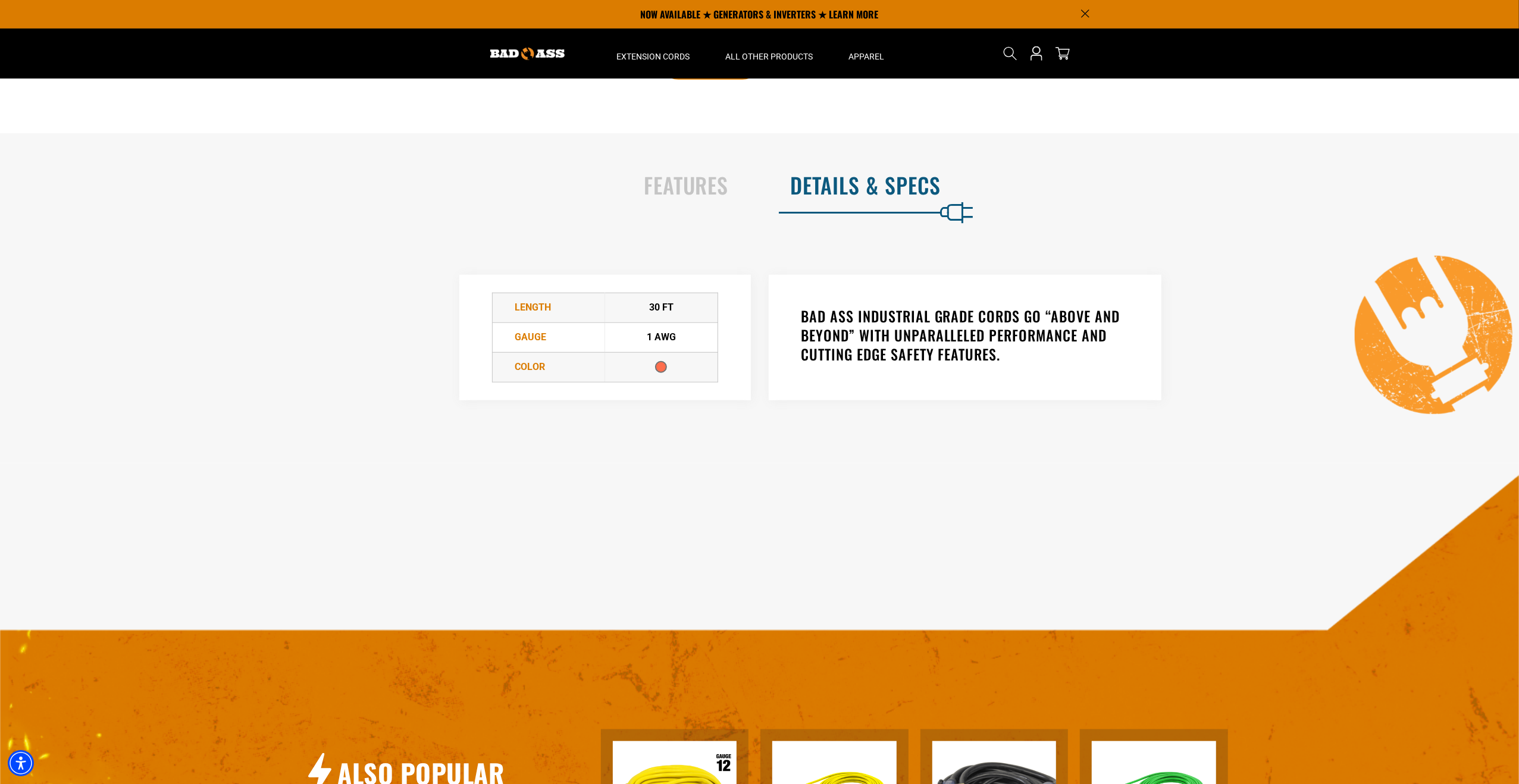
click at [866, 338] on h3 "BAD ASS INDUSTRIAL GRADE CORDS GO “ABOVE AND BEYOND” WITH UNPARALLELED PERFORMA…" at bounding box center [965, 335] width 327 height 57
drag, startPoint x: 866, startPoint y: 338, endPoint x: 1016, endPoint y: 375, distance: 154.5
click at [1016, 375] on div "BAD ASS INDUSTRIAL GRADE CORDS GO “ABOVE AND BEYOND” WITH UNPARALLELED PERFORMA…" at bounding box center [965, 338] width 393 height 126
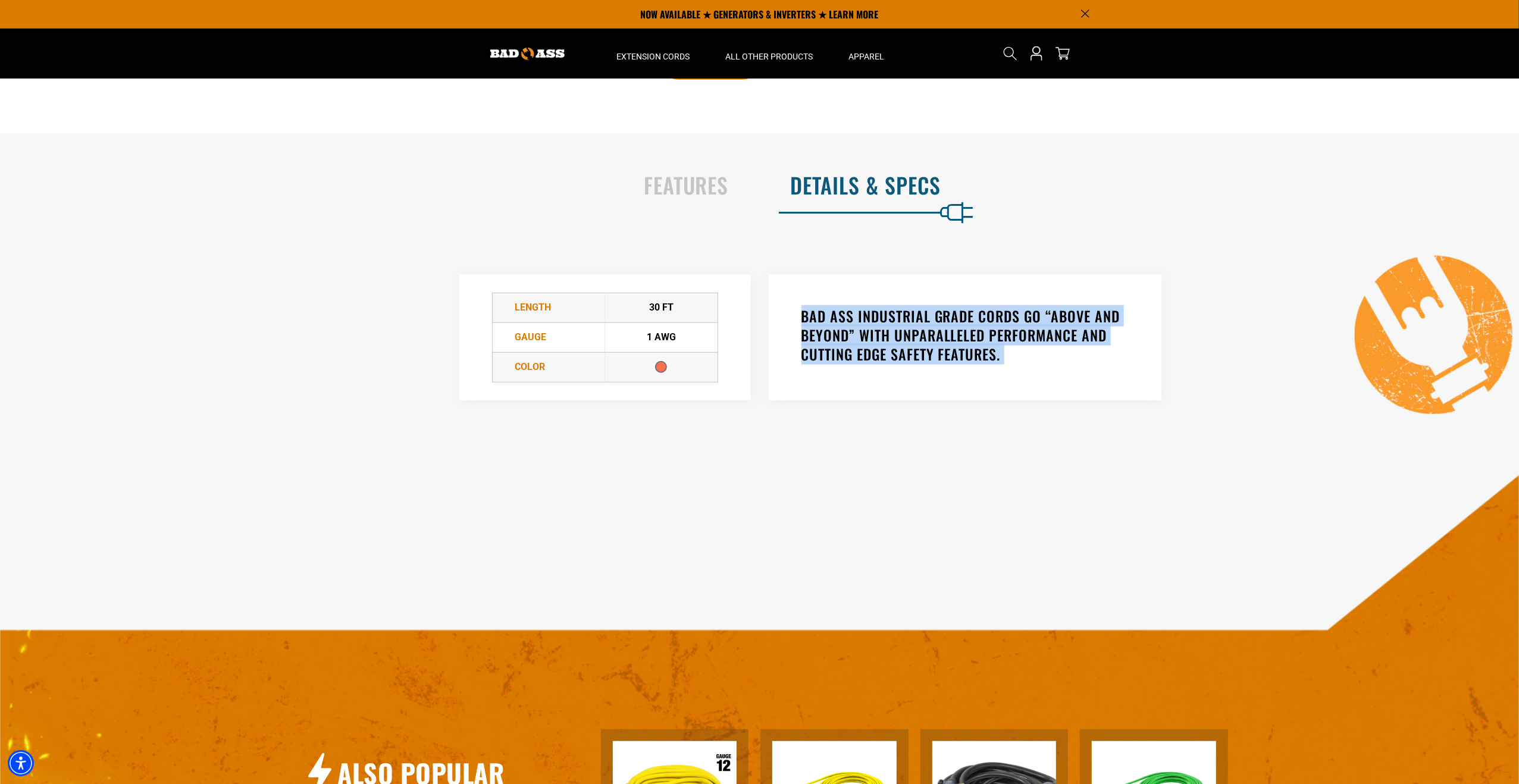
click at [1016, 375] on div "BAD ASS INDUSTRIAL GRADE CORDS GO “ABOVE AND BEYOND” WITH UNPARALLELED PERFORMA…" at bounding box center [965, 338] width 393 height 126
click at [1025, 403] on div "BAD ASS INDUSTRIAL GRADE CORDS GO “ABOVE AND BEYOND” WITH UNPARALLELED PERFORMA…" at bounding box center [1073, 338] width 626 height 173
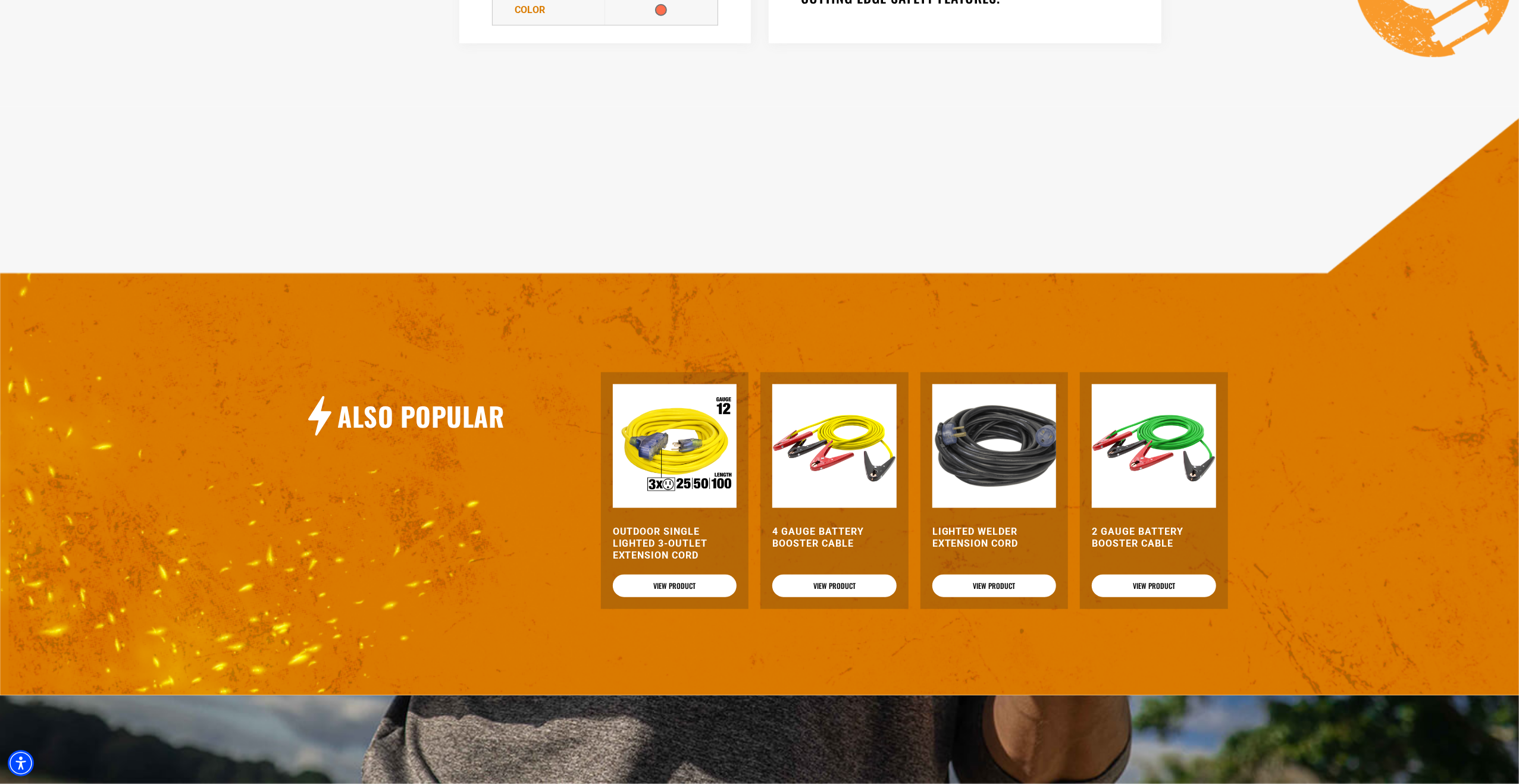
click at [981, 344] on div "Also Popular Outdoor Single Lighted 3-Outlet Extension Cord View Product 4 Gaug…" at bounding box center [766, 402] width 1534 height 589
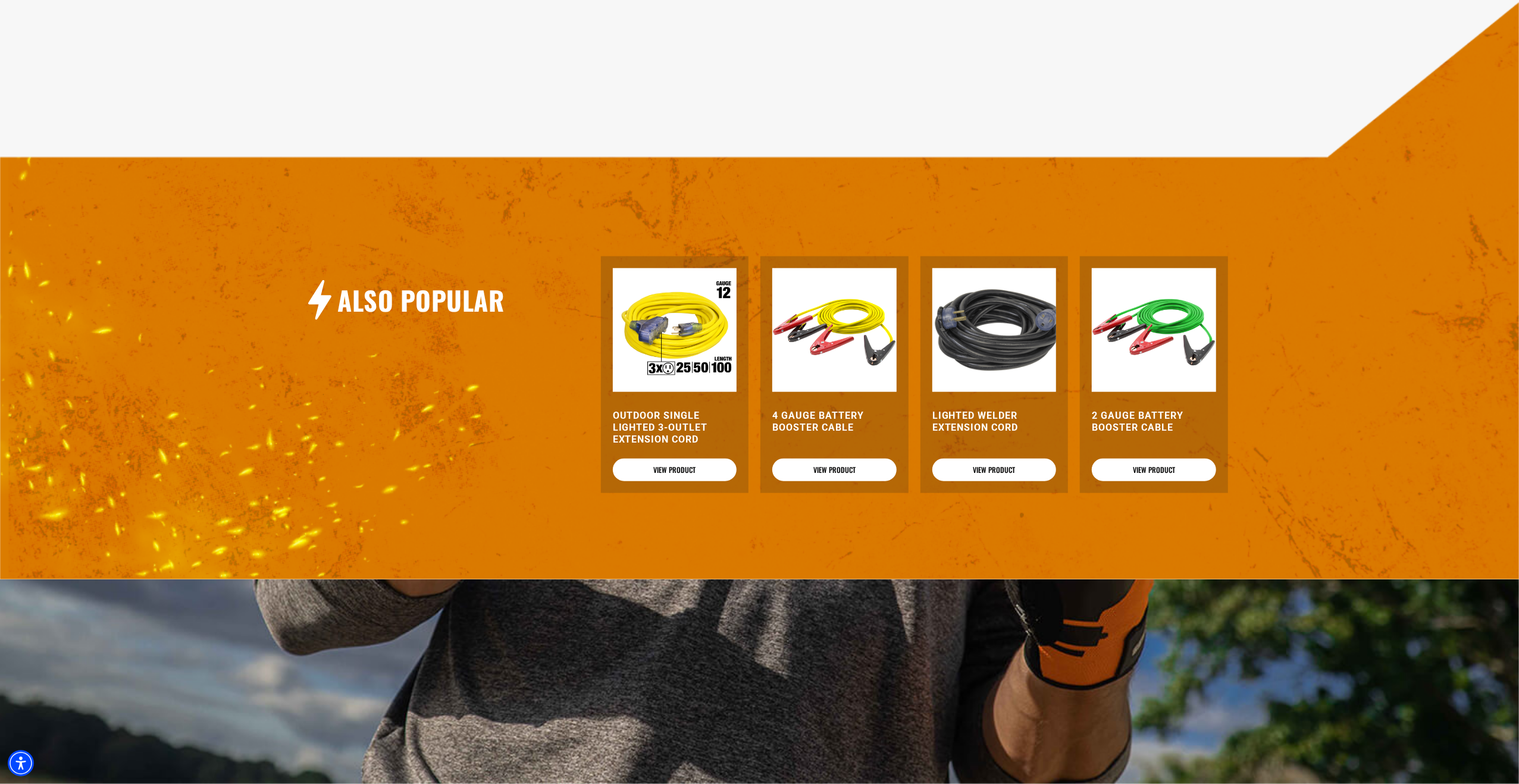
scroll to position [1189, 0]
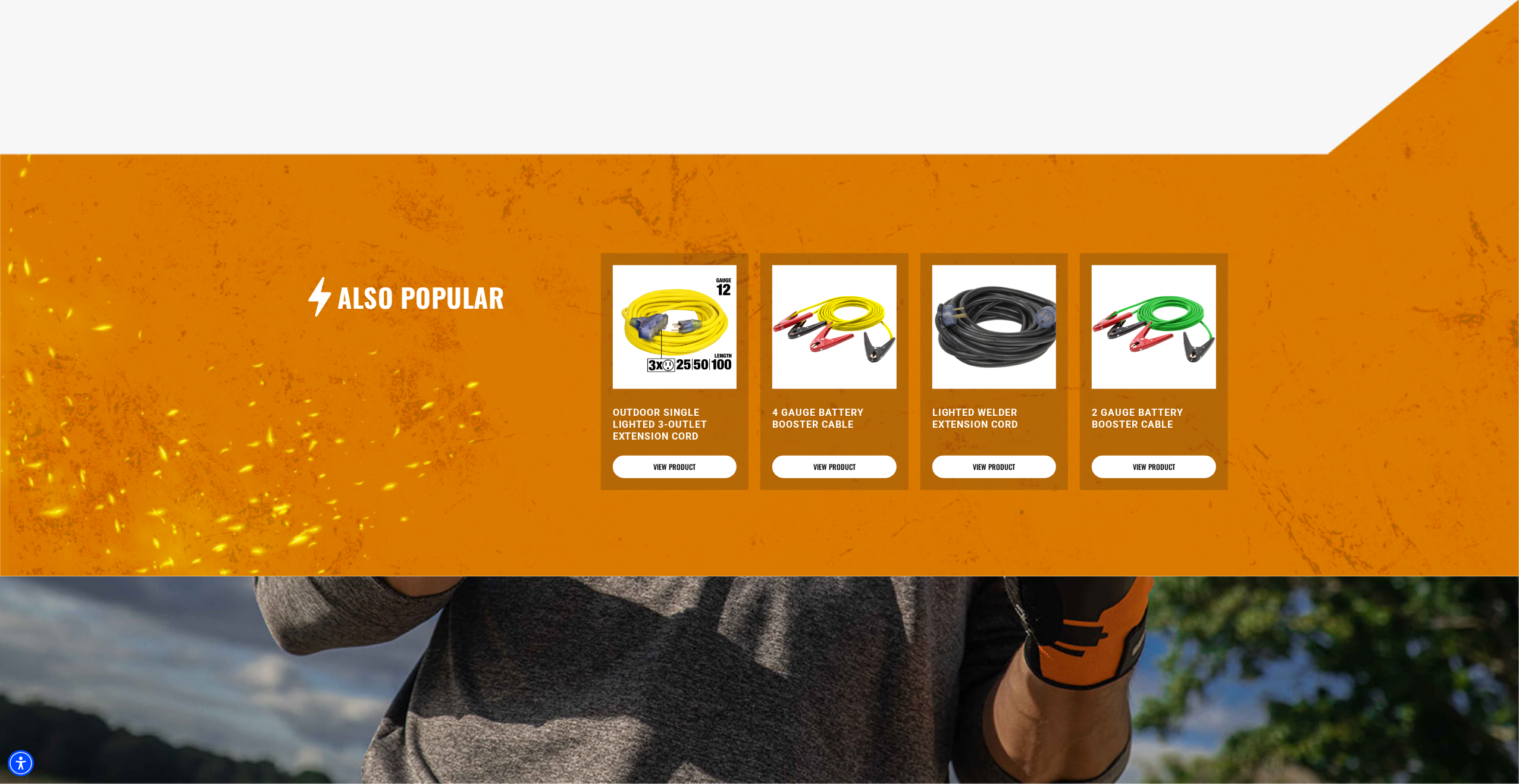
click at [977, 331] on img at bounding box center [995, 327] width 125 height 125
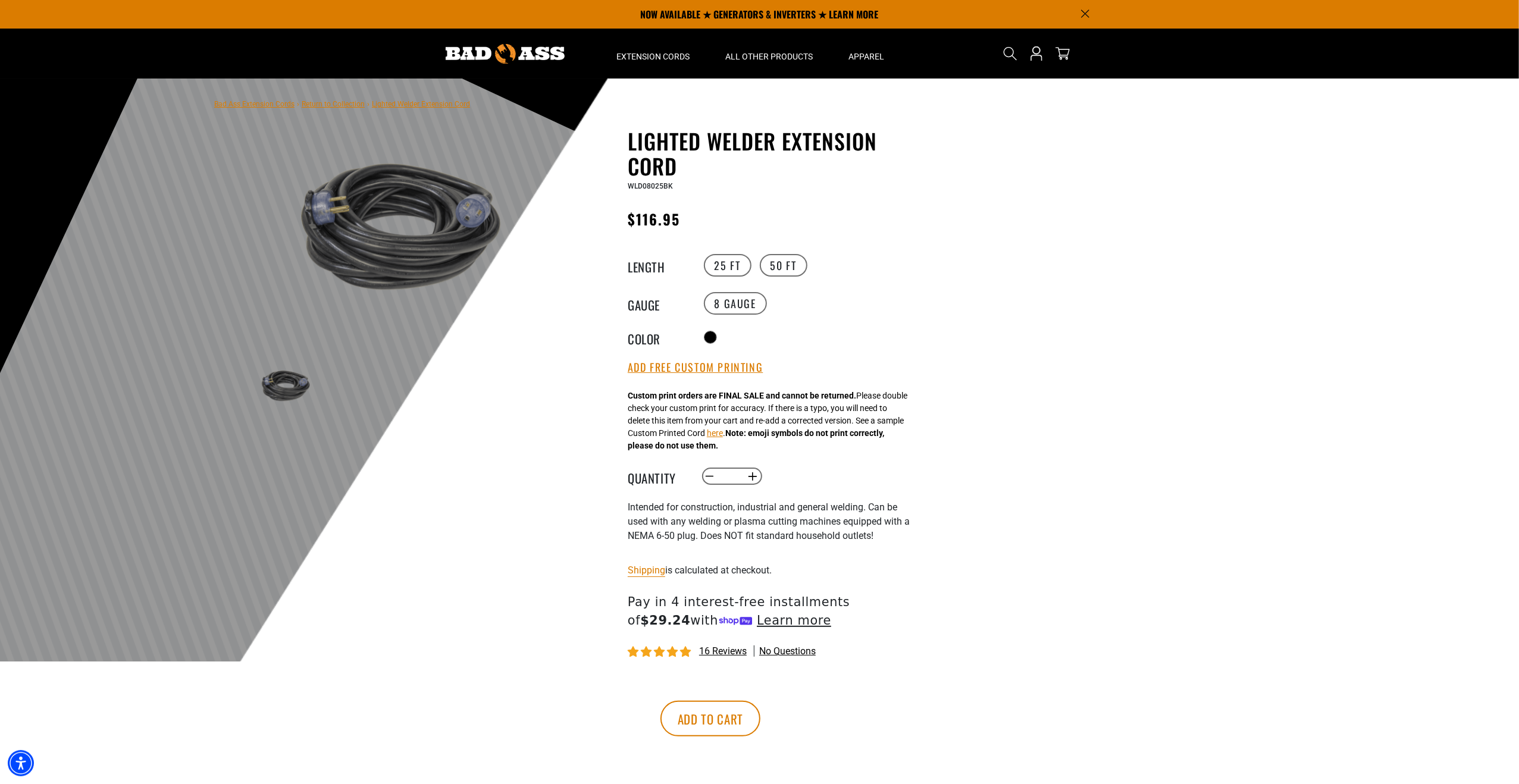
click at [279, 379] on img at bounding box center [284, 385] width 69 height 46
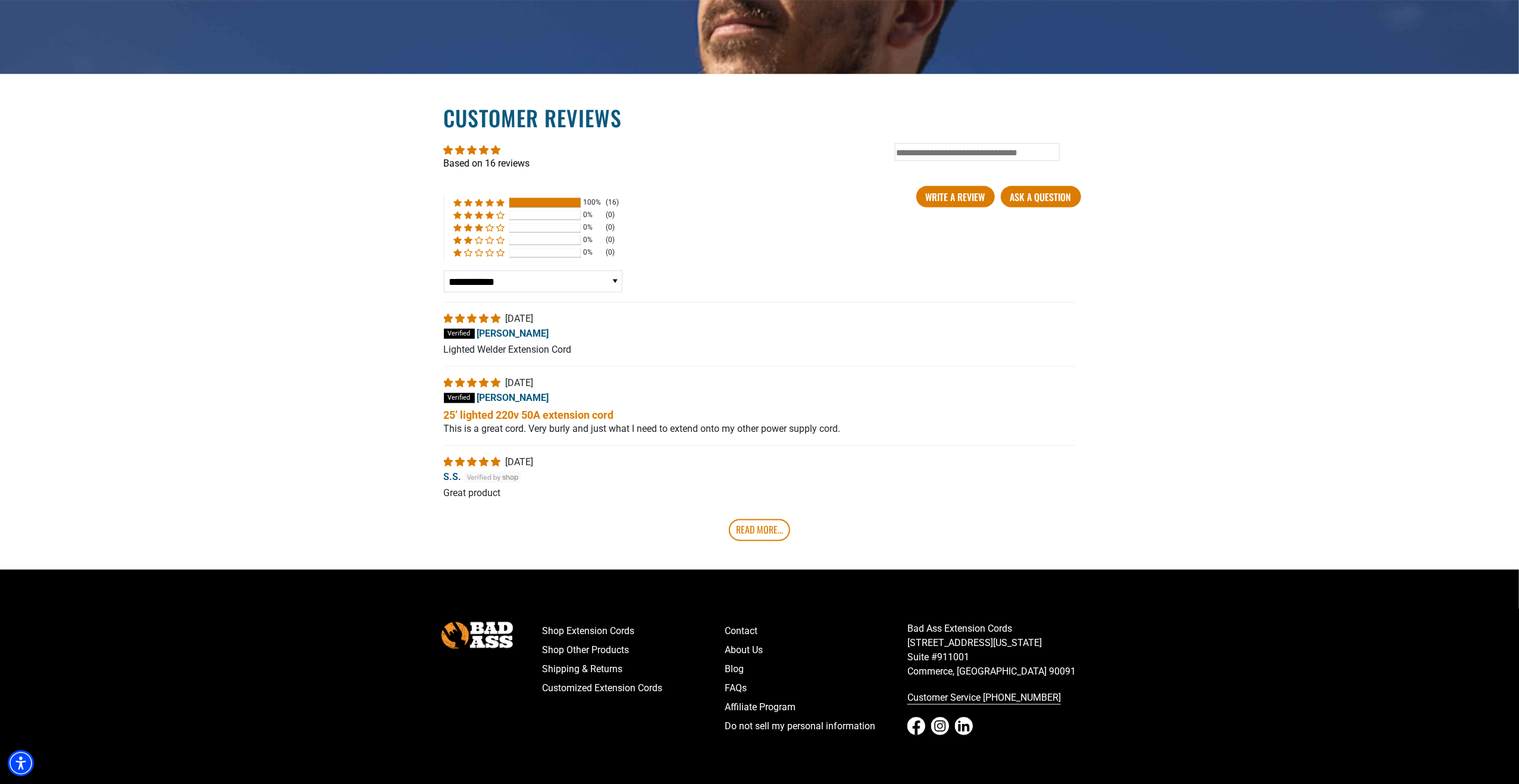
scroll to position [2057, 0]
